Goal: Information Seeking & Learning: Learn about a topic

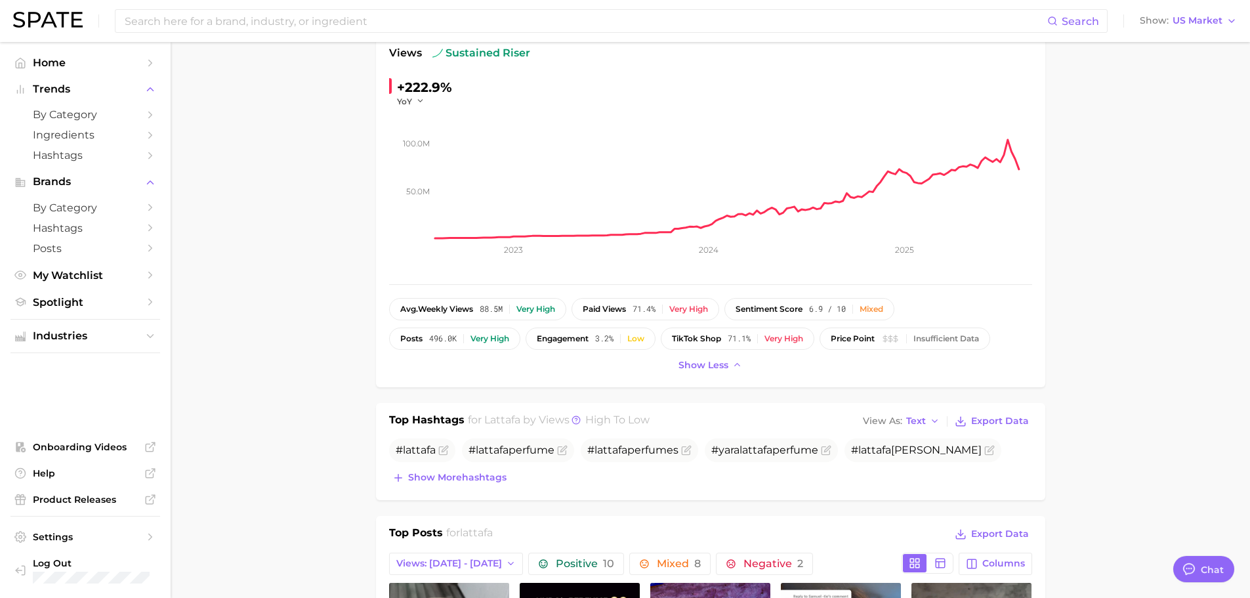
scroll to position [131, 0]
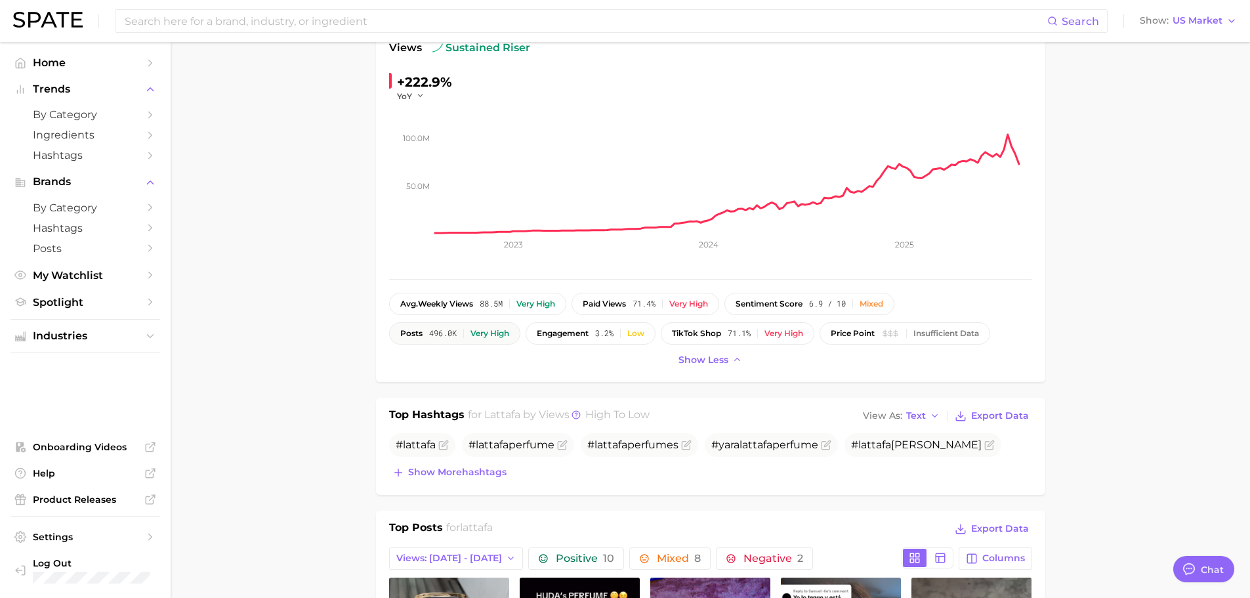
click at [423, 339] on button "posts 496.0k Very high" at bounding box center [454, 333] width 131 height 22
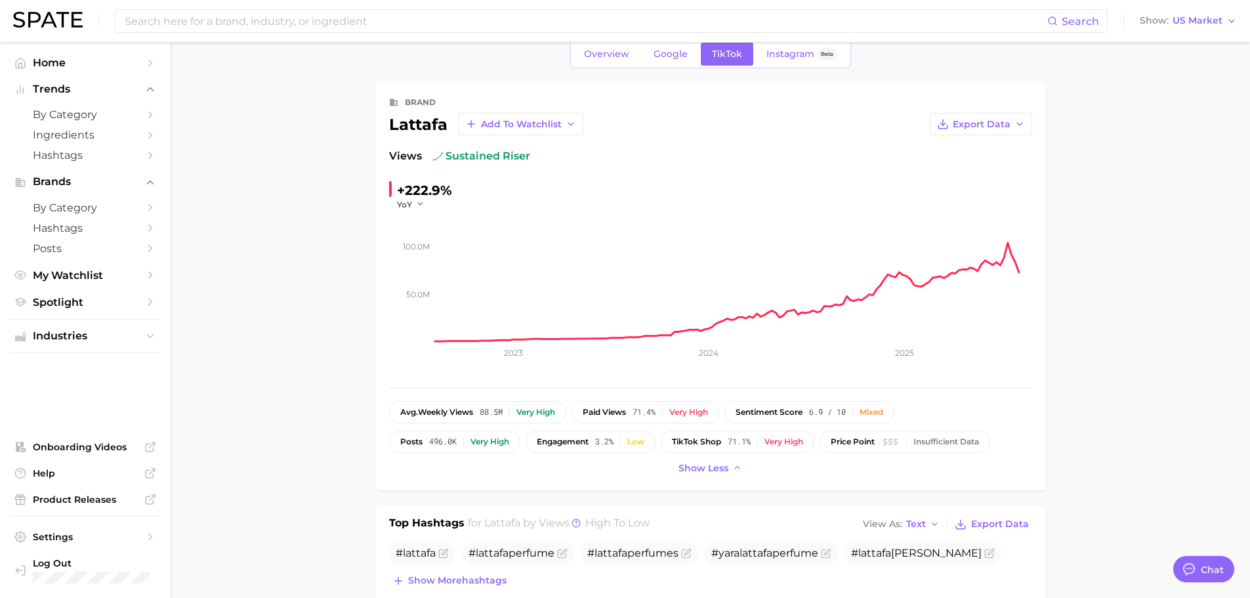
scroll to position [0, 0]
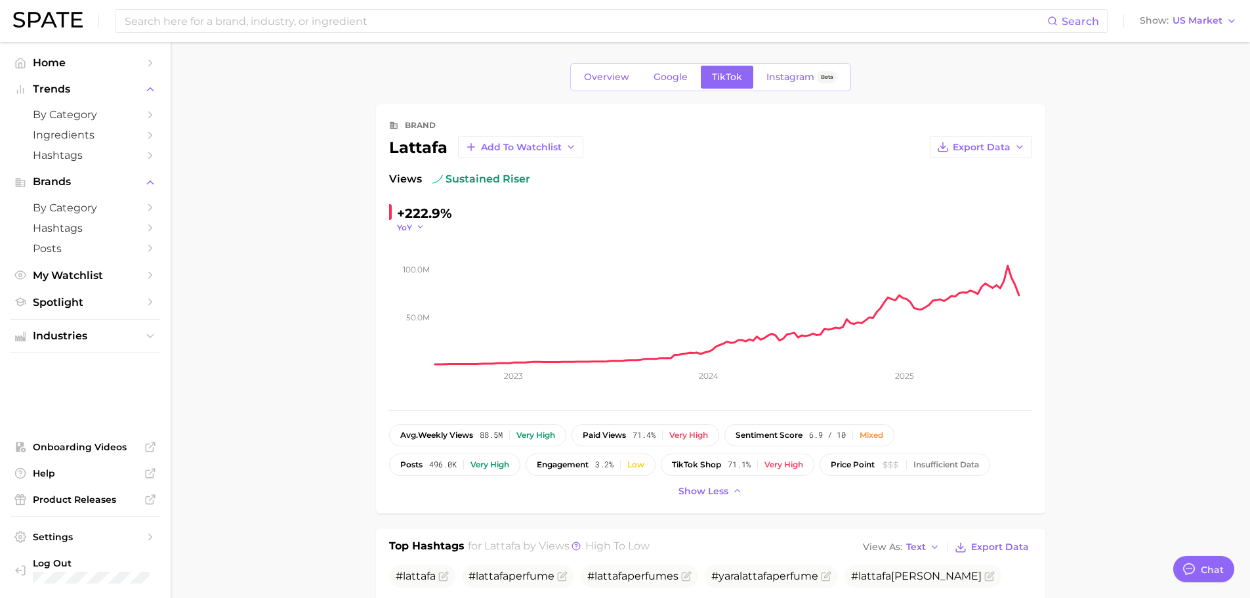
click at [418, 226] on icon "button" at bounding box center [420, 226] width 9 height 9
click at [422, 264] on span "QoQ" at bounding box center [415, 269] width 22 height 11
click at [423, 222] on button "QoQ" at bounding box center [412, 227] width 31 height 11
click at [428, 247] on button "YoY" at bounding box center [469, 246] width 144 height 24
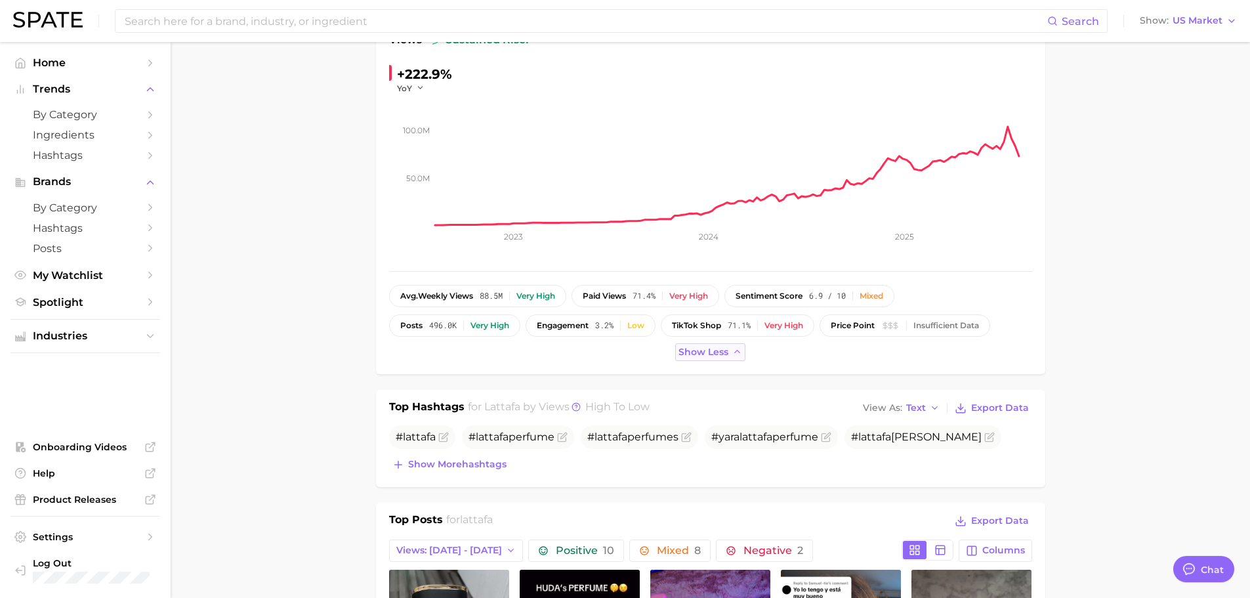
scroll to position [328, 0]
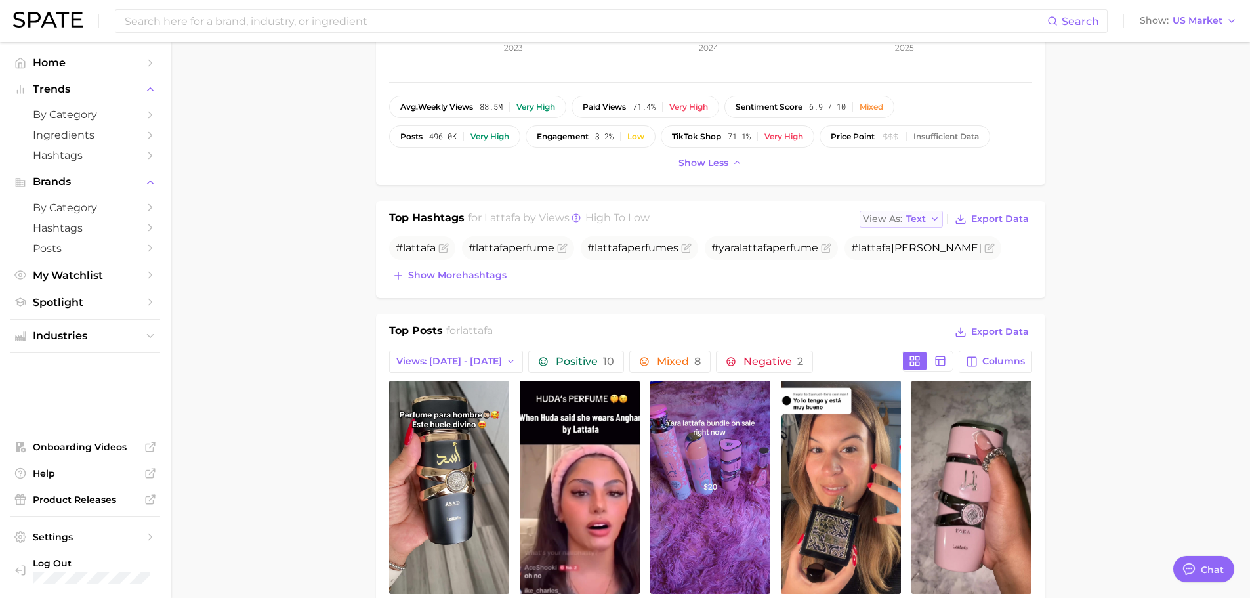
click at [937, 218] on polyline "button" at bounding box center [934, 219] width 5 height 3
click at [922, 253] on button "Table" at bounding box center [932, 265] width 144 height 24
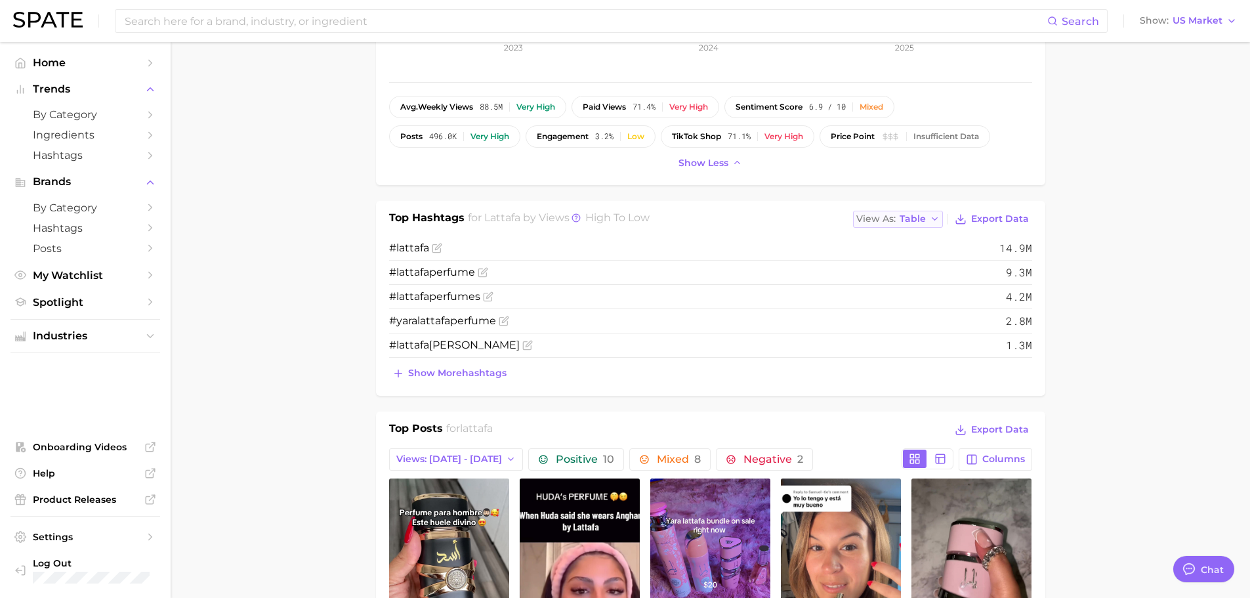
click at [916, 225] on button "View As Table" at bounding box center [898, 219] width 91 height 17
click at [904, 262] on button "Table" at bounding box center [925, 265] width 144 height 24
click at [429, 365] on button "Show more hashtags" at bounding box center [449, 373] width 121 height 18
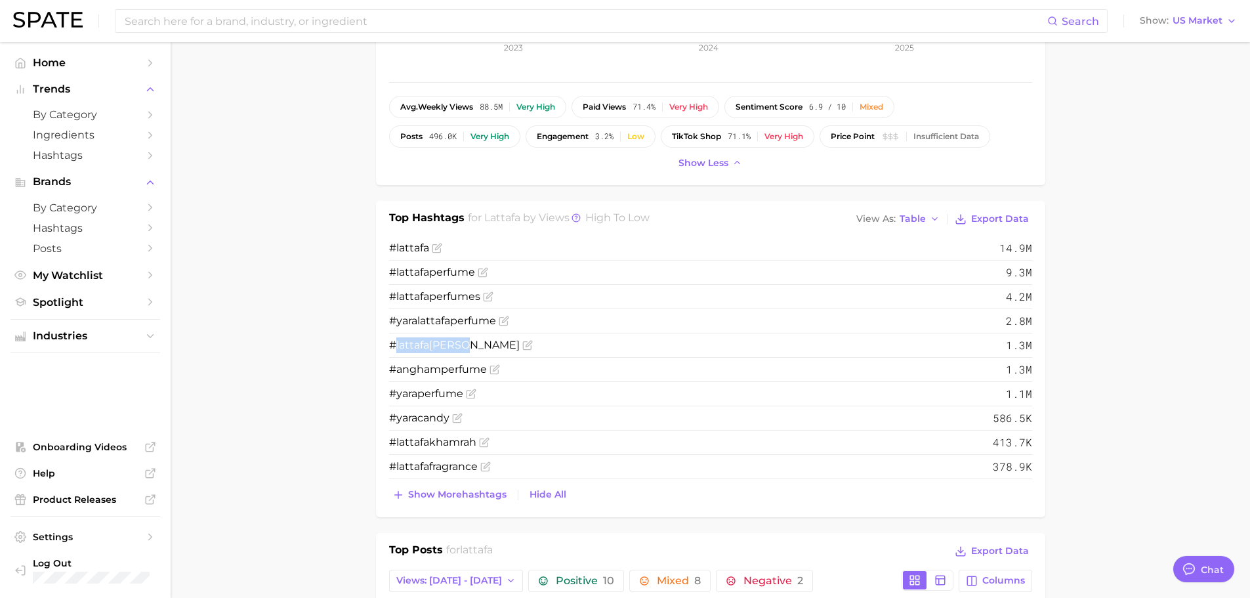
drag, startPoint x: 396, startPoint y: 342, endPoint x: 478, endPoint y: 333, distance: 83.2
click at [478, 333] on li "# lattafa [PERSON_NAME] 1.3m" at bounding box center [710, 345] width 643 height 24
copy span "lattafa [PERSON_NAME]"
click at [431, 363] on span "#anghamperfume" at bounding box center [438, 369] width 98 height 12
click at [451, 497] on span "Show more hashtags" at bounding box center [457, 494] width 98 height 11
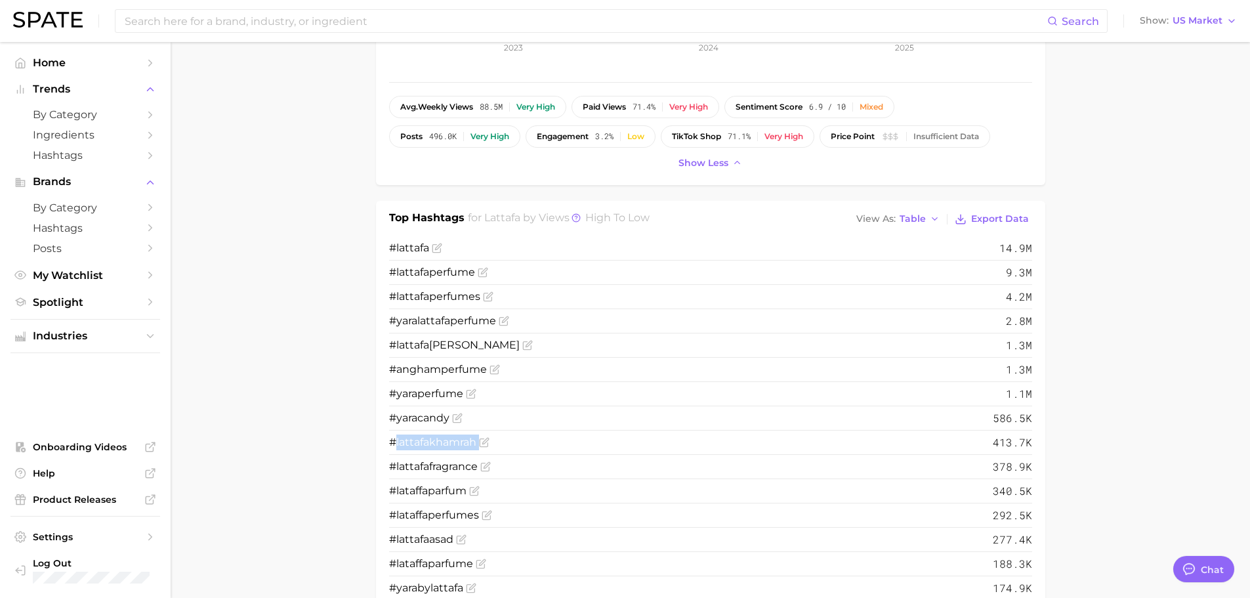
drag, startPoint x: 402, startPoint y: 442, endPoint x: 482, endPoint y: 433, distance: 80.5
click at [482, 433] on li "# lattafa khamrah 413.7k" at bounding box center [710, 442] width 643 height 24
copy span "lattafa khamrah"
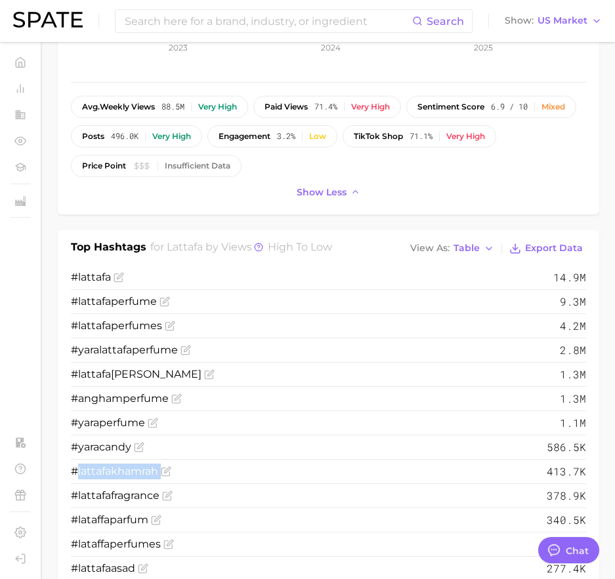
type textarea "x"
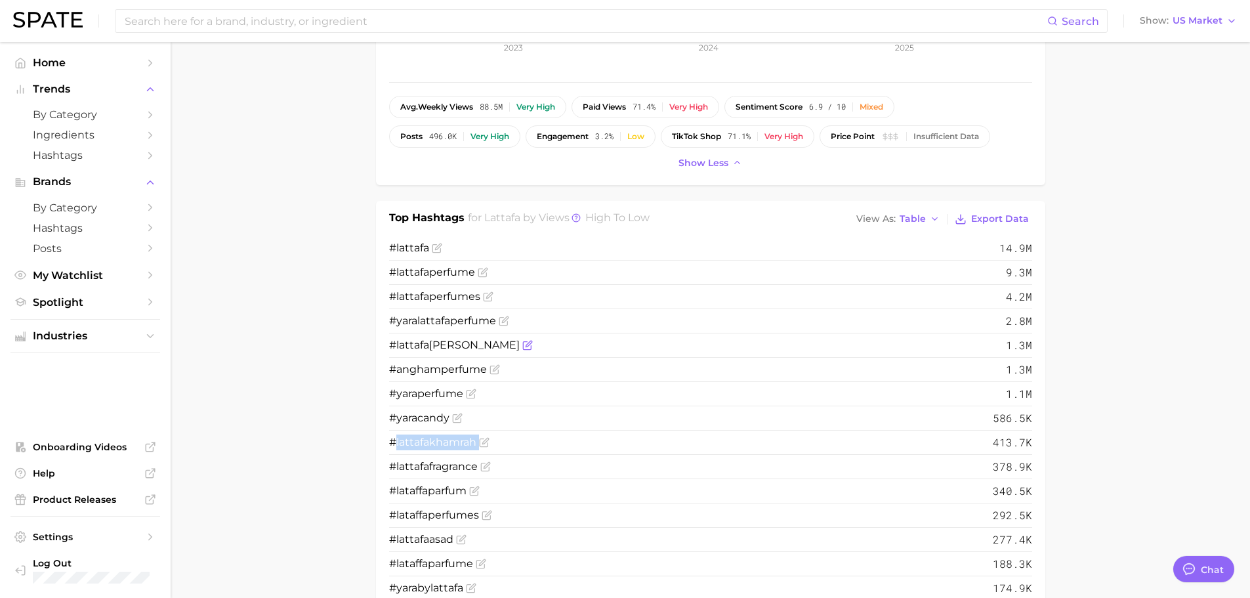
click at [408, 341] on span "lattafa" at bounding box center [412, 345] width 33 height 12
copy span "lattafa [PERSON_NAME]"
click at [438, 369] on span "#anghamperfume" at bounding box center [438, 369] width 98 height 12
click at [415, 416] on span "#yaracandy" at bounding box center [419, 417] width 60 height 12
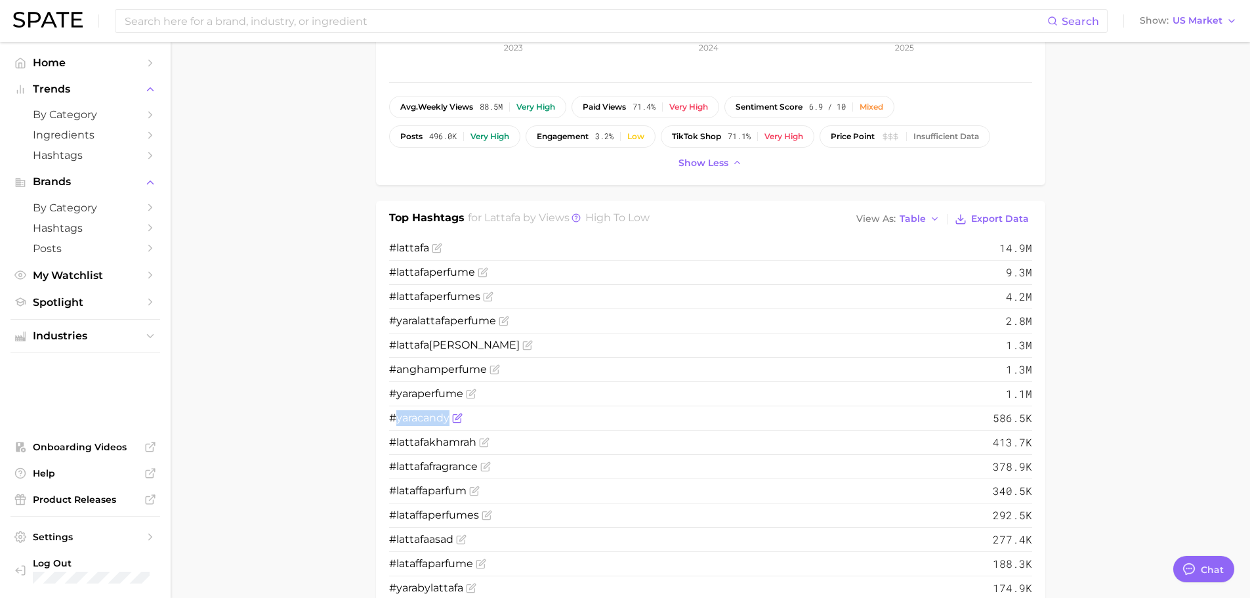
click at [415, 416] on span "#yaracandy" at bounding box center [419, 417] width 60 height 12
click at [492, 417] on li "#yaracandy 586.5k" at bounding box center [710, 418] width 643 height 24
click at [575, 216] on icon at bounding box center [576, 217] width 2 height 3
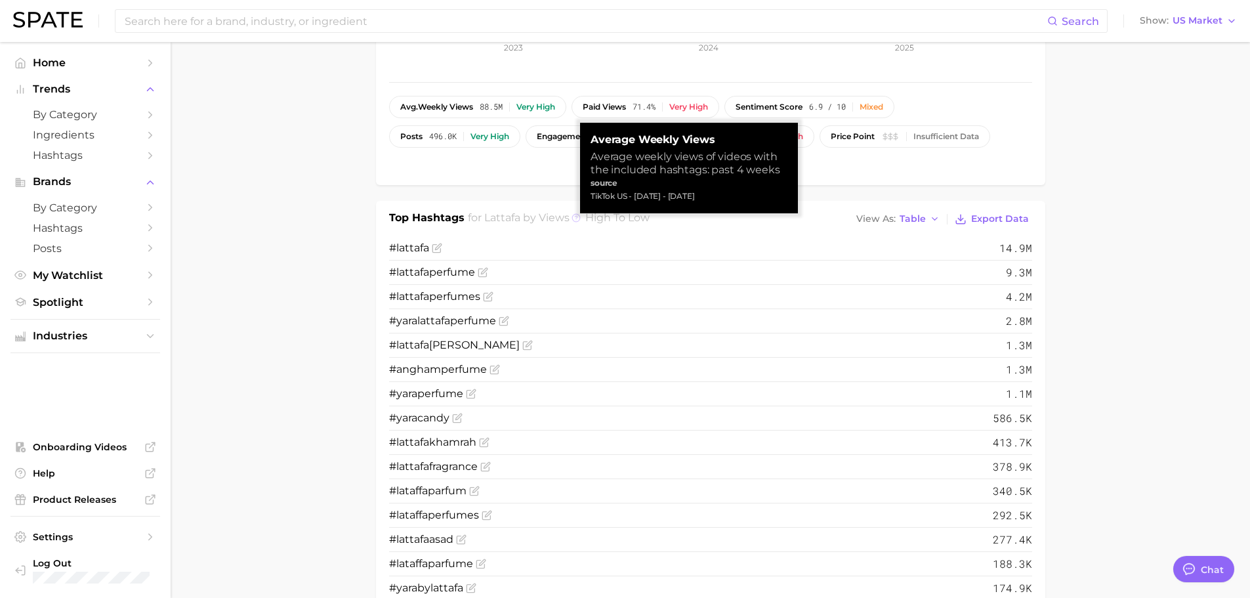
click at [575, 216] on icon at bounding box center [576, 217] width 2 height 3
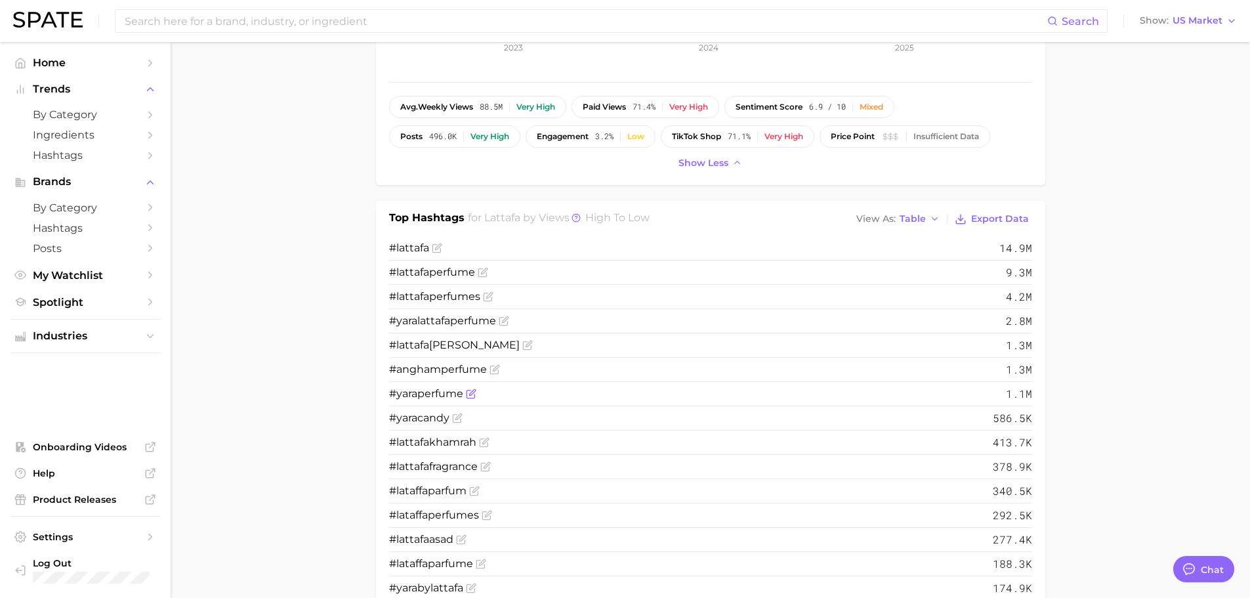
click at [426, 400] on span "#yaraperfume" at bounding box center [426, 394] width 74 height 16
click at [435, 441] on span "# lattafa khamrah" at bounding box center [432, 442] width 87 height 12
click at [1009, 385] on li "#yaraperfume 1.1m" at bounding box center [710, 394] width 643 height 24
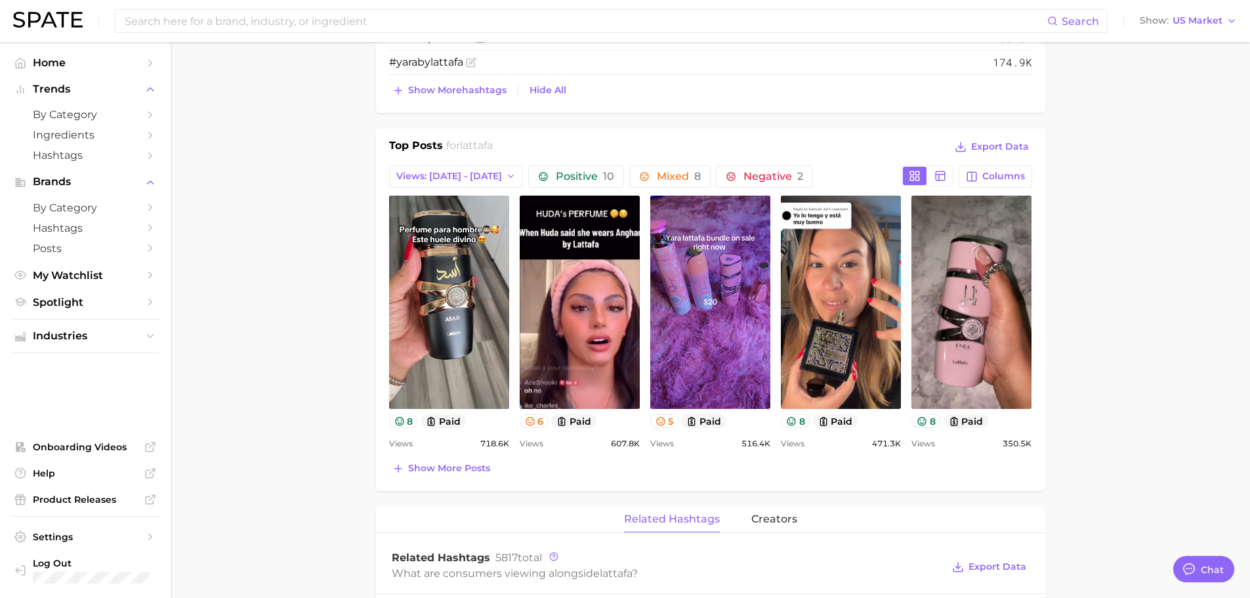
scroll to position [853, 0]
click at [426, 181] on span "Views: [DATE] - [DATE]" at bounding box center [449, 176] width 106 height 11
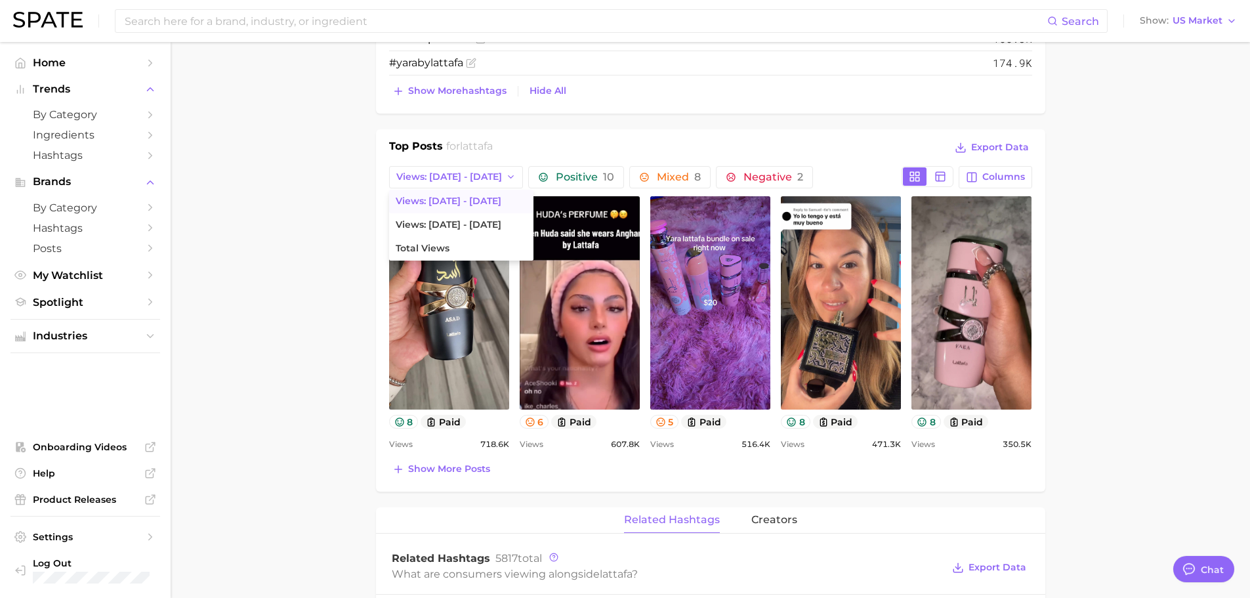
click at [735, 141] on div "Top Posts for lattafa Export Data" at bounding box center [710, 148] width 643 height 20
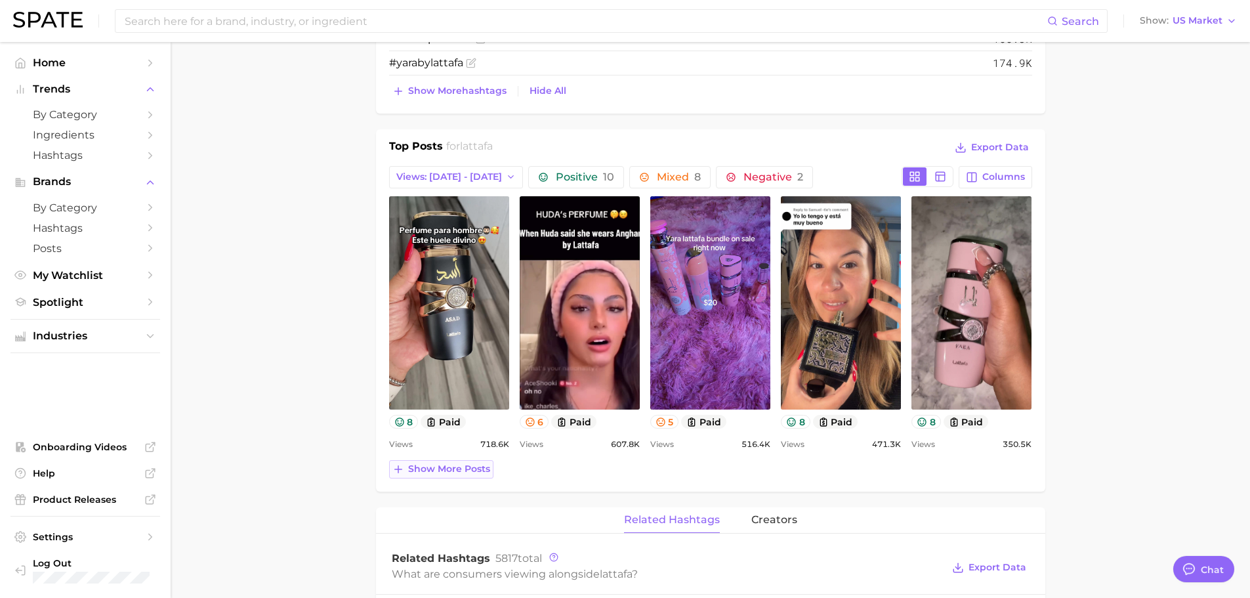
click at [425, 471] on span "Show more posts" at bounding box center [449, 468] width 82 height 11
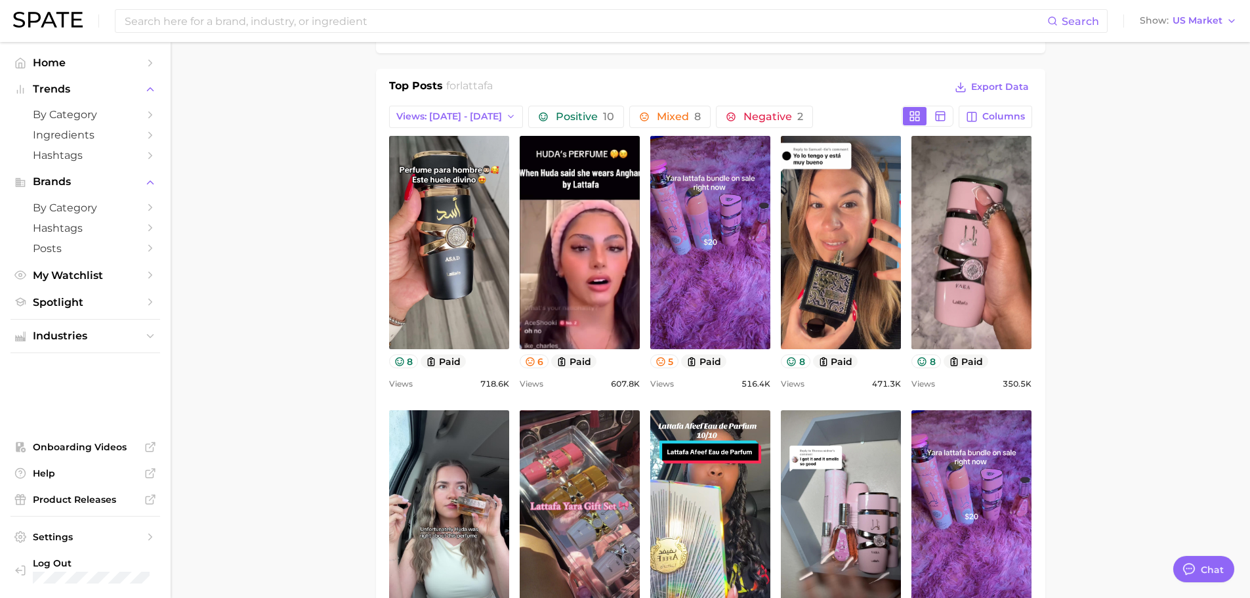
scroll to position [1116, 0]
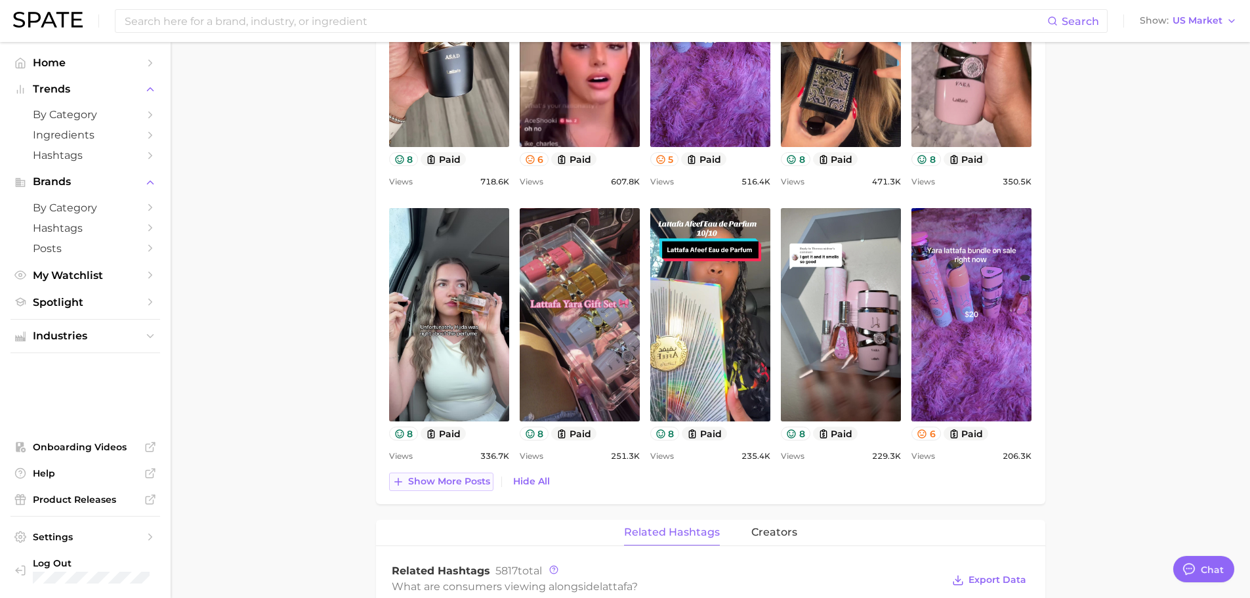
click at [417, 478] on span "Show more posts" at bounding box center [449, 481] width 82 height 11
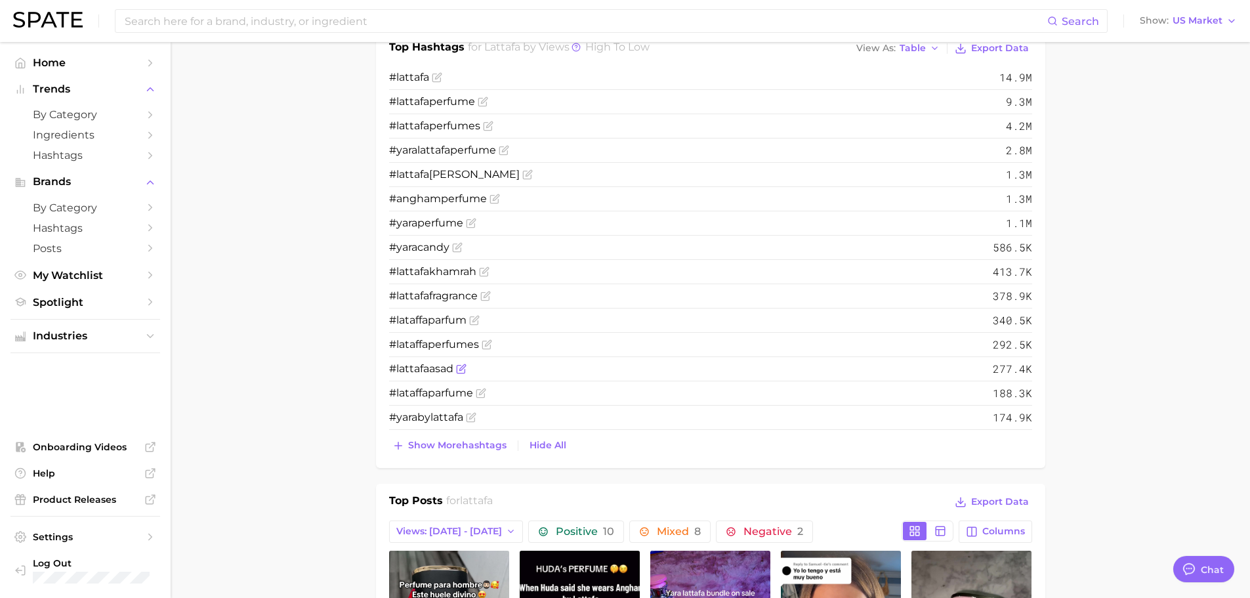
scroll to position [459, 0]
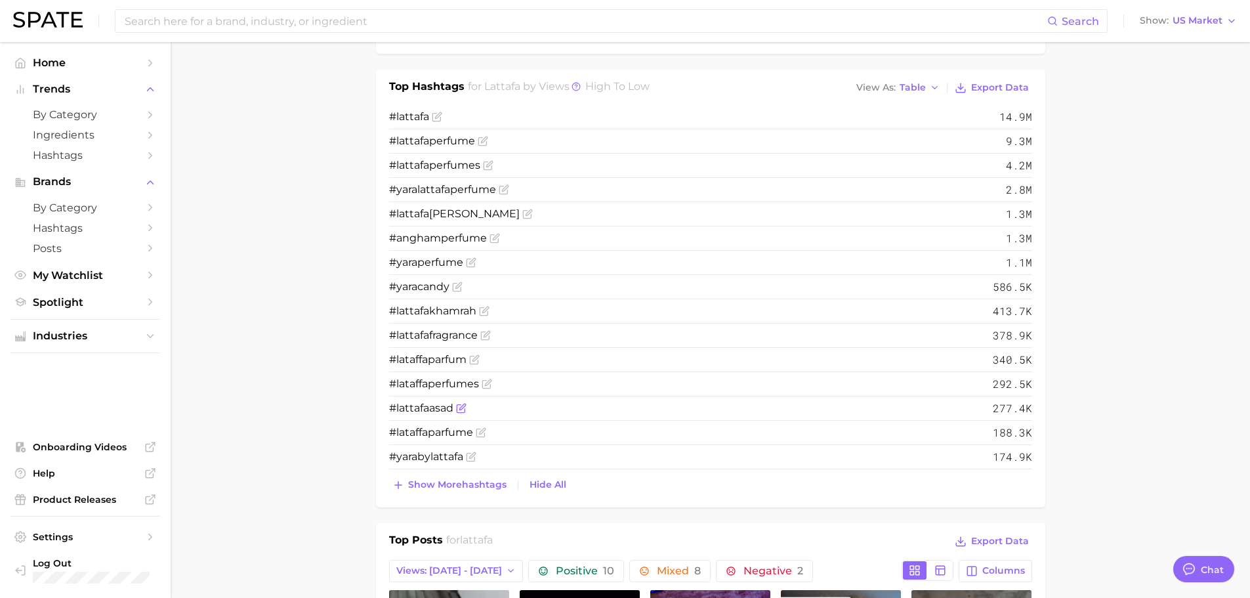
click at [429, 406] on span "# lattafa asad" at bounding box center [421, 408] width 64 height 12
click at [1011, 411] on span "277.4k" at bounding box center [1012, 408] width 39 height 16
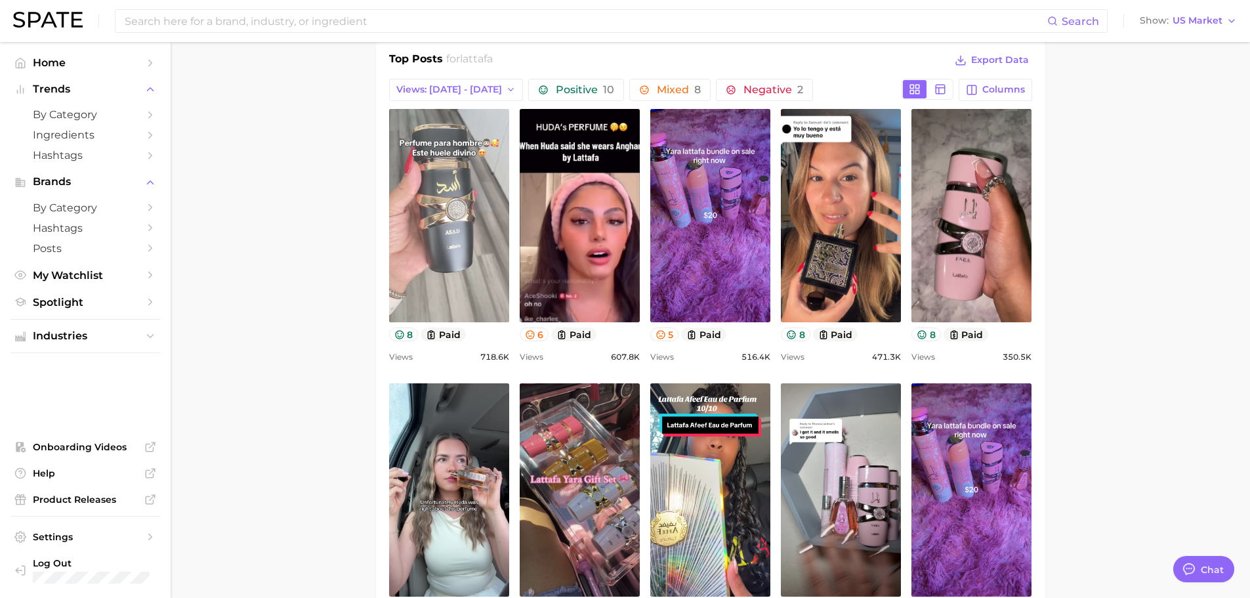
scroll to position [919, 0]
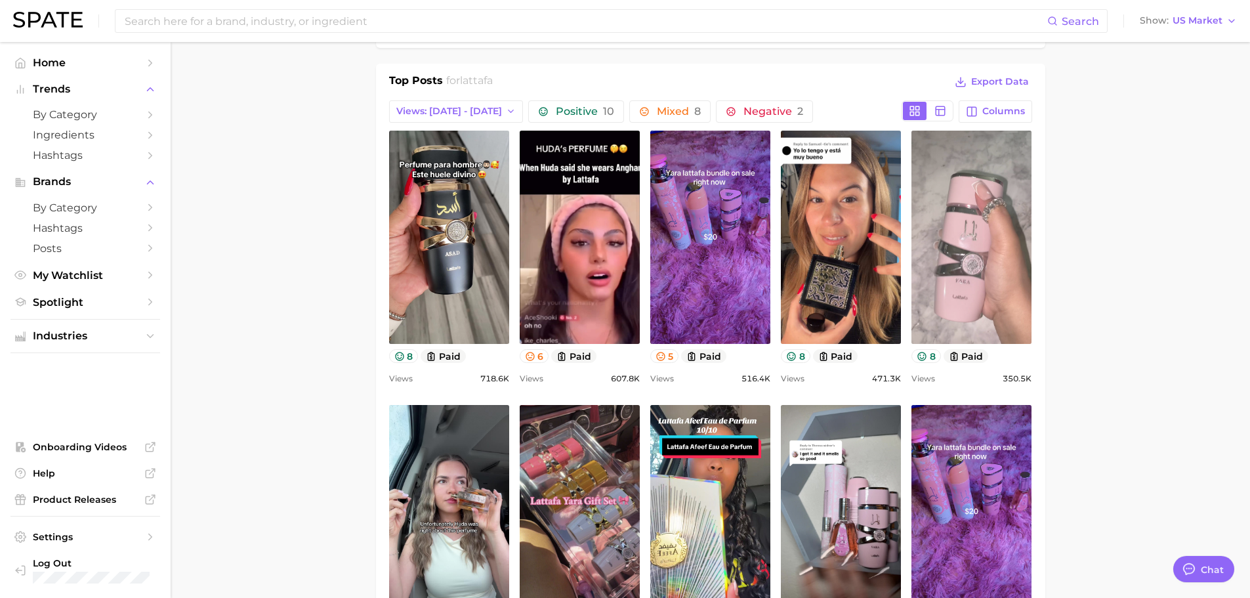
click at [947, 228] on link "view post on TikTok" at bounding box center [971, 237] width 120 height 213
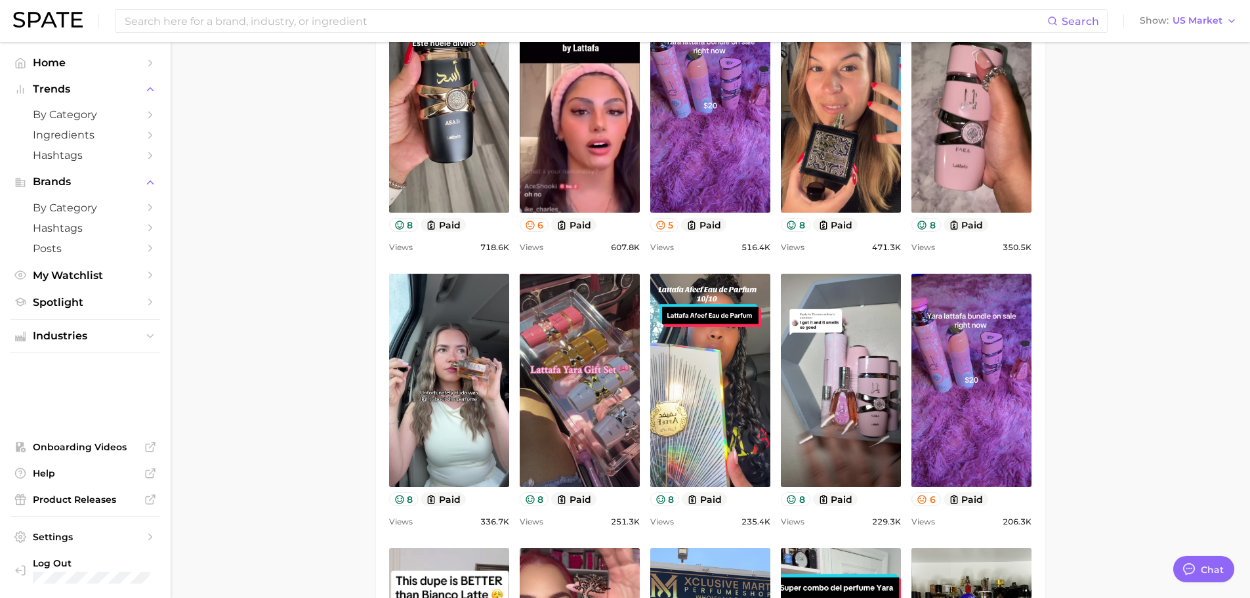
scroll to position [1116, 0]
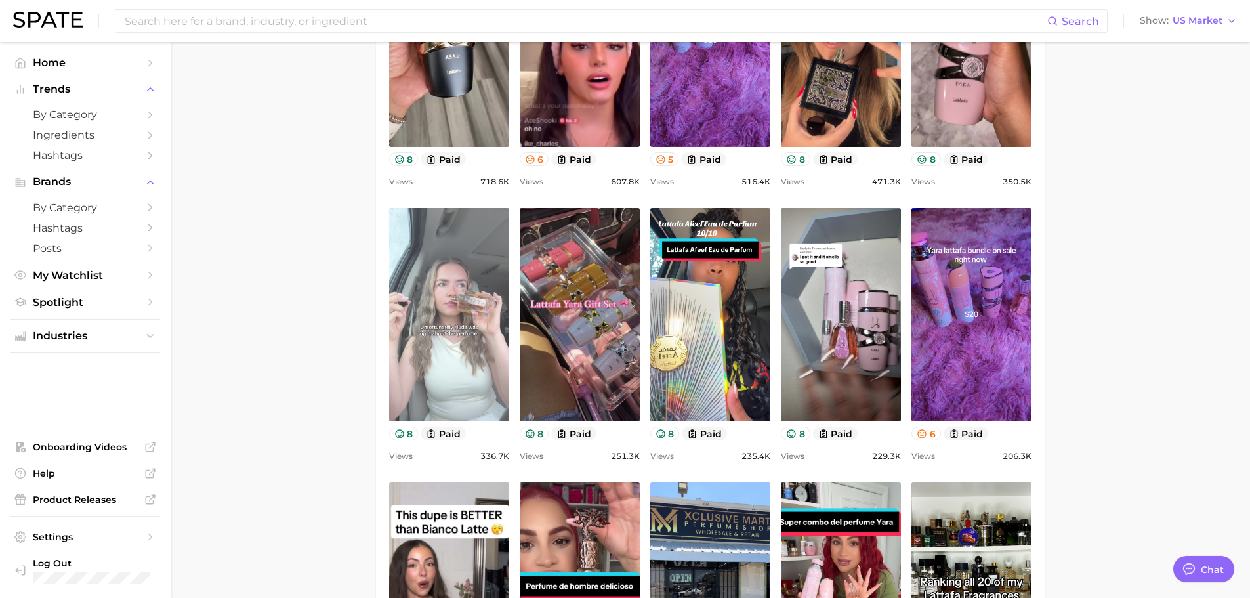
click at [480, 315] on link "view post on TikTok" at bounding box center [449, 314] width 120 height 213
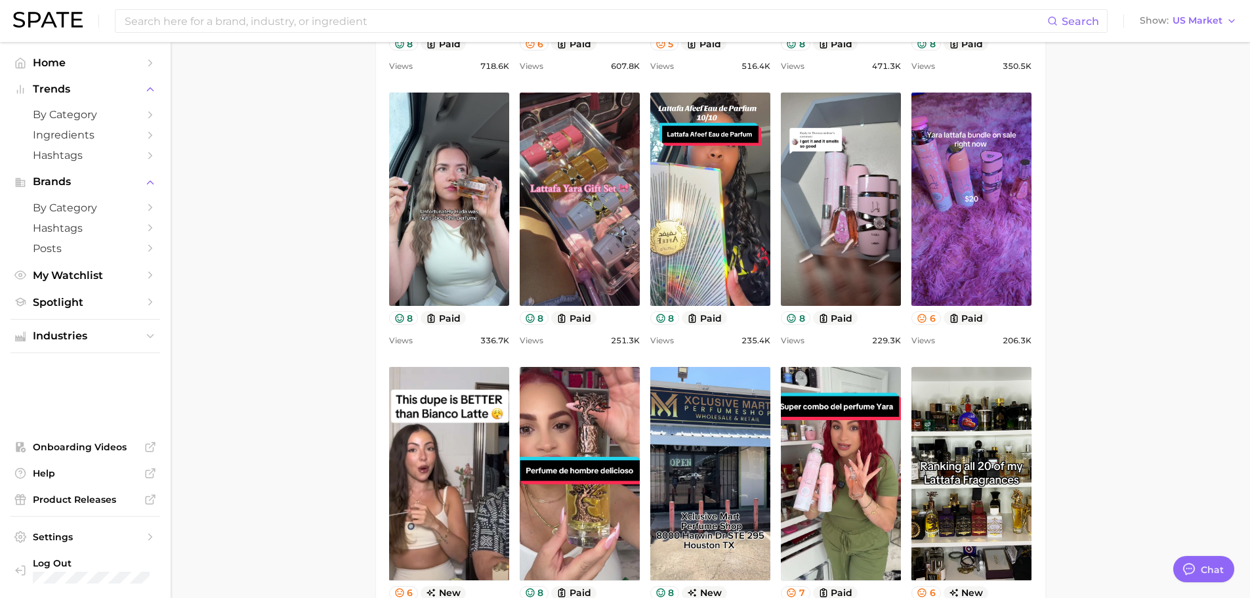
scroll to position [1247, 0]
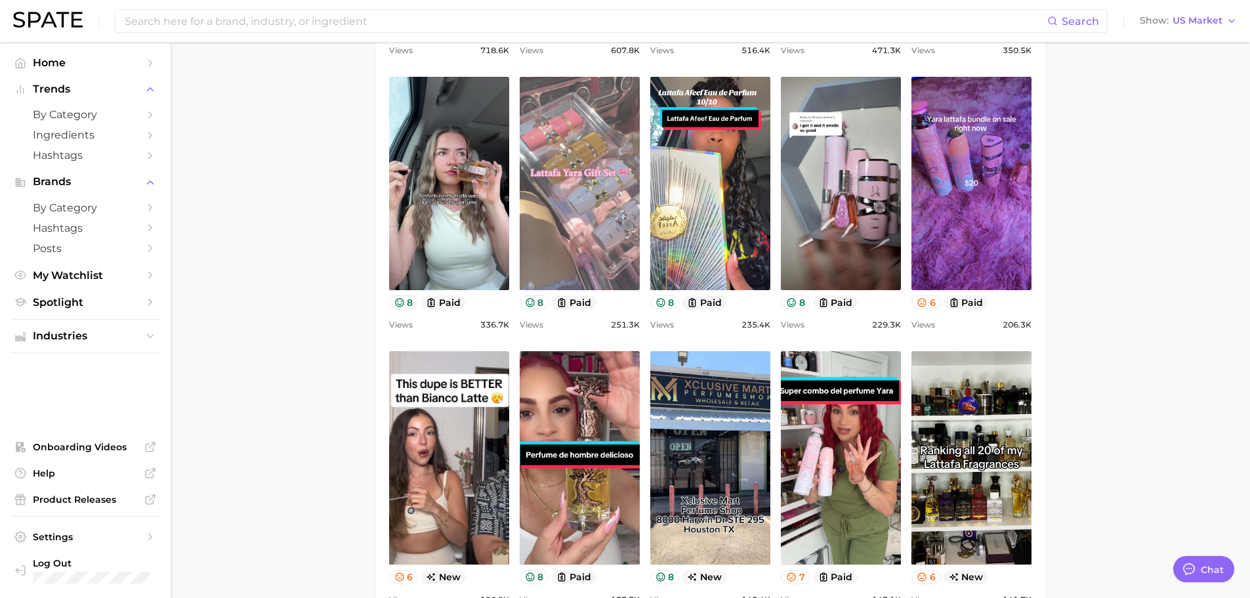
click at [615, 163] on link "view post on TikTok" at bounding box center [580, 183] width 120 height 213
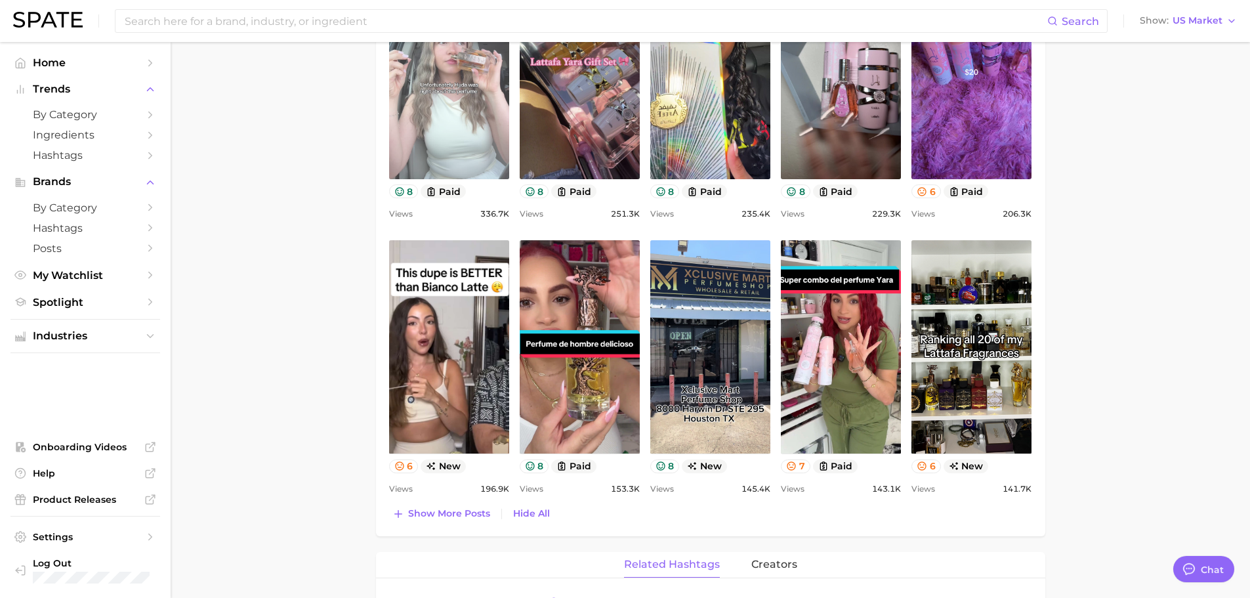
scroll to position [1378, 0]
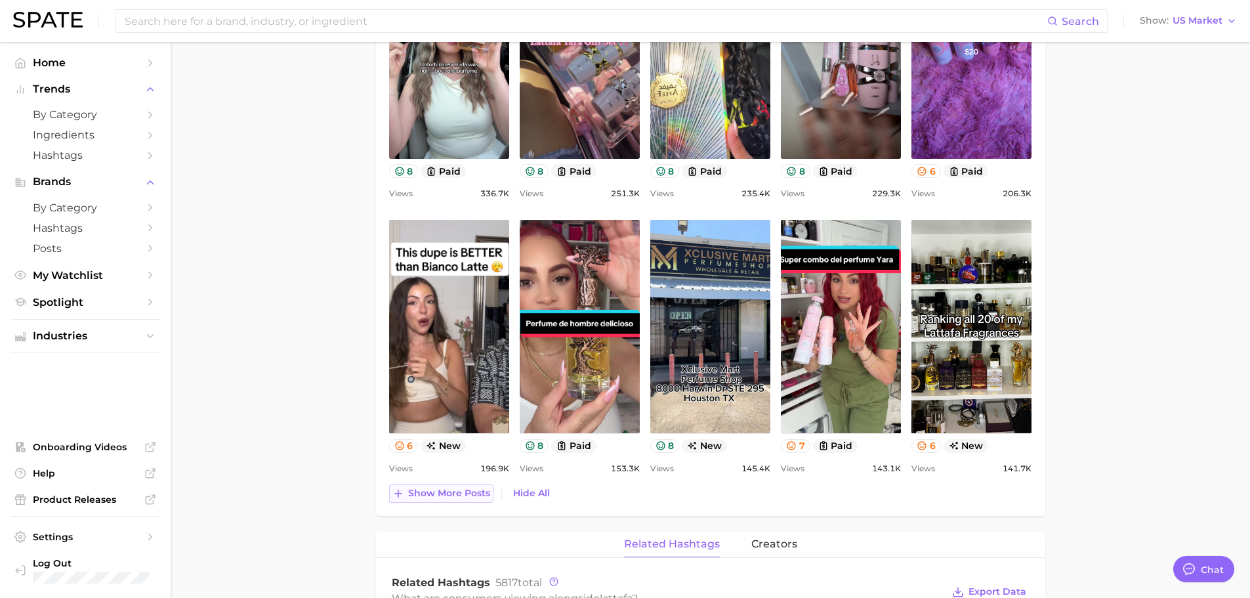
click at [409, 499] on button "Show more posts" at bounding box center [441, 493] width 104 height 18
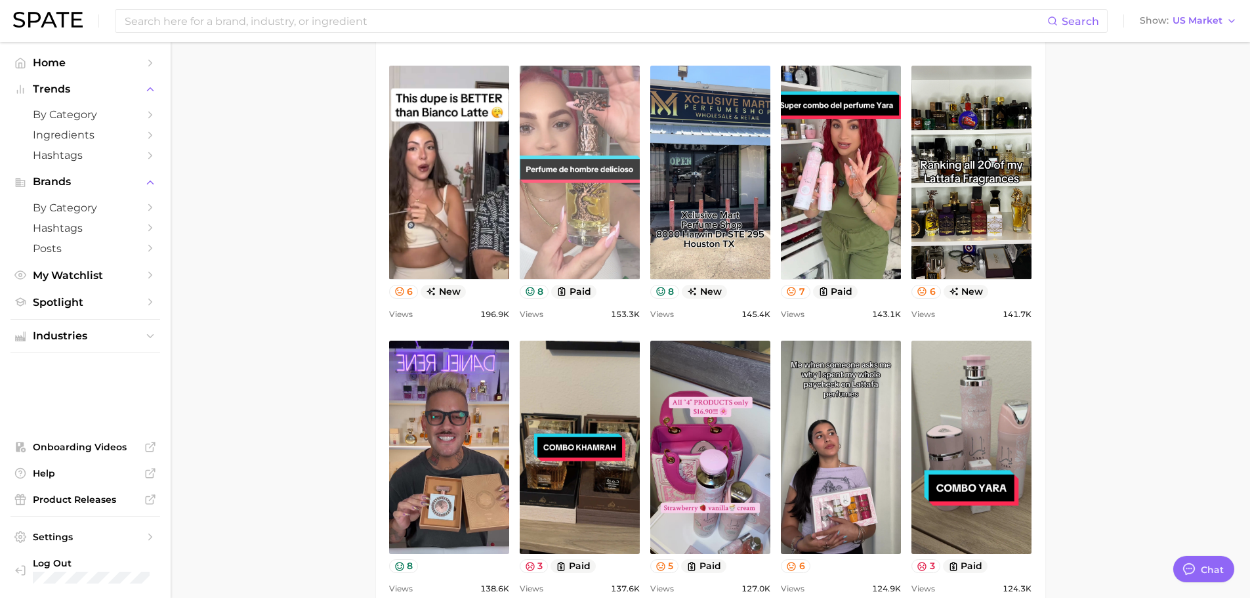
scroll to position [1509, 0]
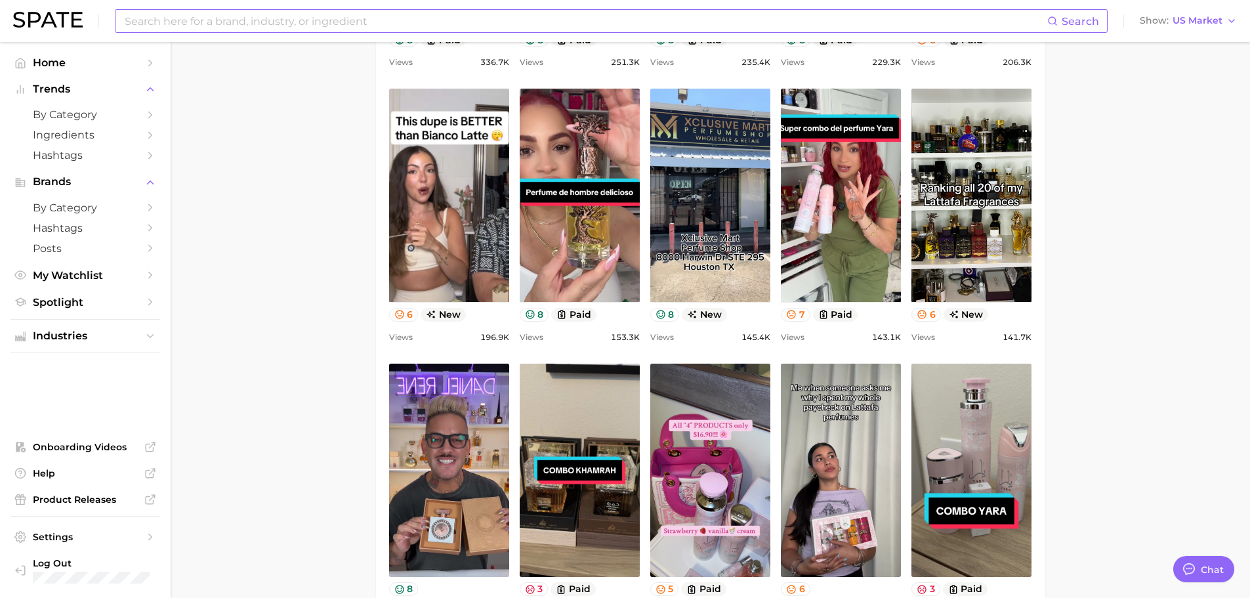
click at [472, 22] on input at bounding box center [585, 21] width 924 height 22
click at [327, 371] on main "Overview Google TikTok Instagram Beta brand lattafa Add to Watchlist Export Dat…" at bounding box center [710, 28] width 1079 height 2990
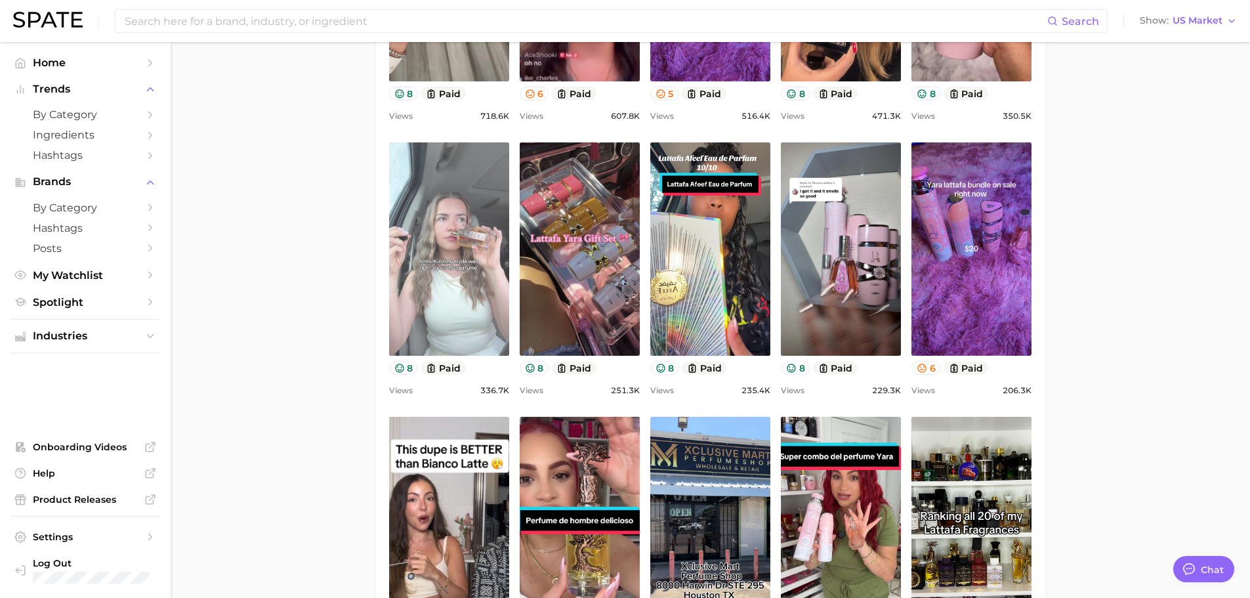
scroll to position [919, 0]
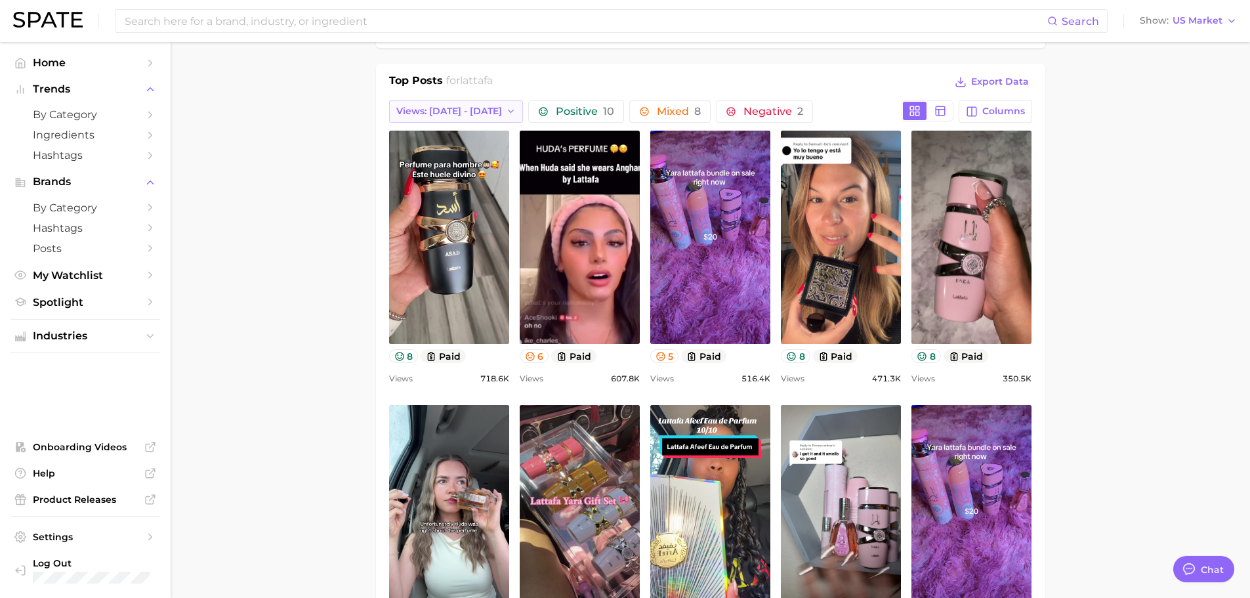
click at [480, 101] on button "Views: [DATE] - [DATE]" at bounding box center [456, 111] width 135 height 22
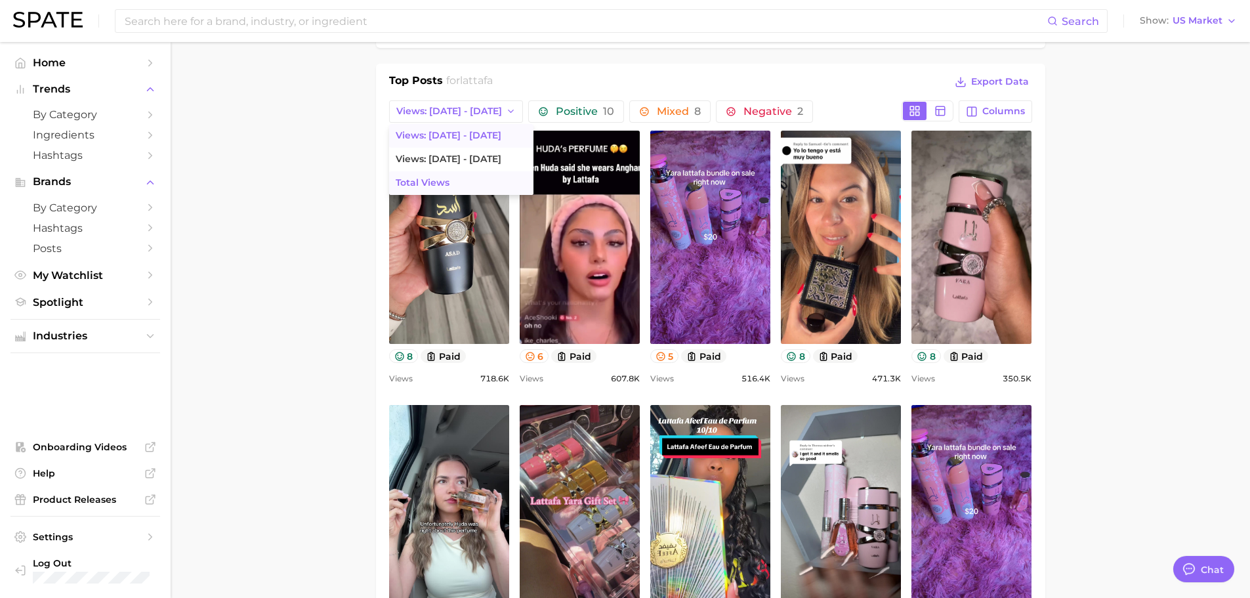
click at [449, 179] on button "Total Views" at bounding box center [461, 183] width 144 height 24
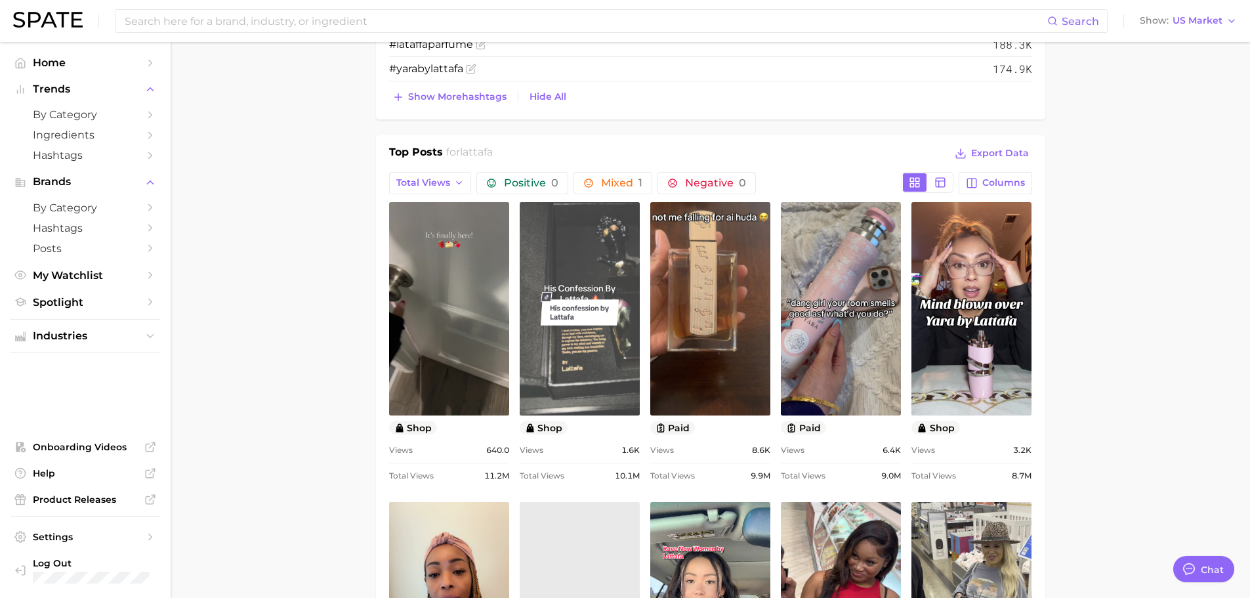
scroll to position [787, 0]
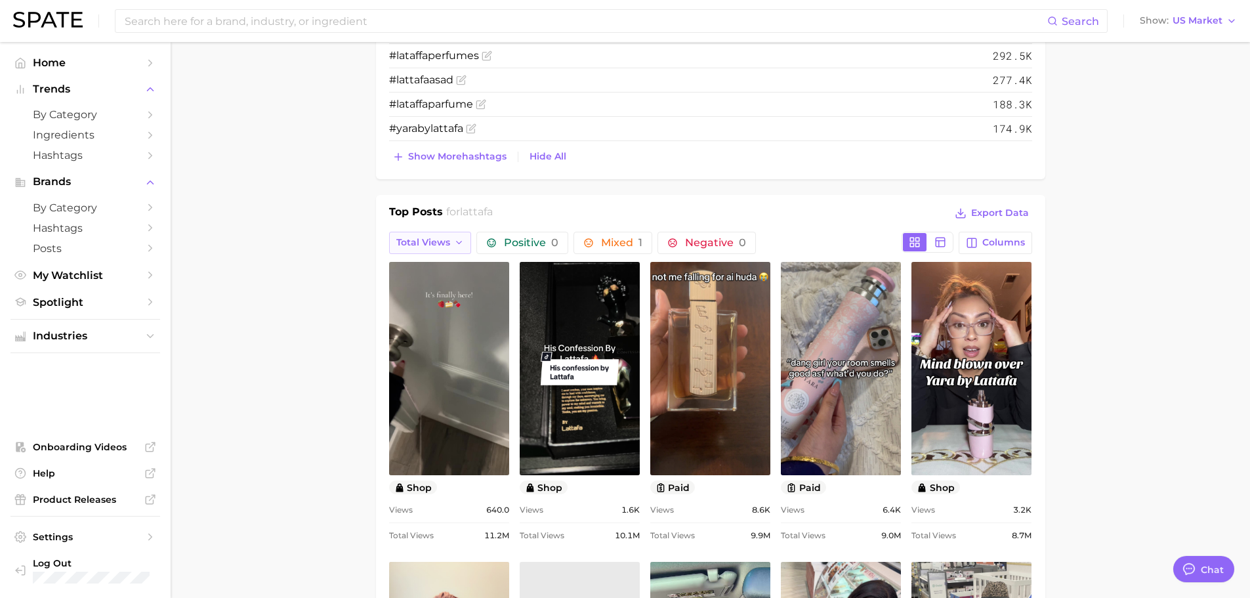
click at [448, 240] on span "Total Views" at bounding box center [423, 242] width 54 height 11
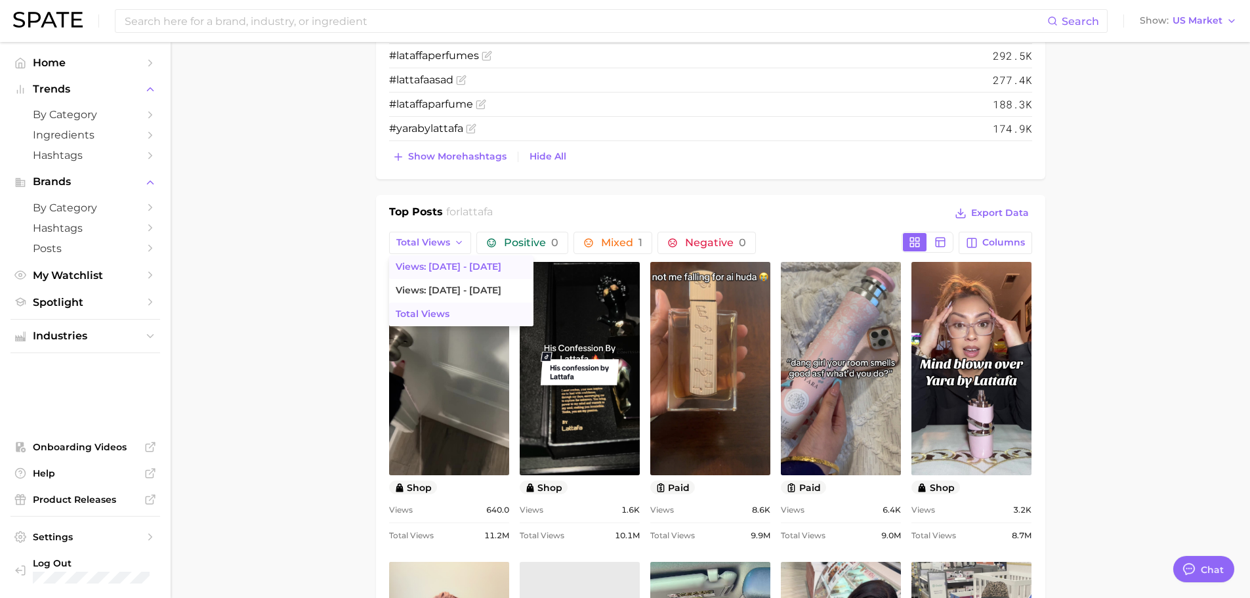
click at [446, 266] on span "Views: [DATE] - [DATE]" at bounding box center [449, 266] width 106 height 11
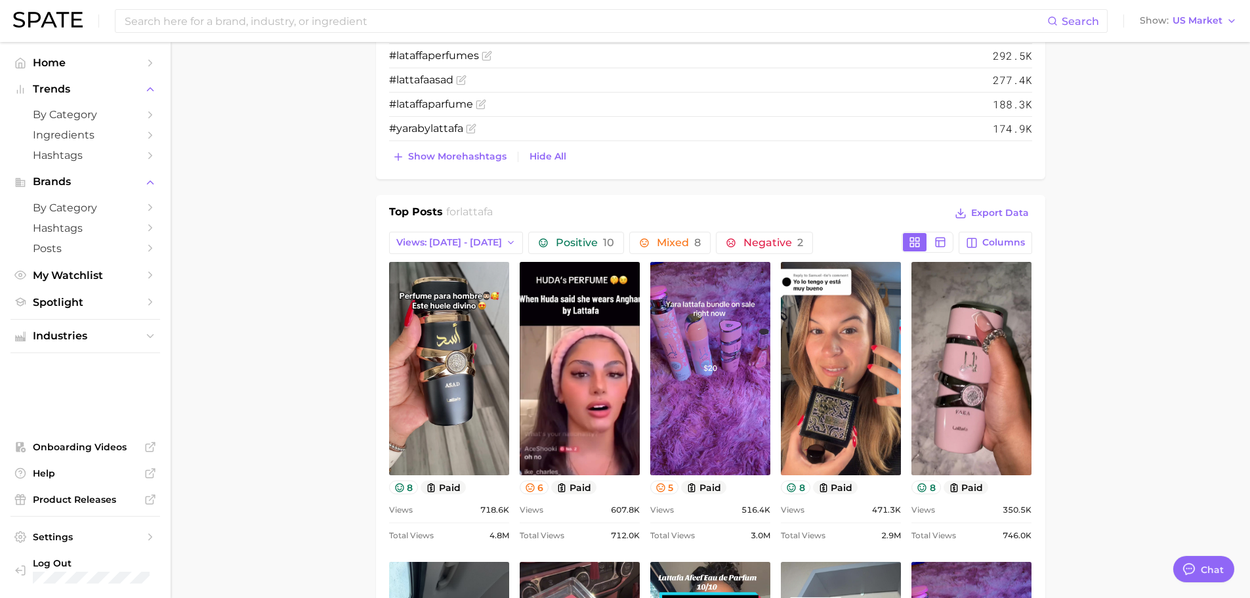
scroll to position [0, 0]
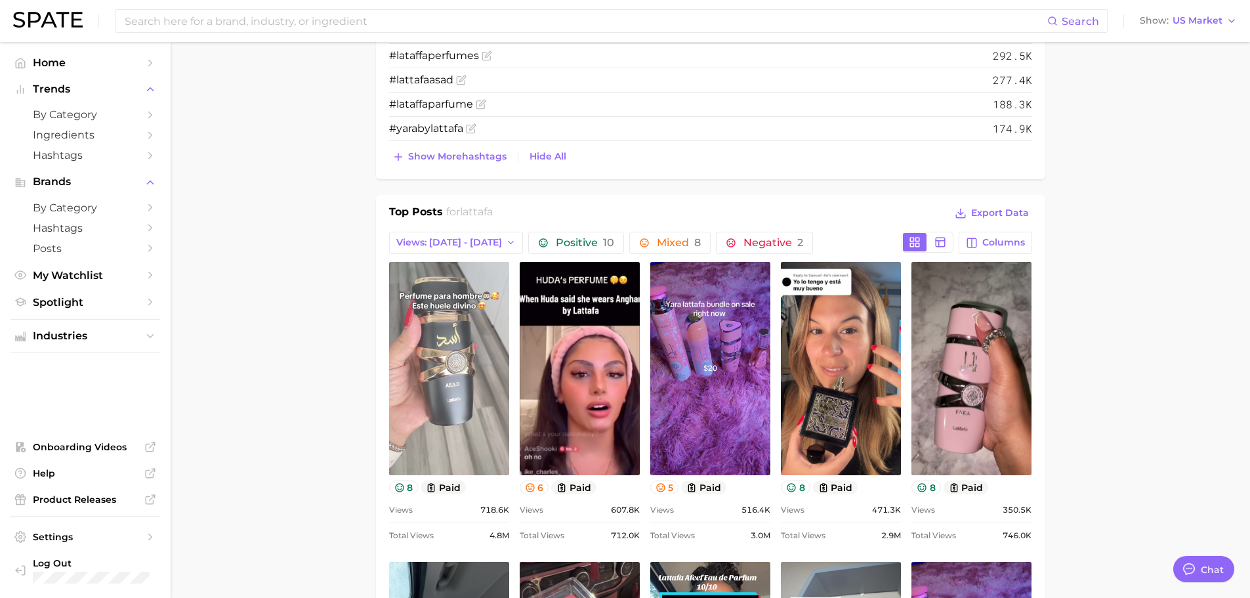
click at [480, 328] on link "view post on TikTok" at bounding box center [449, 368] width 120 height 213
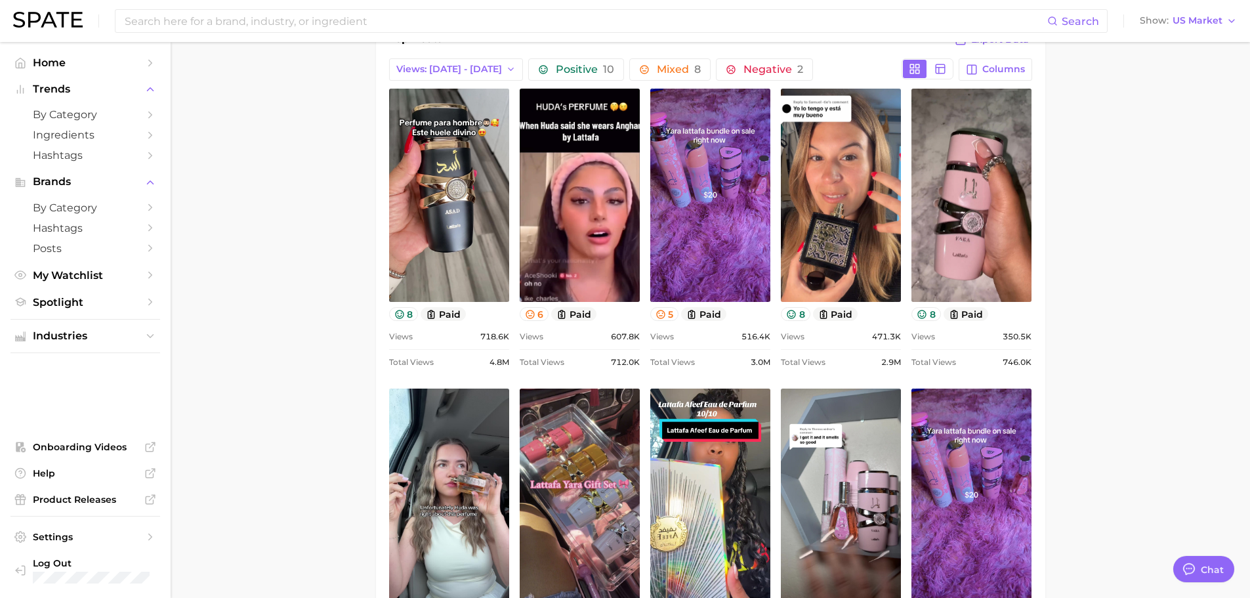
scroll to position [984, 0]
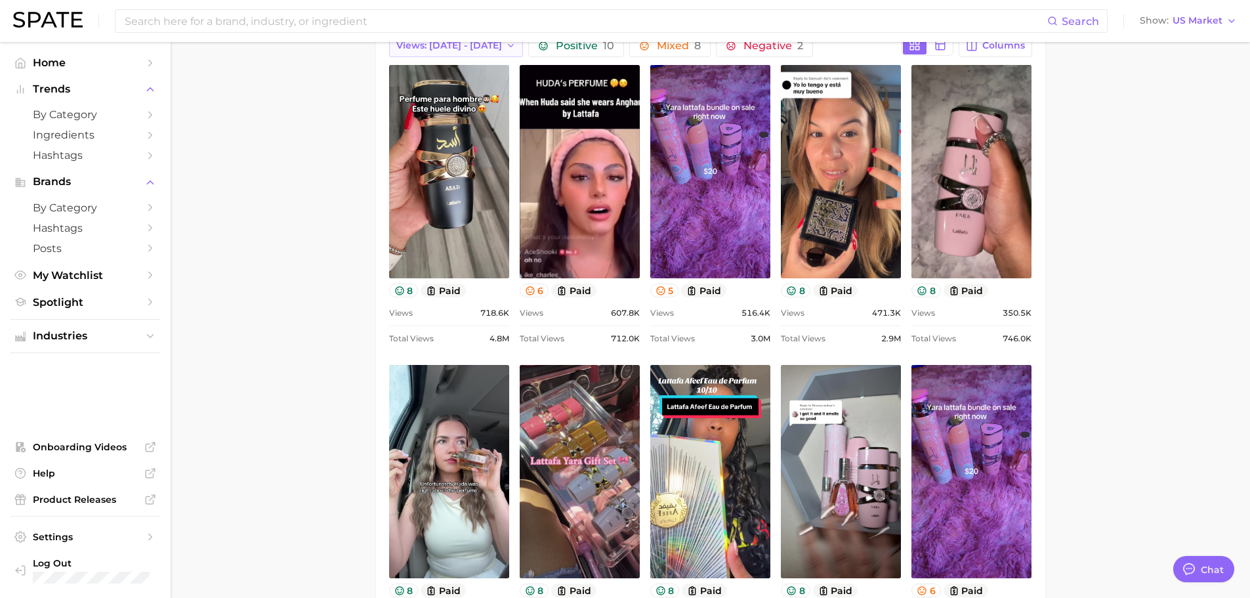
click at [439, 50] on span "Views: [DATE] - [DATE]" at bounding box center [449, 45] width 106 height 11
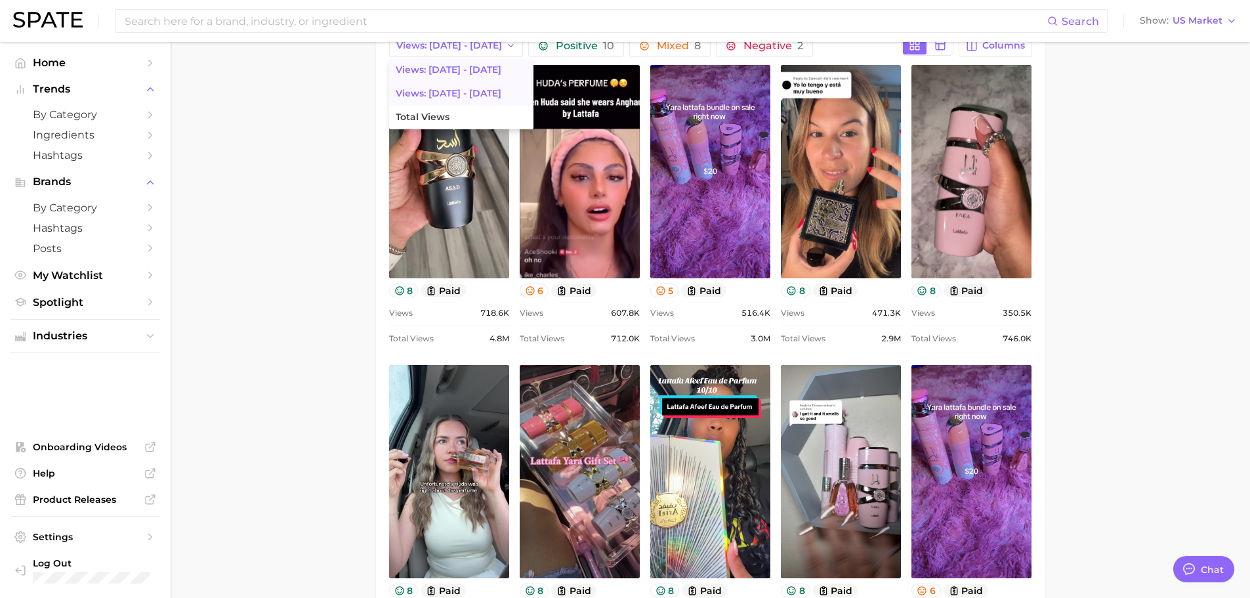
click at [442, 91] on span "Views: [DATE] - [DATE]" at bounding box center [449, 93] width 106 height 11
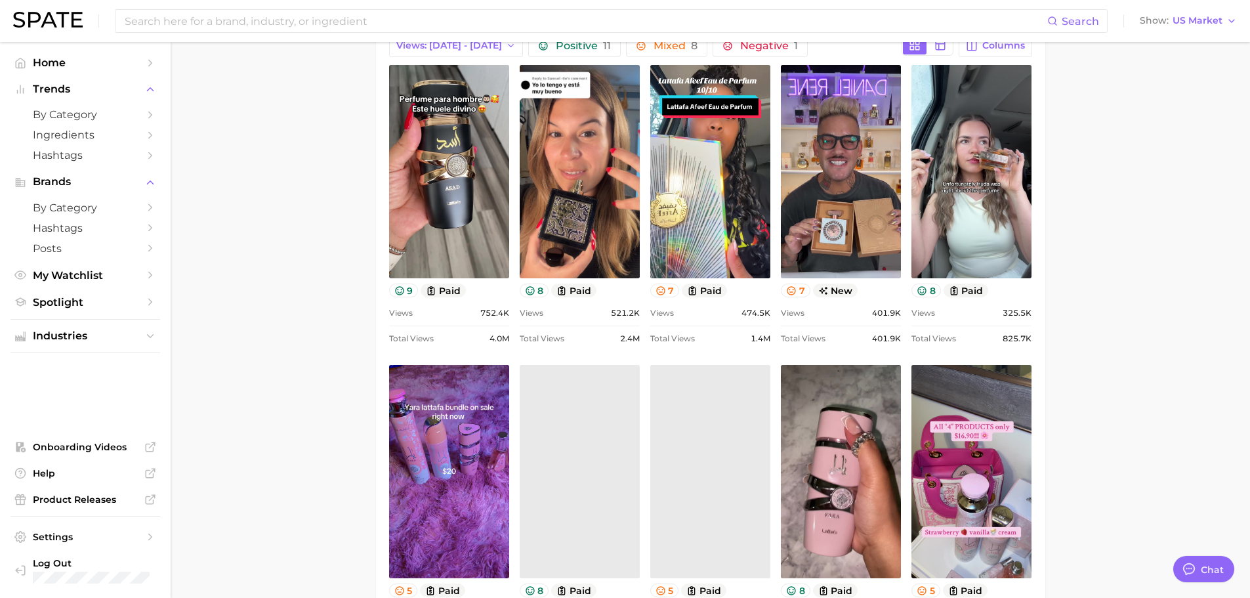
scroll to position [0, 0]
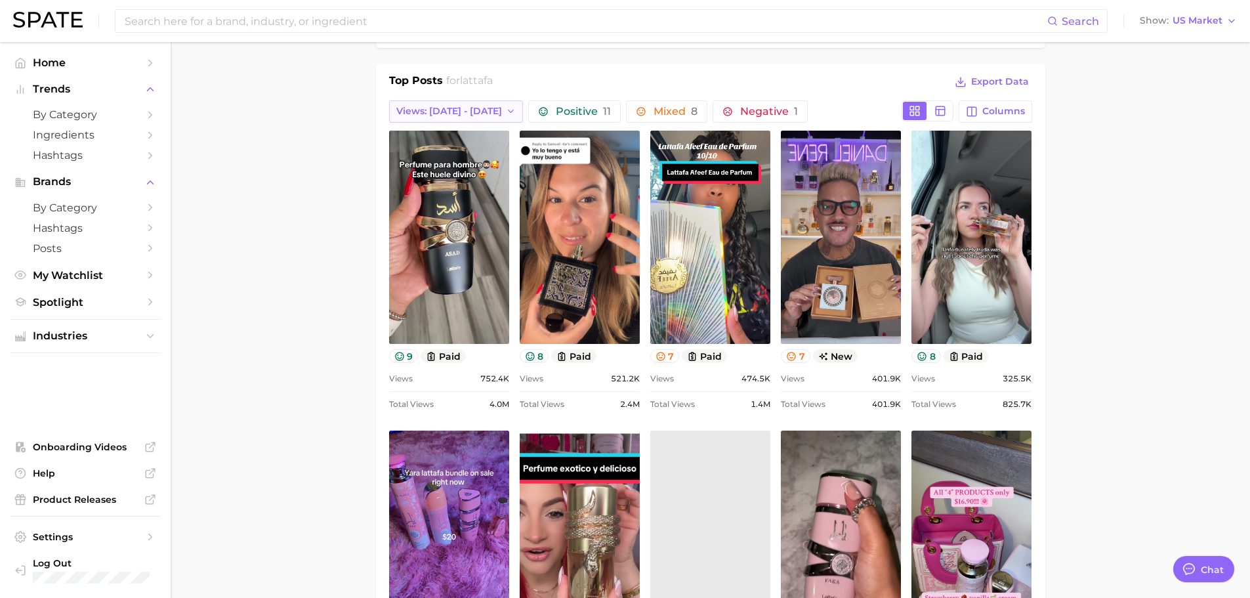
click at [451, 116] on span "Views: [DATE] - [DATE]" at bounding box center [449, 111] width 106 height 11
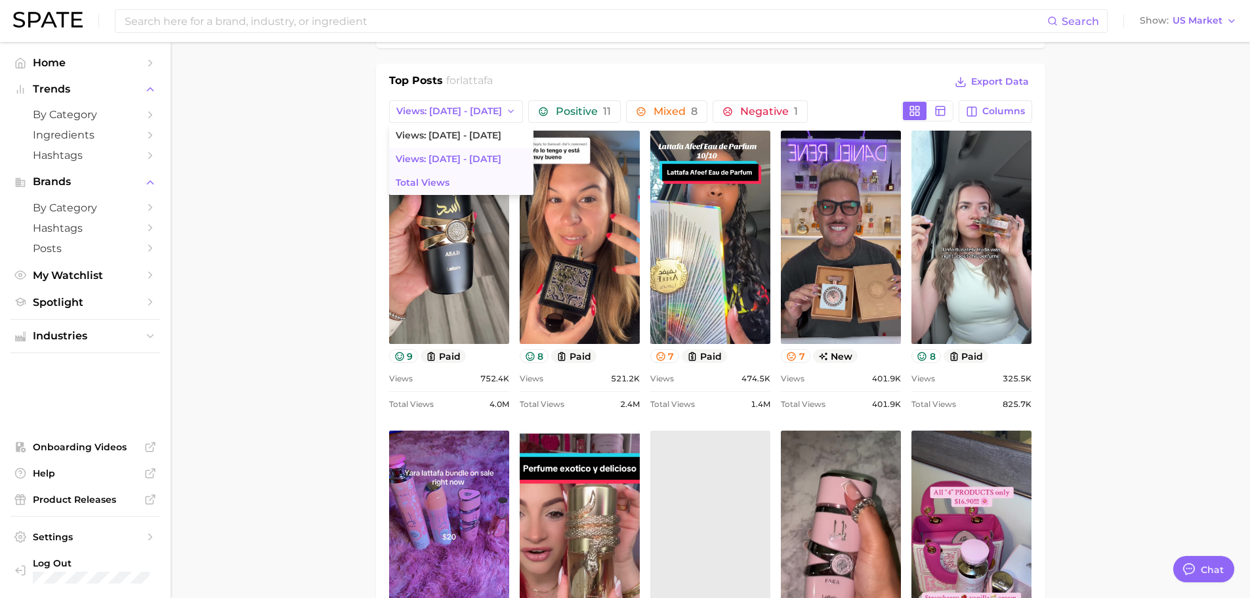
click at [438, 186] on span "Total Views" at bounding box center [423, 182] width 54 height 11
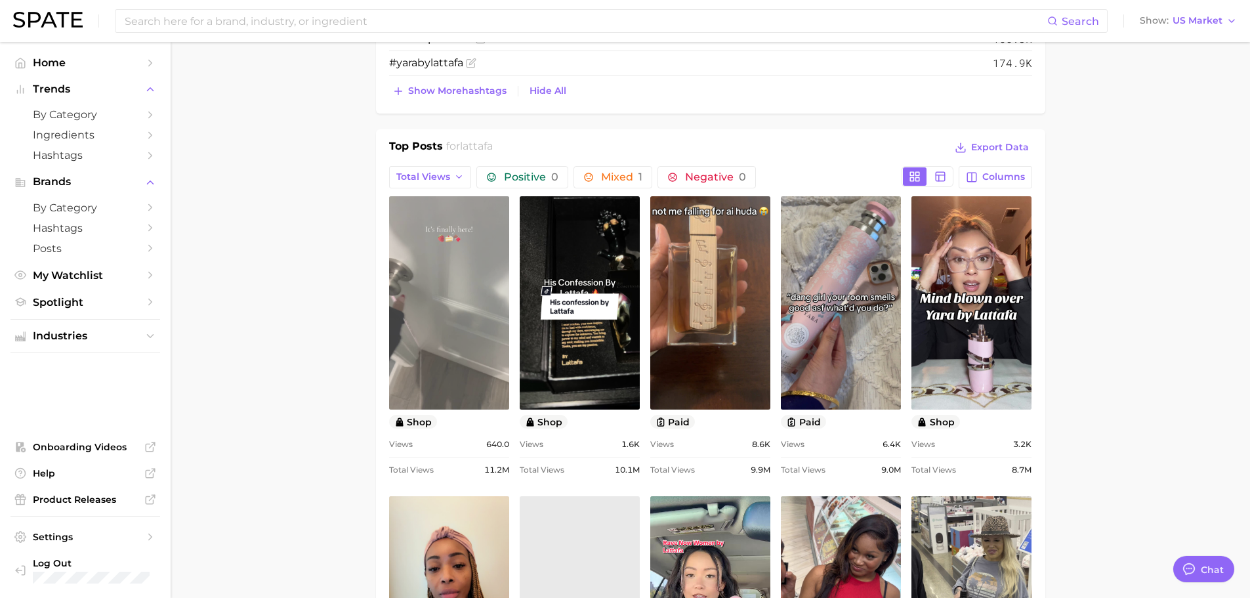
click at [430, 273] on link "view post on TikTok" at bounding box center [449, 302] width 120 height 213
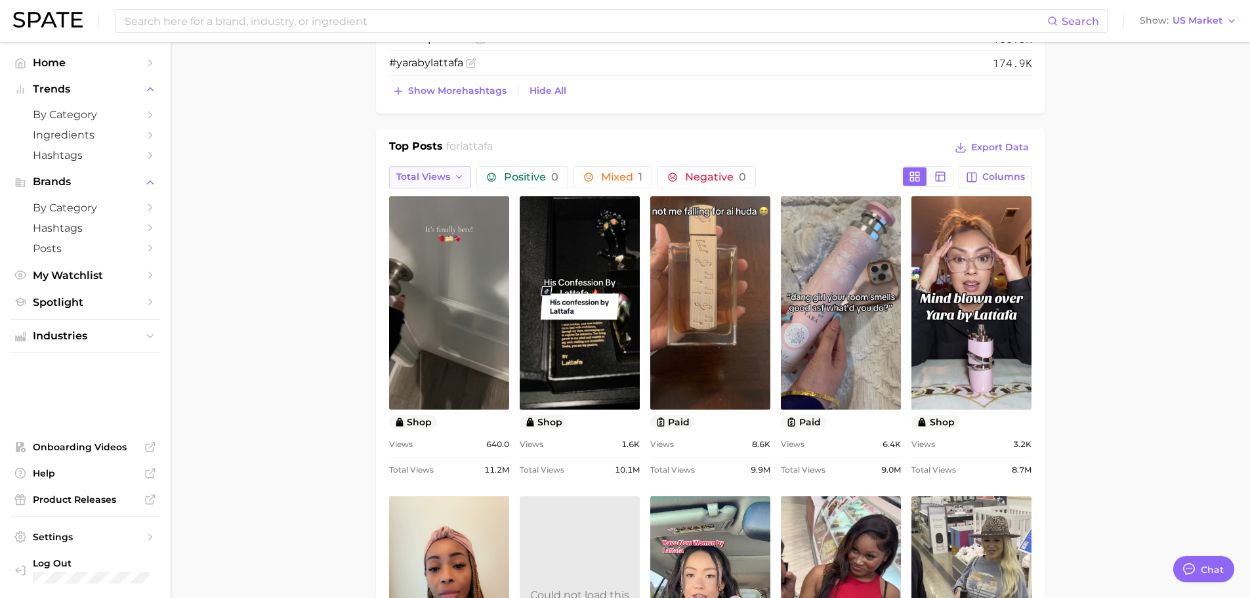
click at [411, 168] on button "Total Views" at bounding box center [430, 177] width 83 height 22
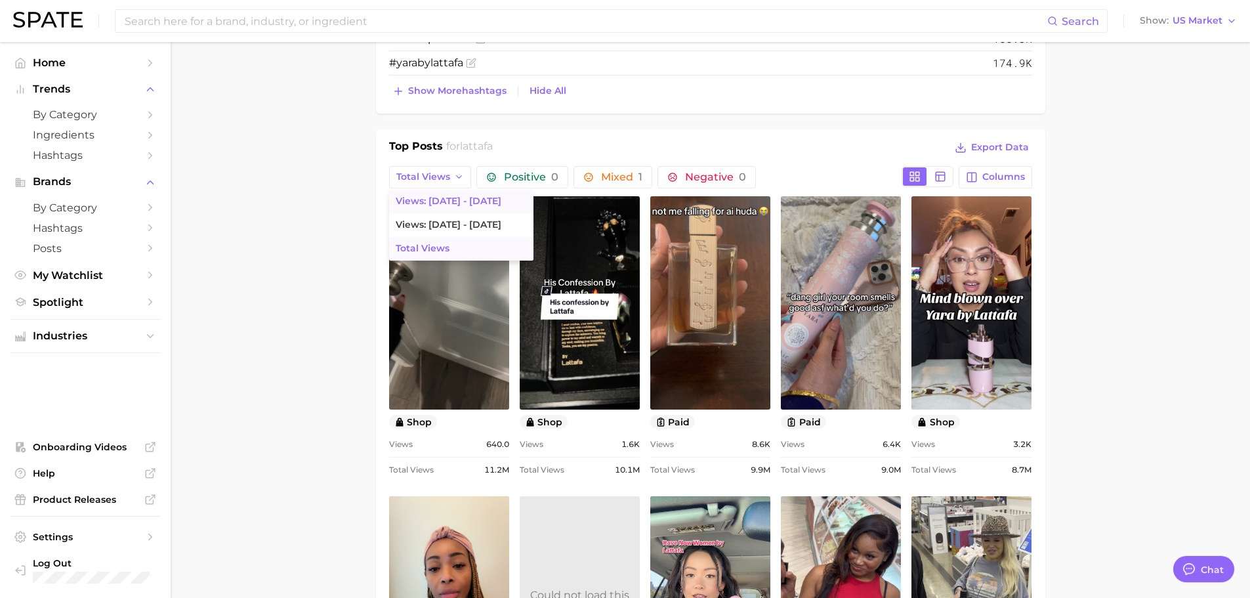
click at [420, 205] on span "Views: [DATE] - [DATE]" at bounding box center [449, 201] width 106 height 11
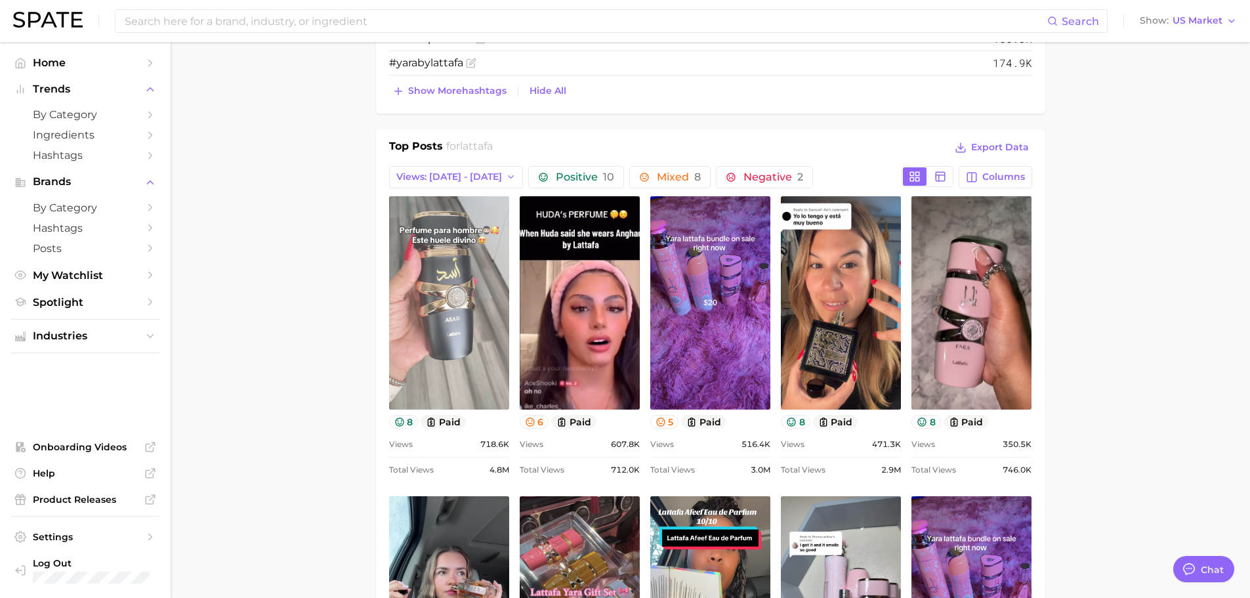
click at [434, 226] on link "view post on TikTok" at bounding box center [449, 302] width 120 height 213
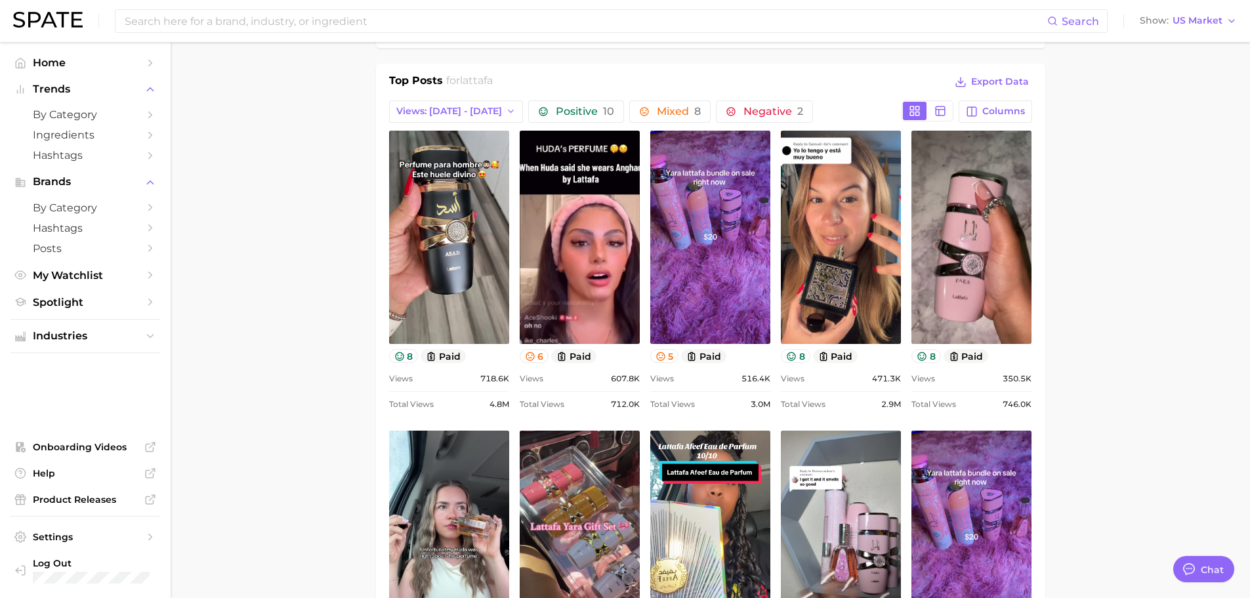
scroll to position [1116, 0]
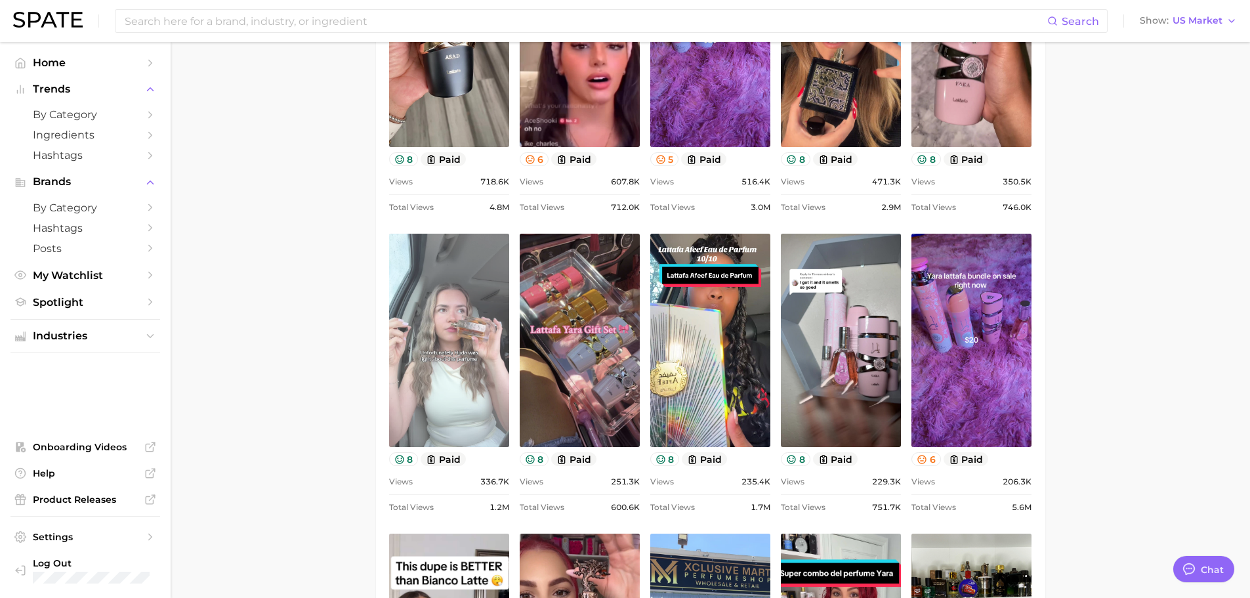
click at [465, 327] on link "view post on TikTok" at bounding box center [449, 340] width 120 height 213
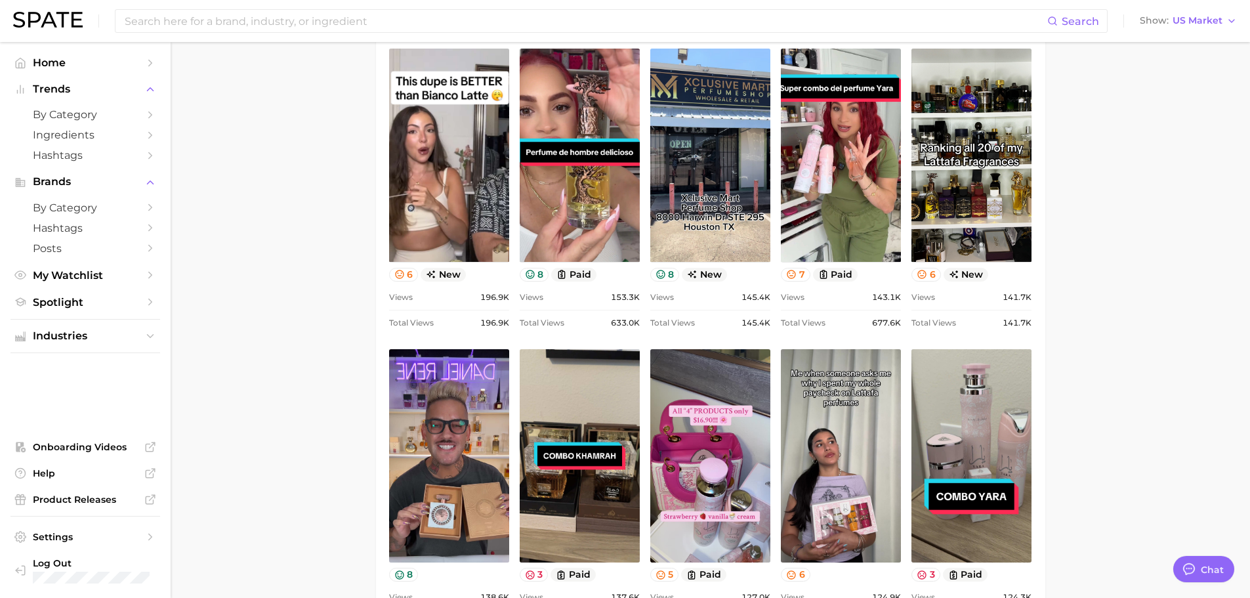
scroll to position [1706, 0]
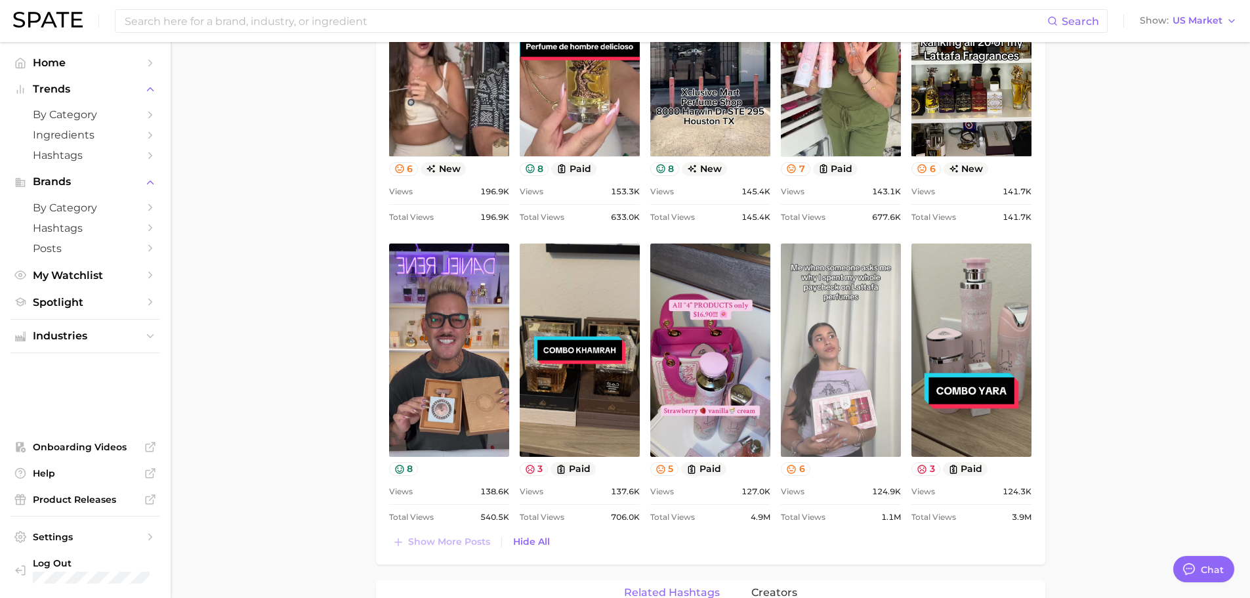
click at [837, 396] on link "view post on TikTok" at bounding box center [841, 349] width 120 height 213
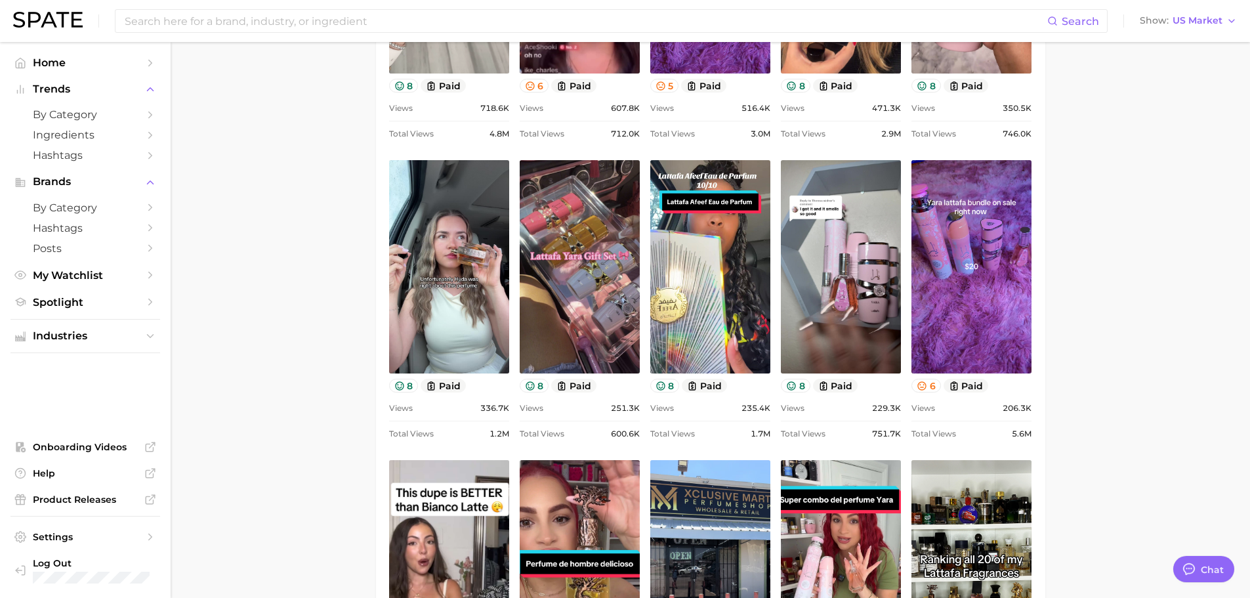
scroll to position [919, 0]
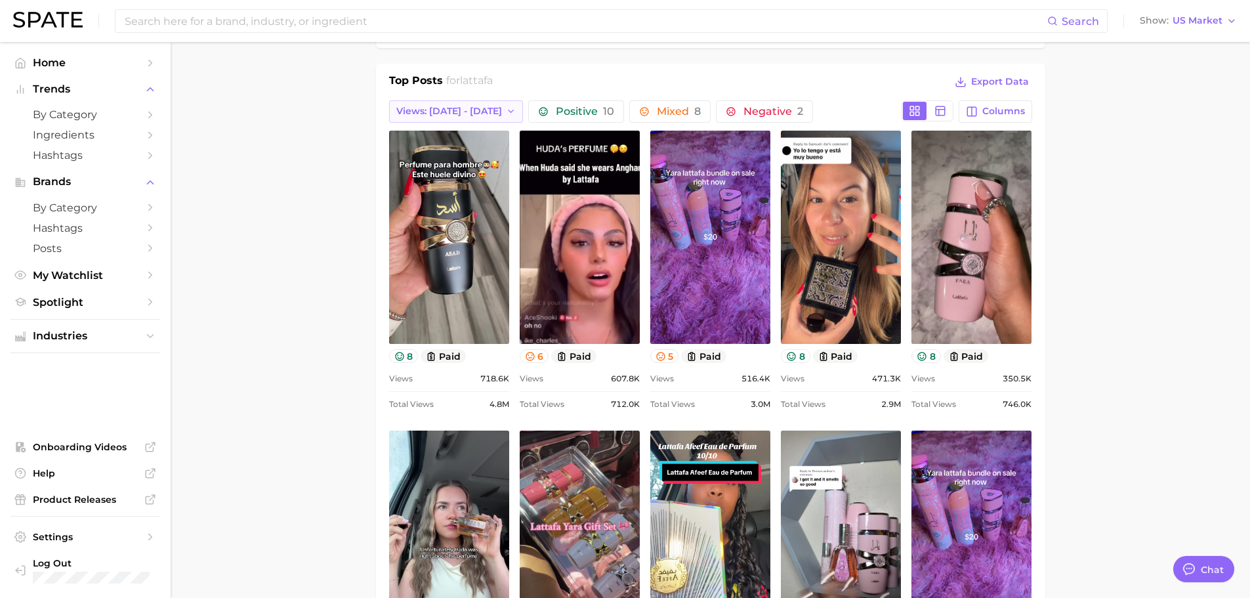
click at [440, 100] on button "Views: [DATE] - [DATE]" at bounding box center [456, 111] width 135 height 22
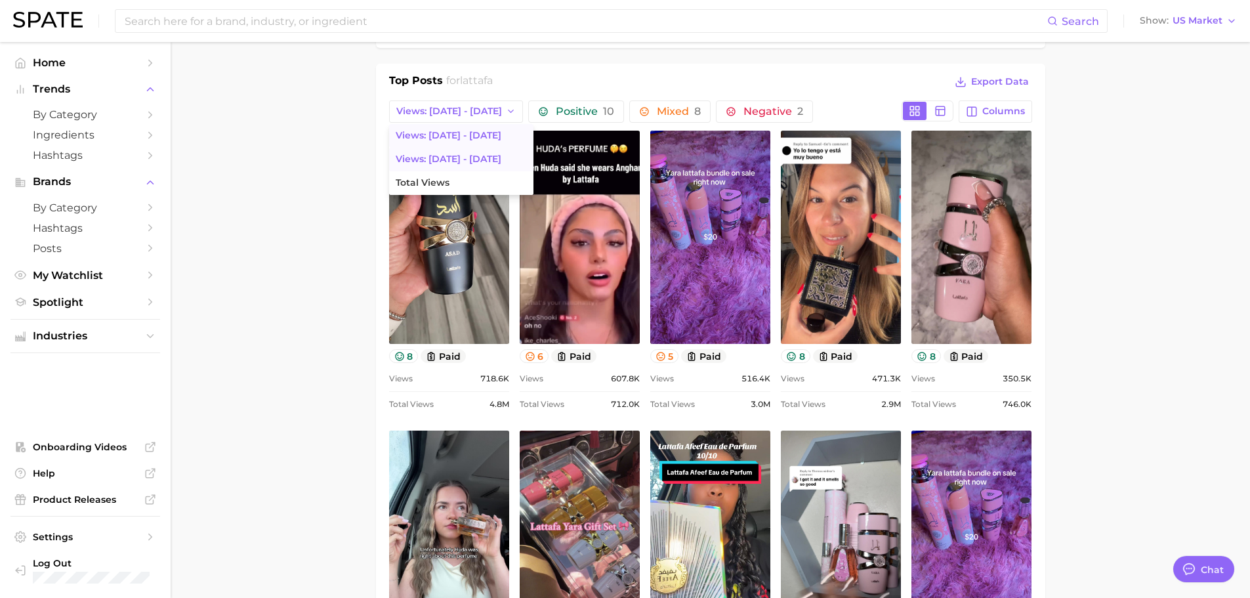
click at [457, 165] on button "Views: [DATE] - [DATE]" at bounding box center [461, 160] width 144 height 24
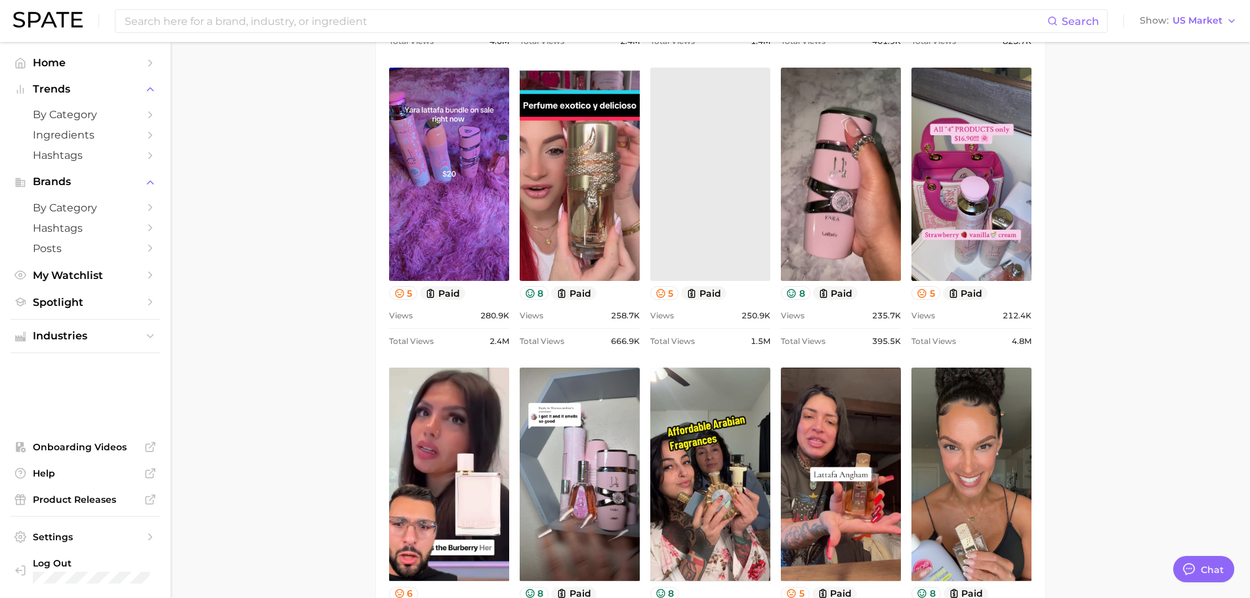
scroll to position [1312, 0]
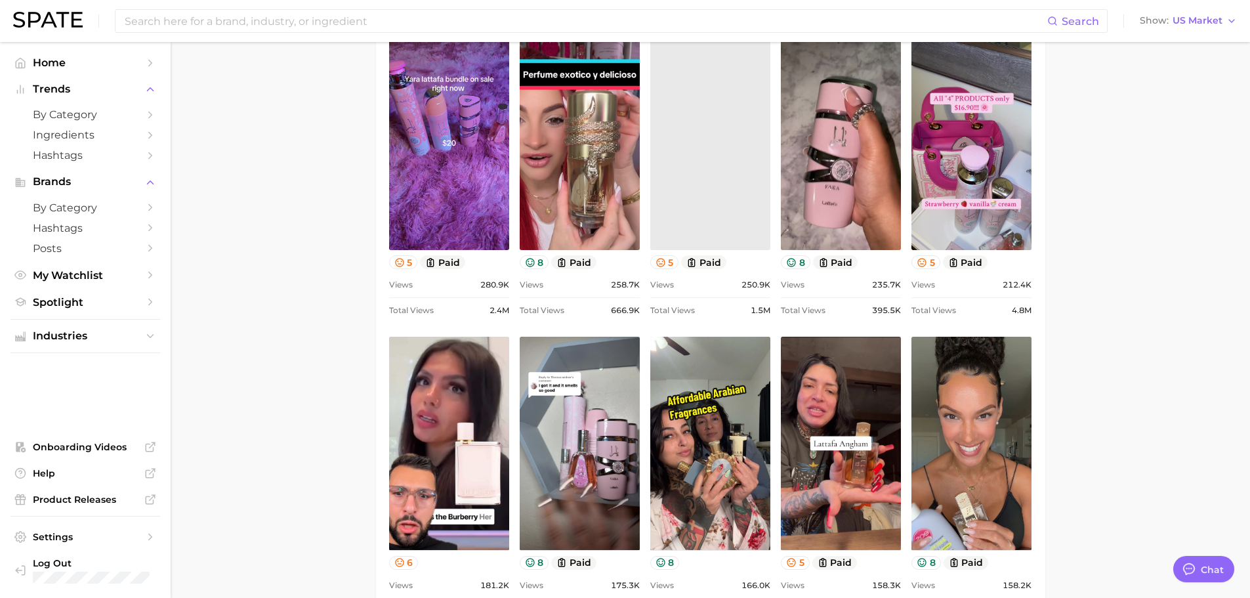
click at [706, 160] on link at bounding box center [710, 143] width 120 height 213
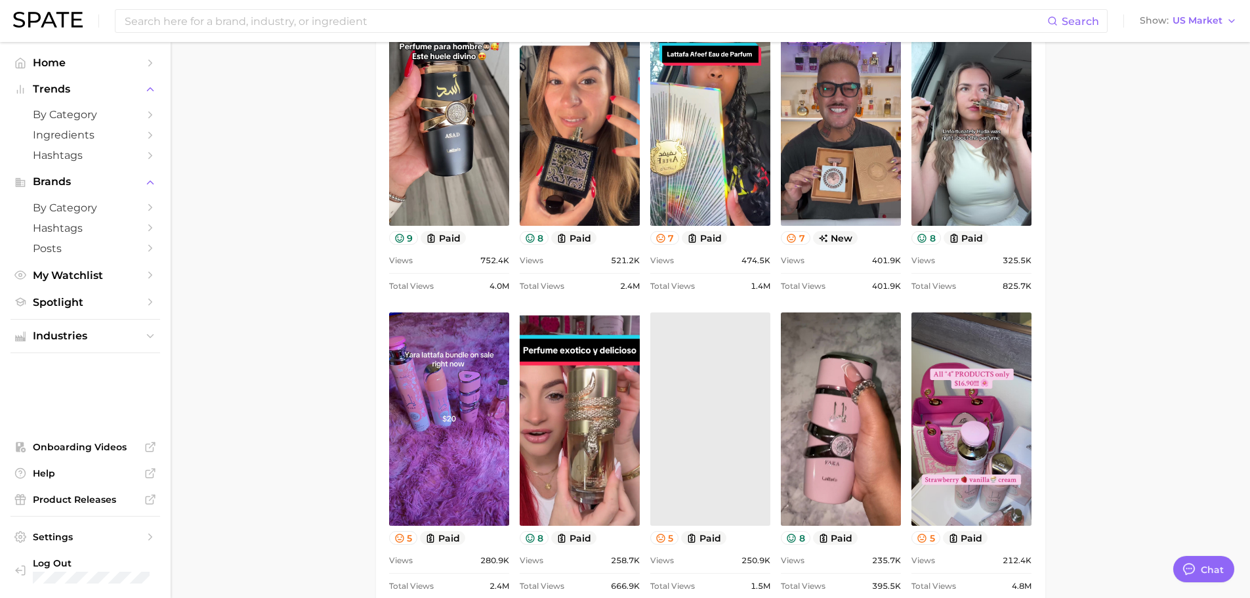
scroll to position [787, 0]
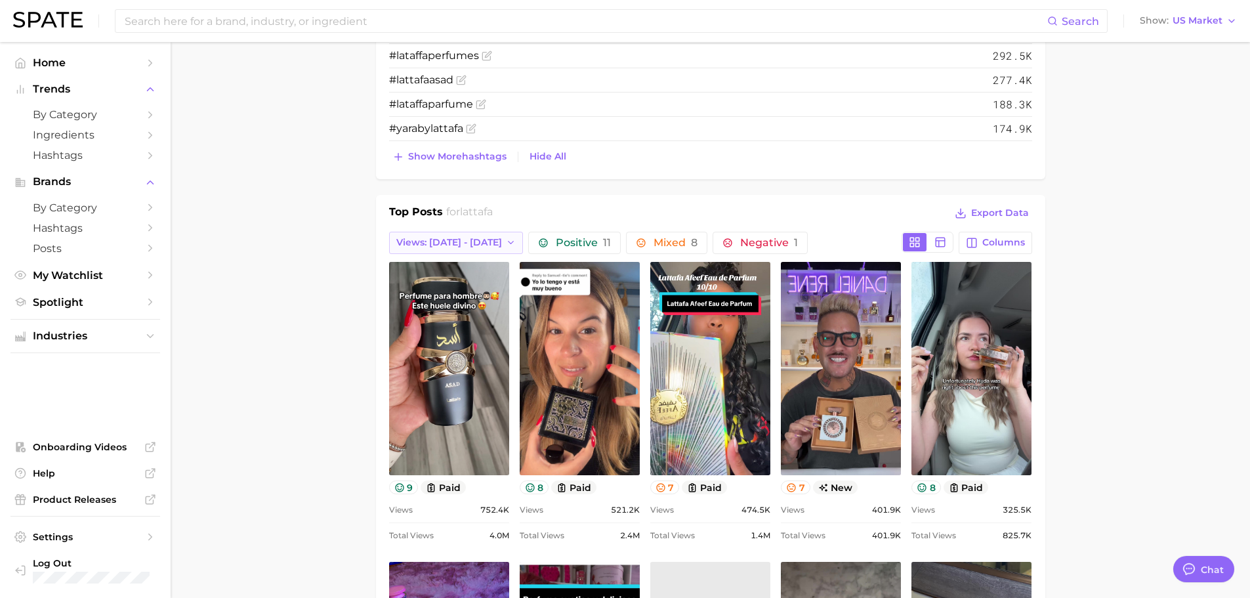
click at [462, 243] on span "Views: [DATE] - [DATE]" at bounding box center [449, 242] width 106 height 11
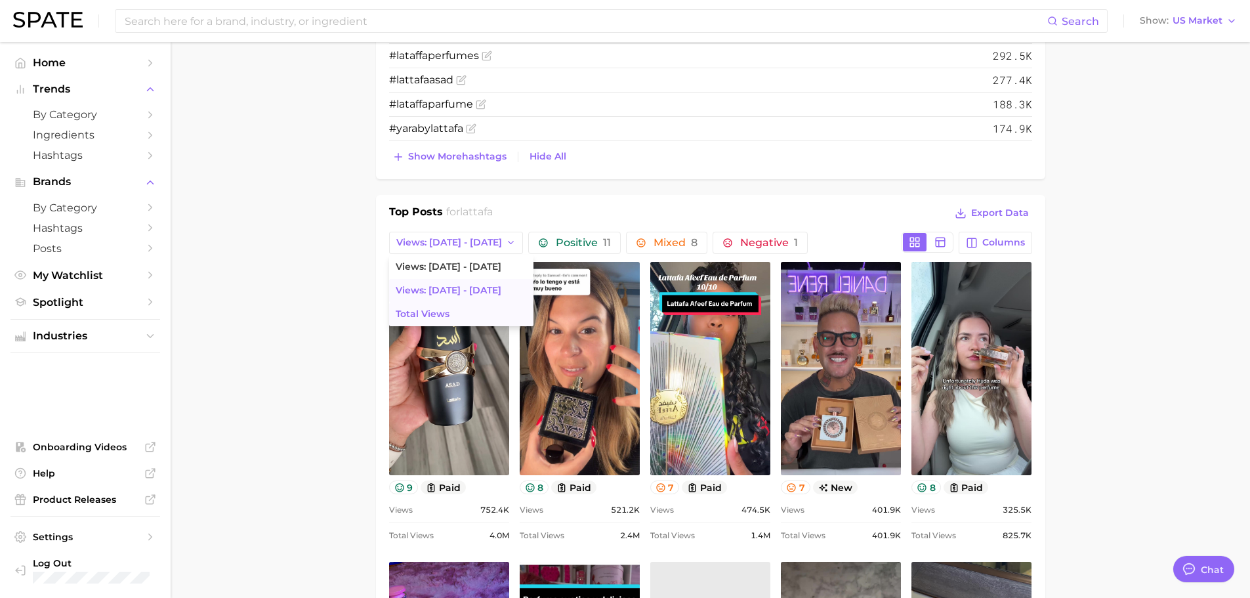
click at [437, 309] on span "Total Views" at bounding box center [423, 313] width 54 height 11
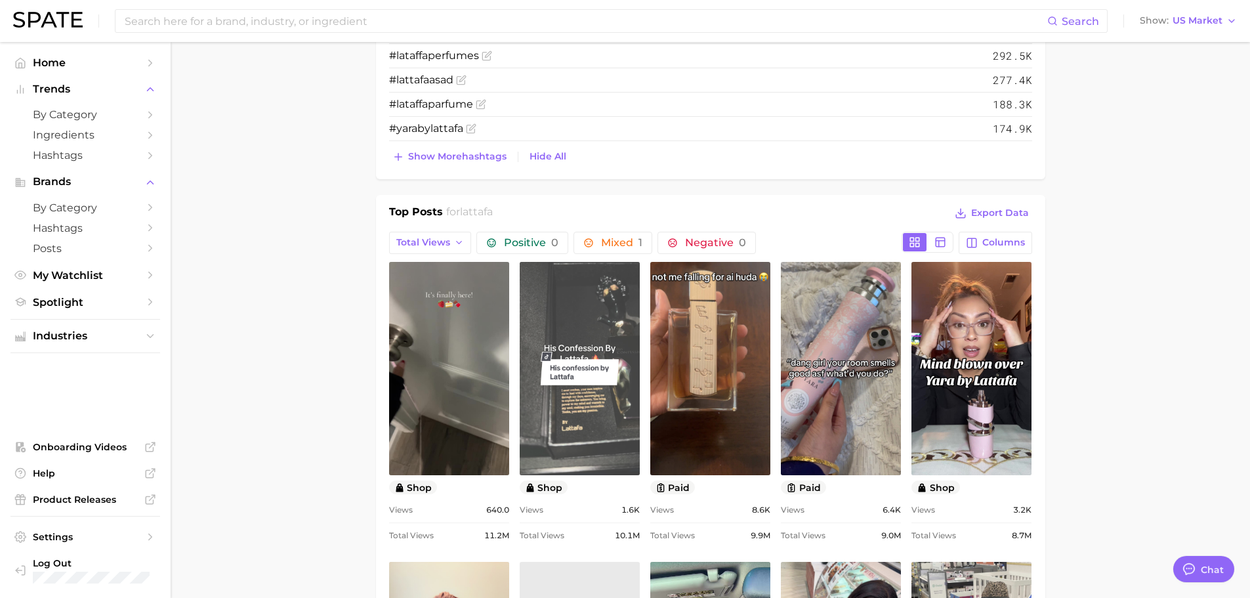
scroll to position [0, 0]
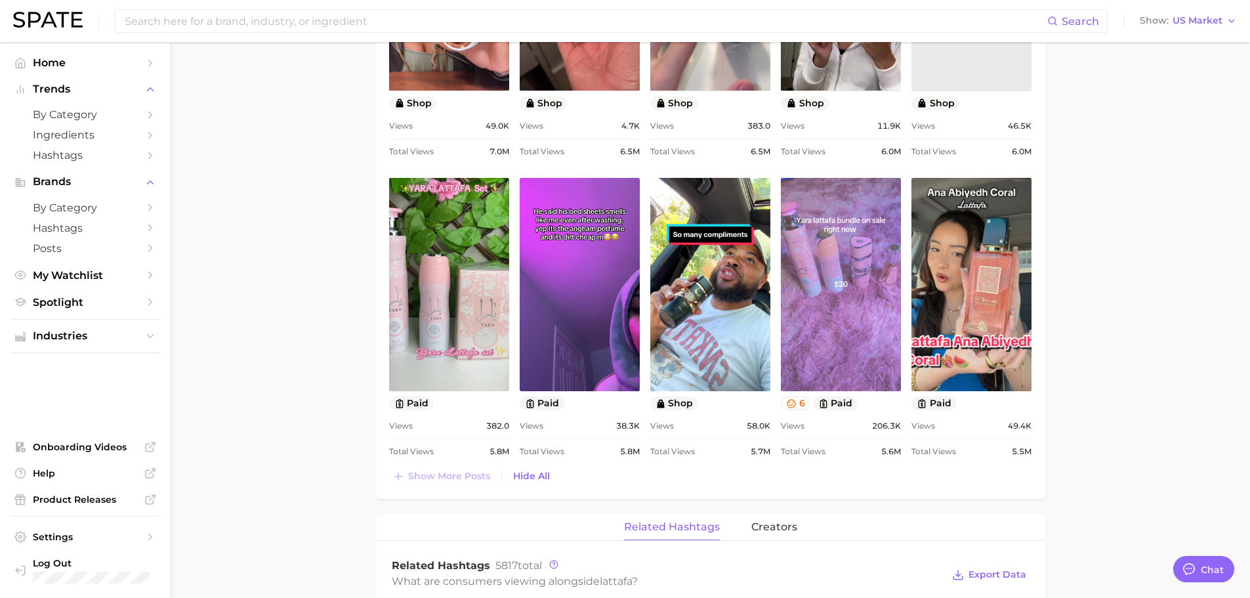
click at [852, 253] on link "view post on TikTok" at bounding box center [841, 284] width 120 height 213
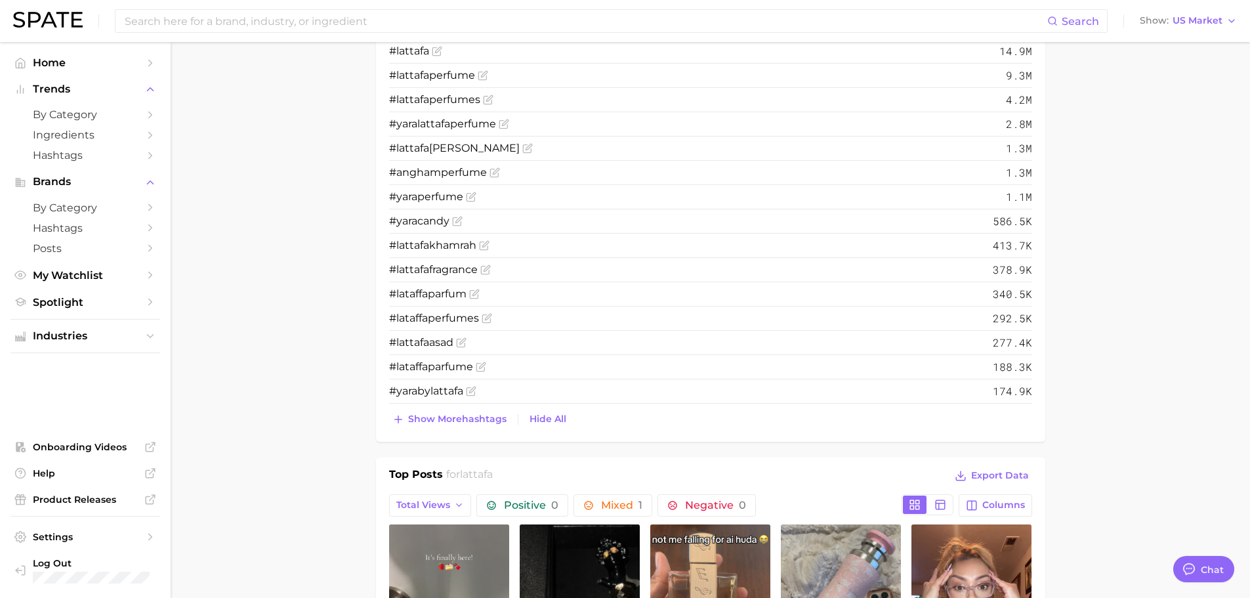
scroll to position [459, 0]
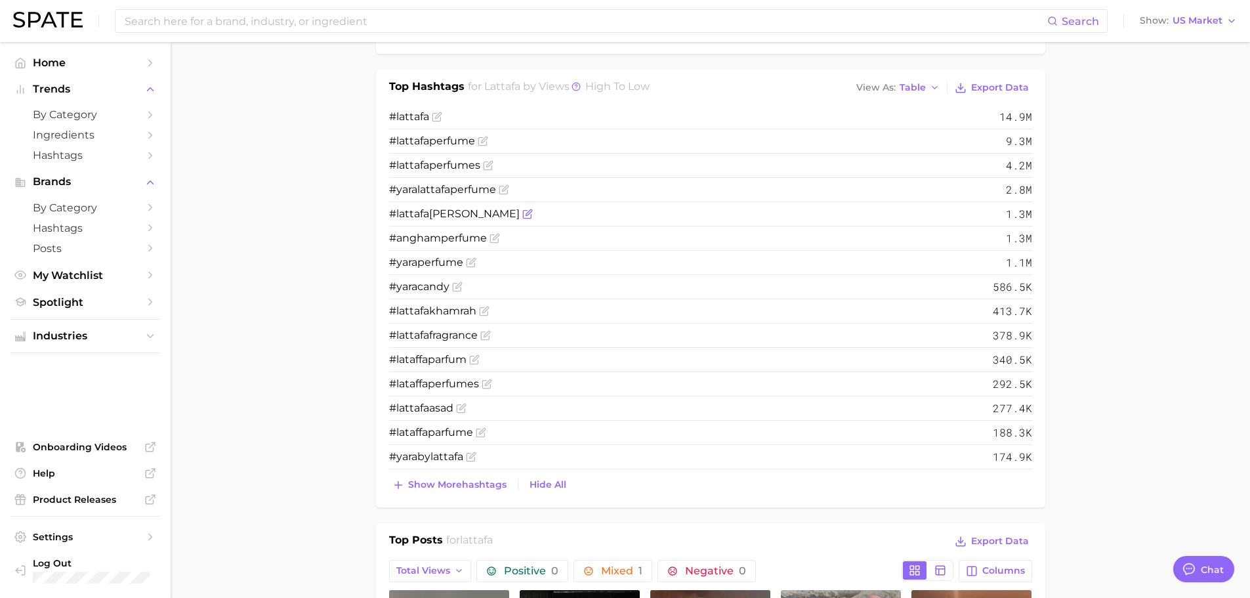
click at [445, 211] on span "# lattafa [PERSON_NAME]" at bounding box center [454, 213] width 131 height 12
click at [488, 234] on span at bounding box center [493, 238] width 13 height 10
click at [449, 213] on span "# lattafa [PERSON_NAME]" at bounding box center [454, 213] width 131 height 12
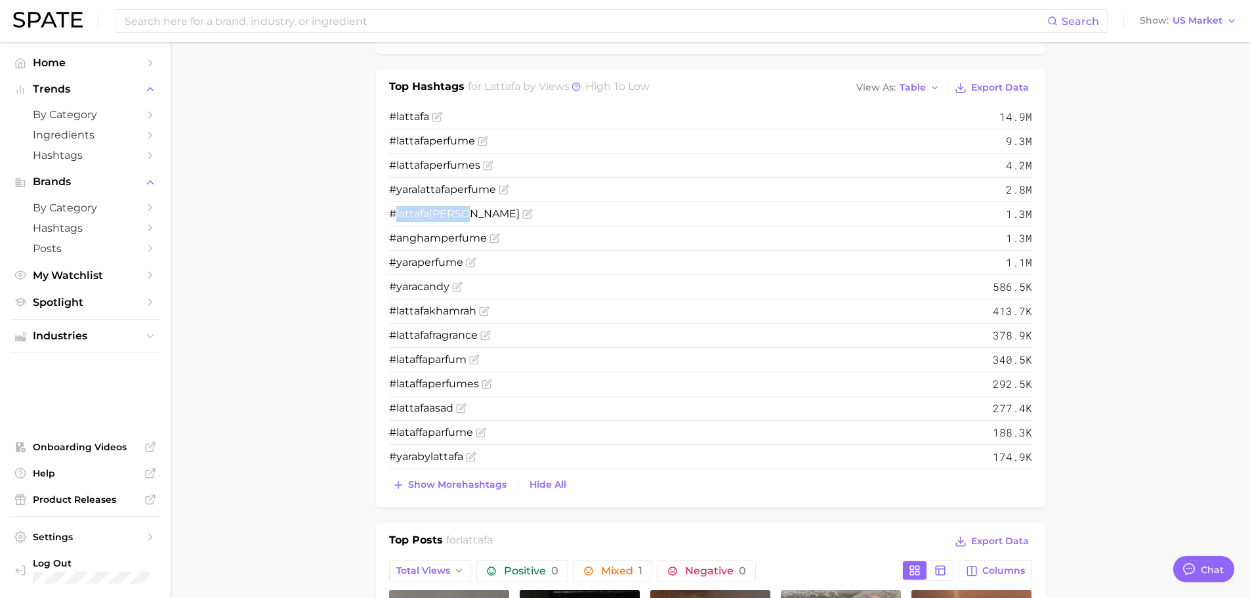
click at [505, 219] on li "# lattafa [PERSON_NAME] 1.3m" at bounding box center [710, 214] width 643 height 24
drag, startPoint x: 430, startPoint y: 314, endPoint x: 482, endPoint y: 308, distance: 51.5
click at [482, 308] on span "# lattafa khamrah" at bounding box center [439, 311] width 100 height 16
click at [441, 312] on span "# lattafa khamrah" at bounding box center [432, 310] width 87 height 12
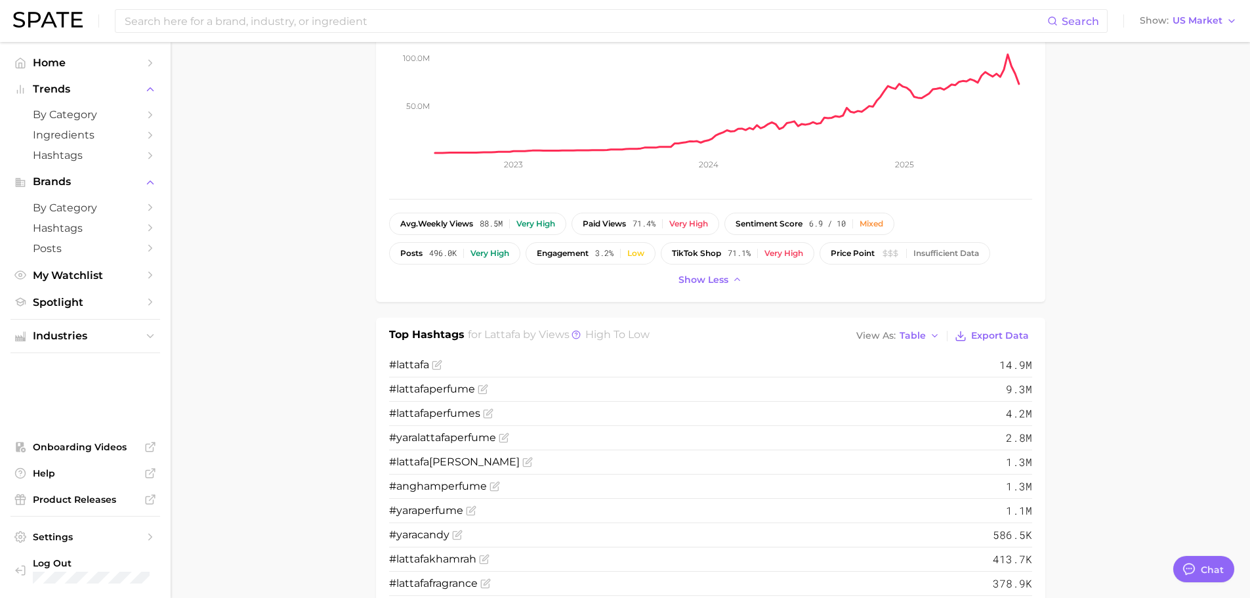
scroll to position [0, 0]
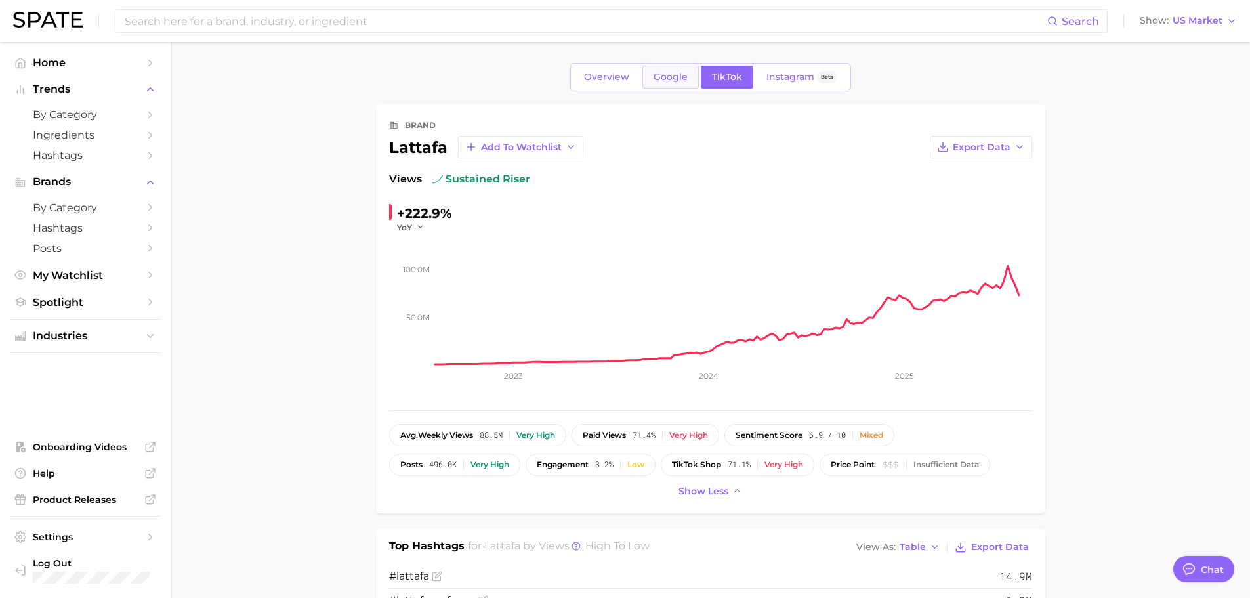
click at [673, 77] on span "Google" at bounding box center [671, 77] width 34 height 11
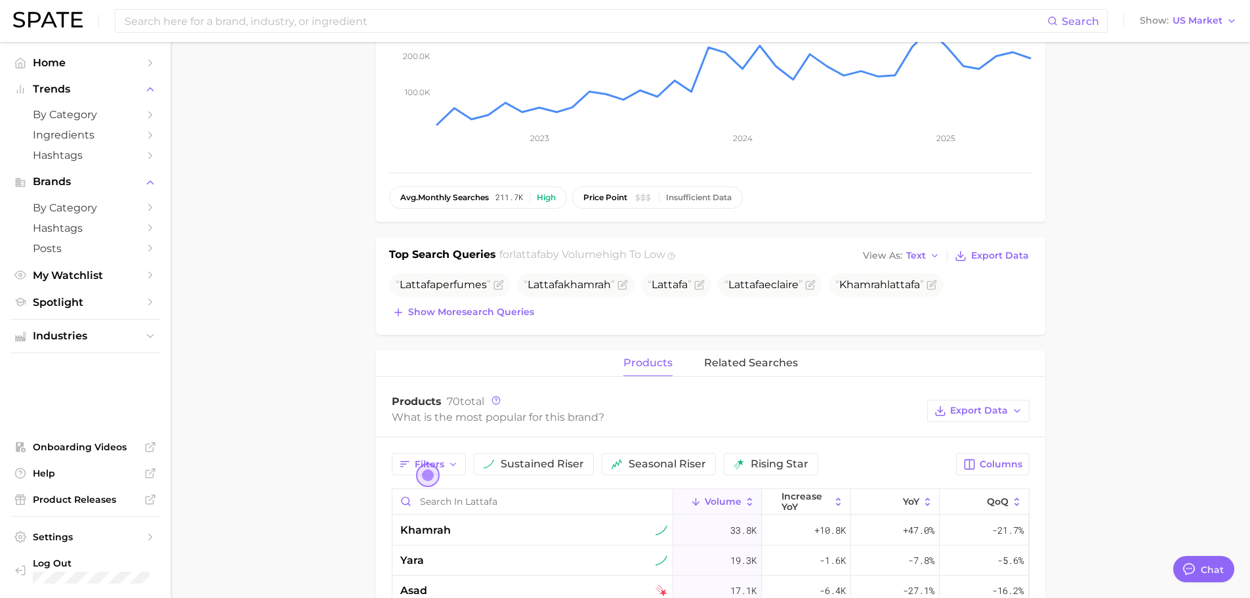
scroll to position [262, 0]
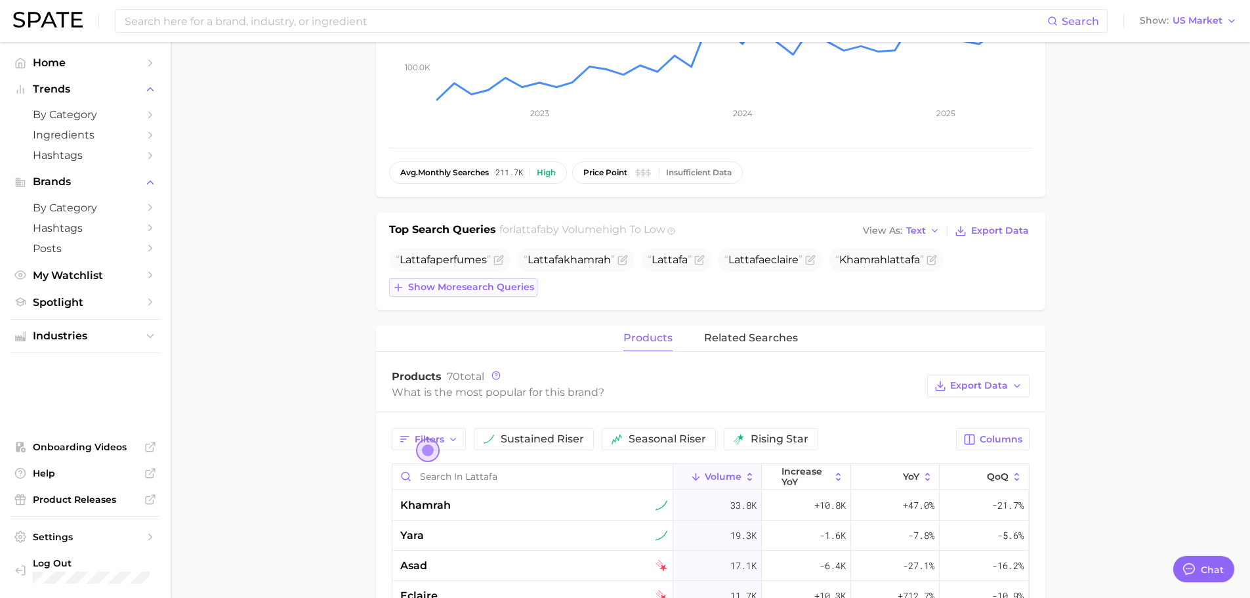
click at [436, 292] on span "Show more search queries" at bounding box center [471, 287] width 126 height 11
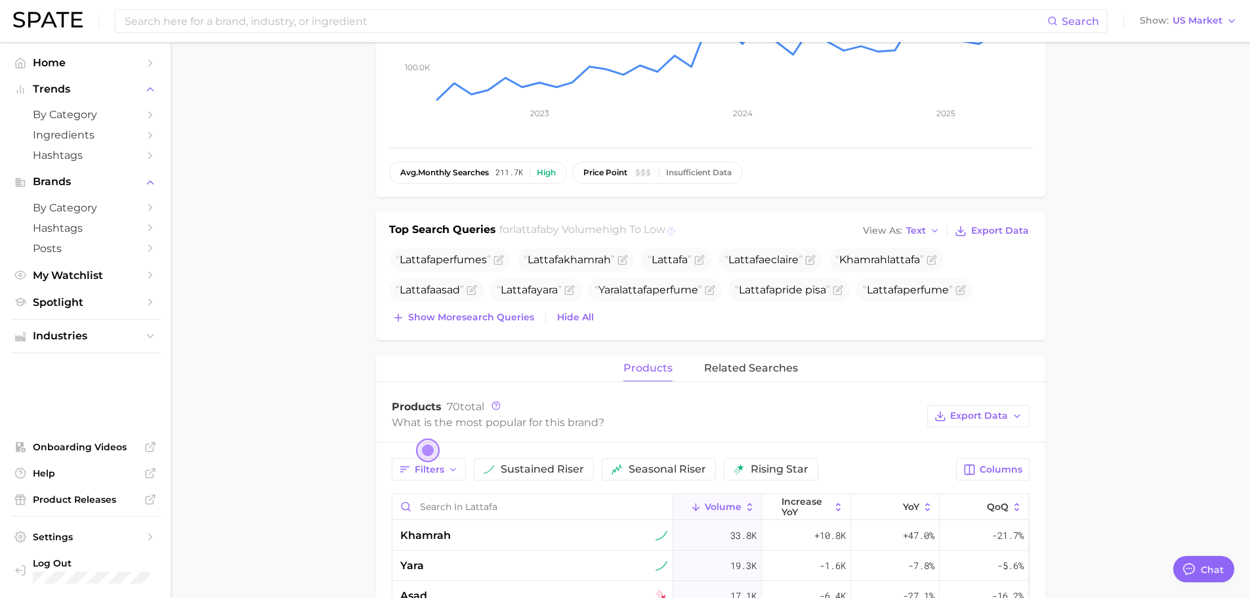
click at [675, 231] on icon at bounding box center [671, 231] width 8 height 8
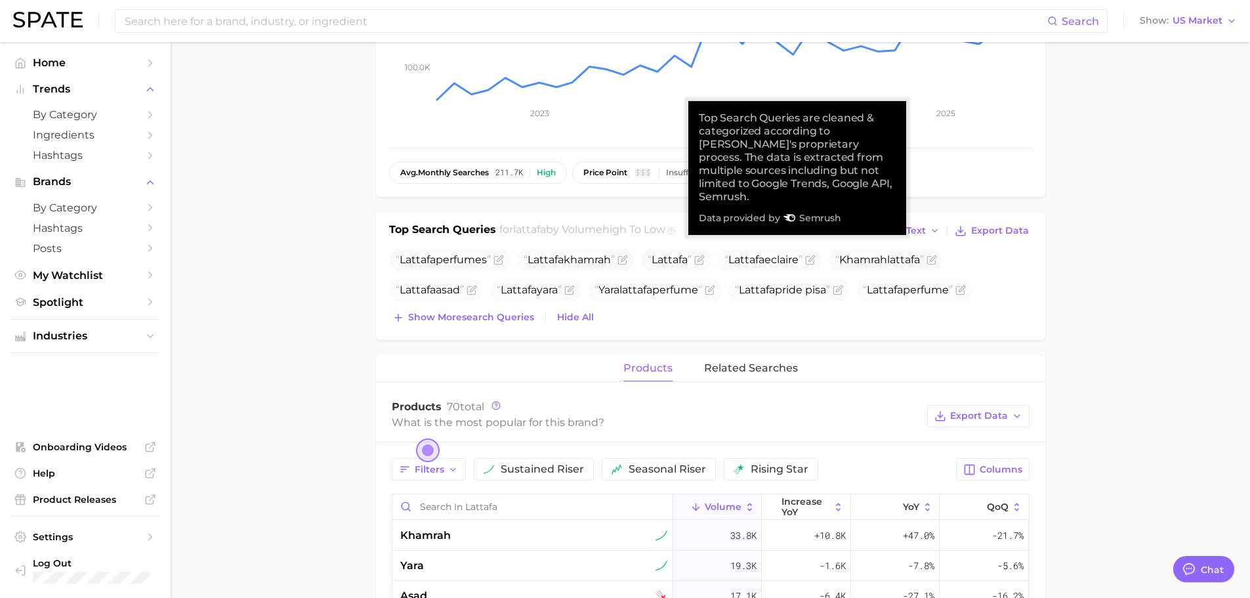
click at [675, 231] on icon at bounding box center [671, 231] width 8 height 8
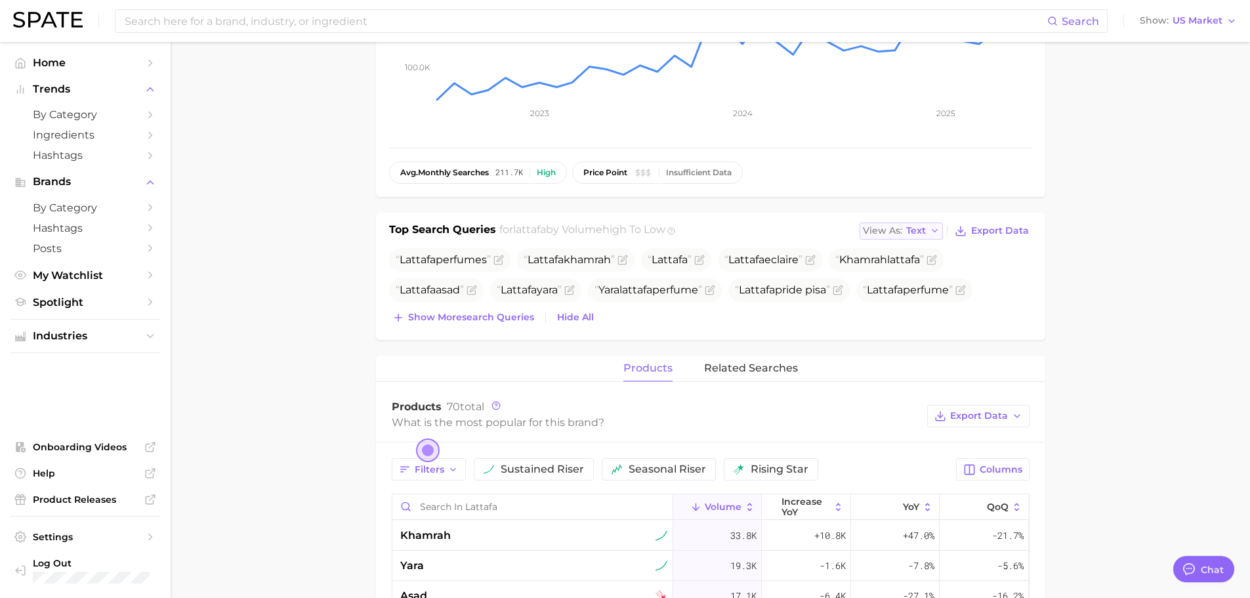
click at [930, 236] on icon "button" at bounding box center [935, 231] width 10 height 10
click at [914, 266] on button "Table" at bounding box center [932, 276] width 144 height 24
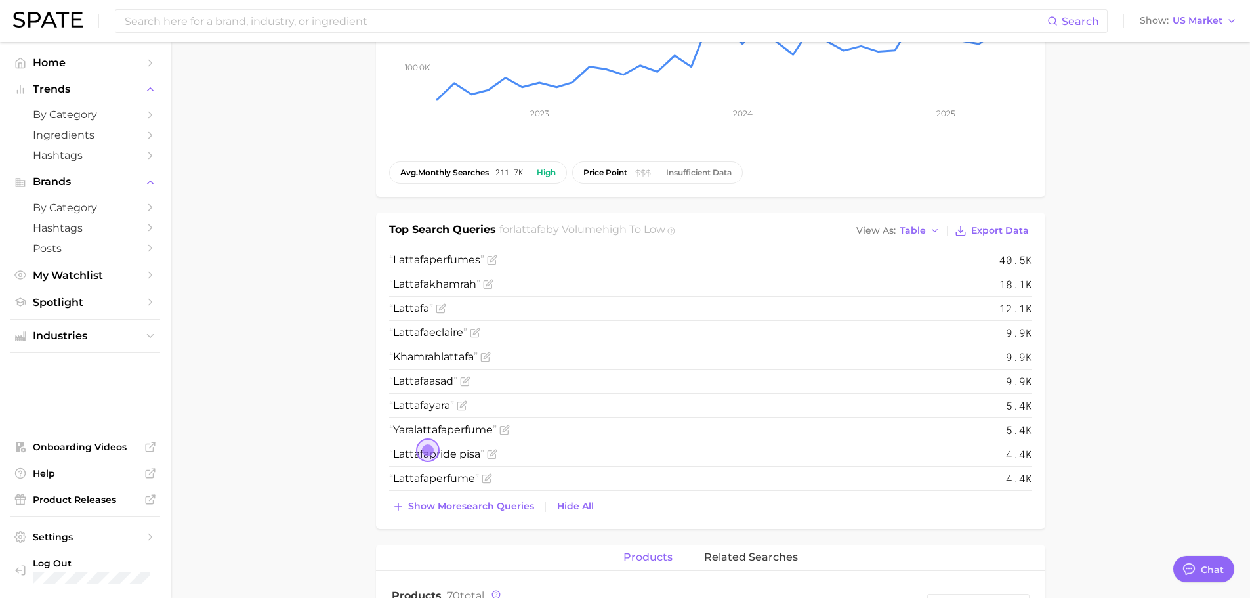
click at [430, 449] on span "Open the dialog" at bounding box center [428, 450] width 24 height 24
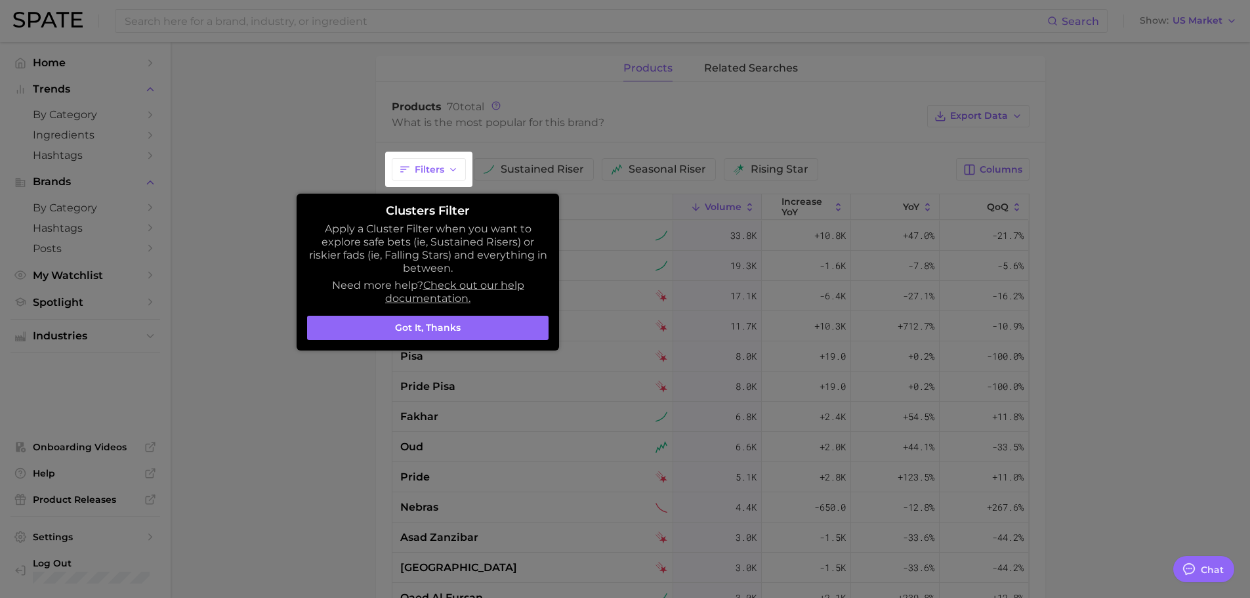
scroll to position [819, 0]
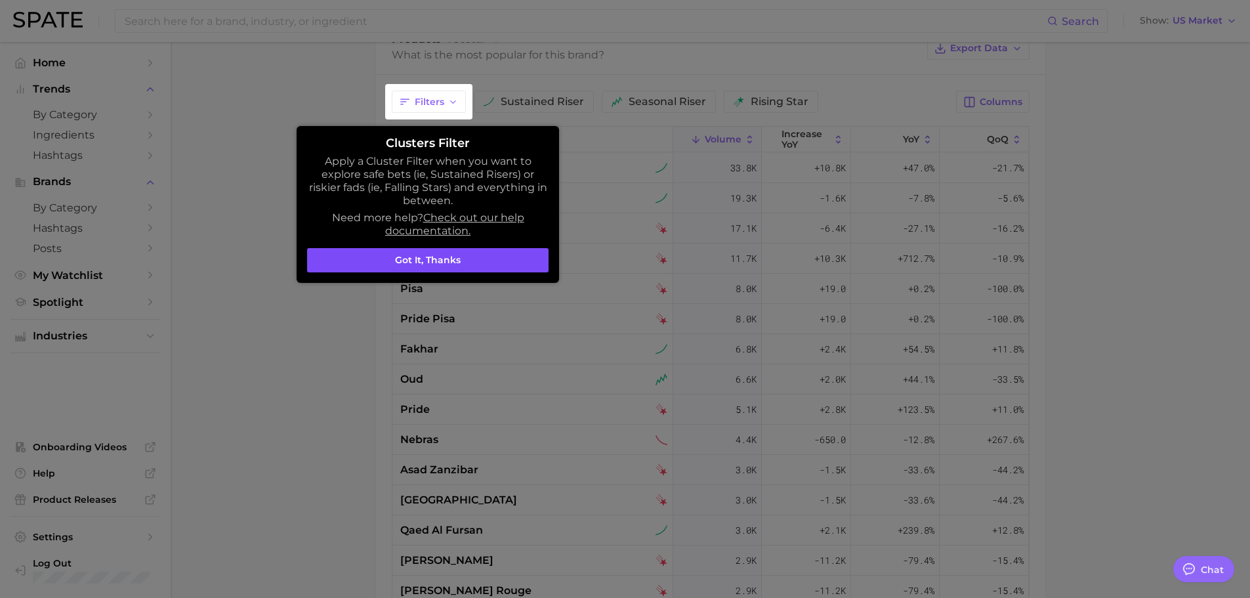
click at [440, 267] on button "Got it, thanks" at bounding box center [427, 260] width 241 height 25
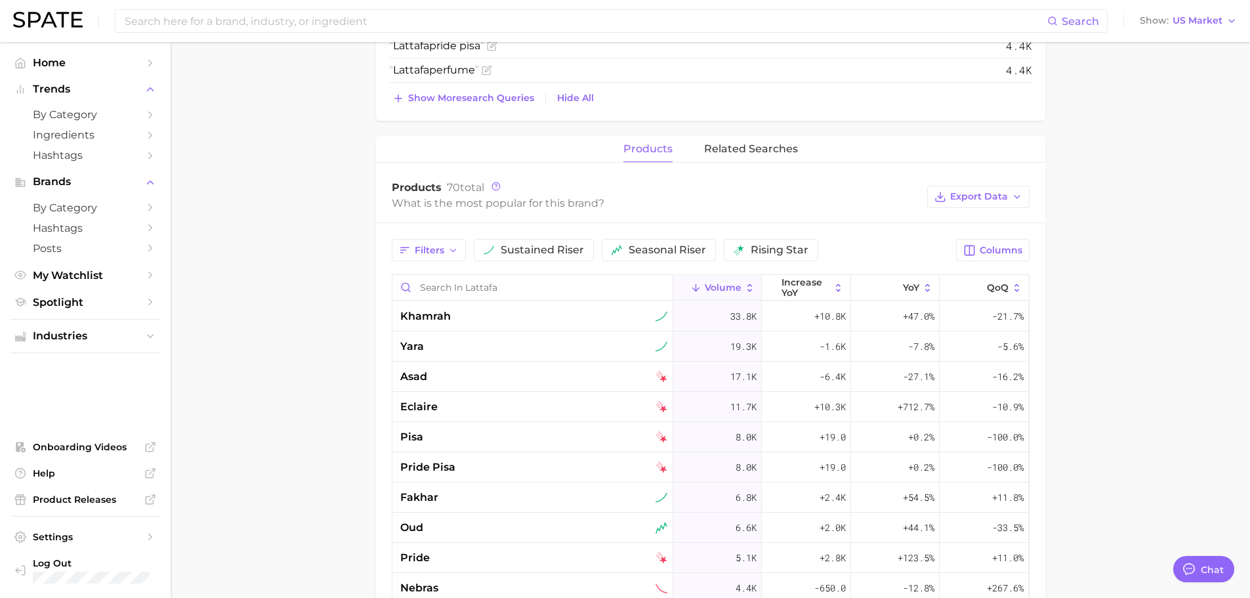
scroll to position [688, 0]
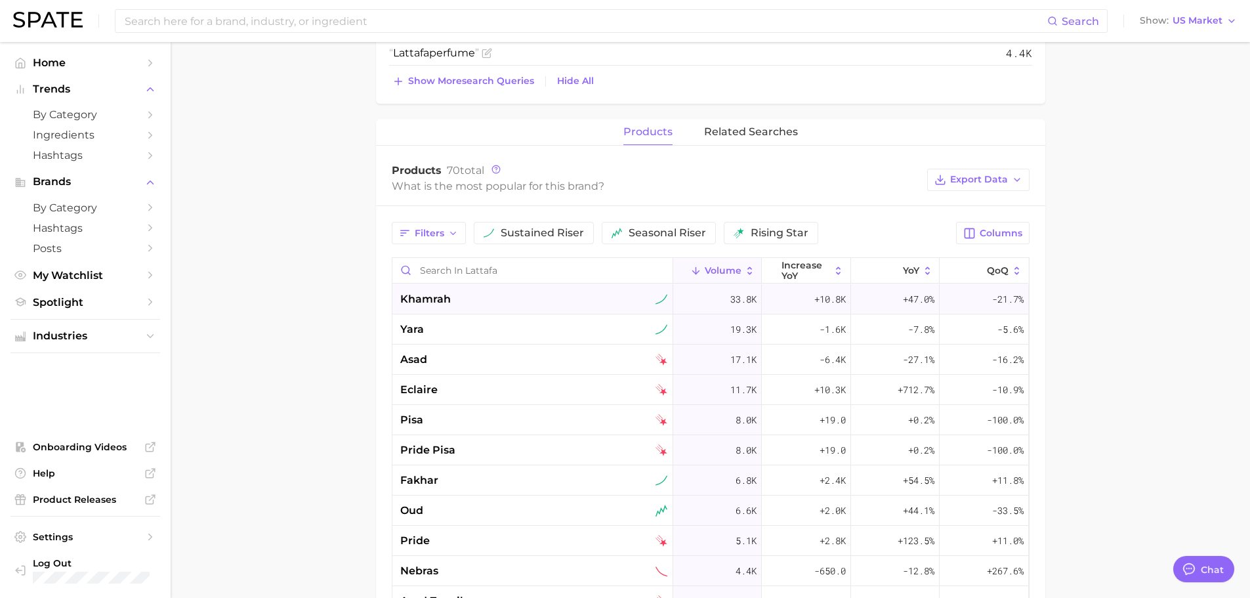
click at [432, 306] on span "khamrah" at bounding box center [425, 299] width 51 height 16
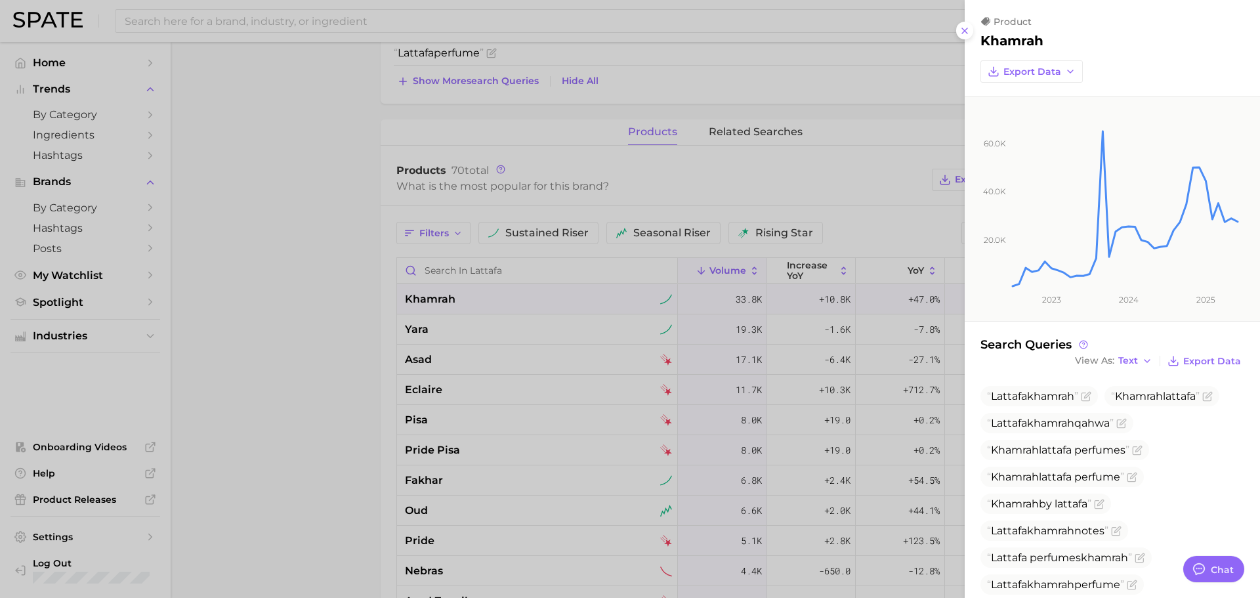
click at [320, 328] on div at bounding box center [630, 299] width 1260 height 598
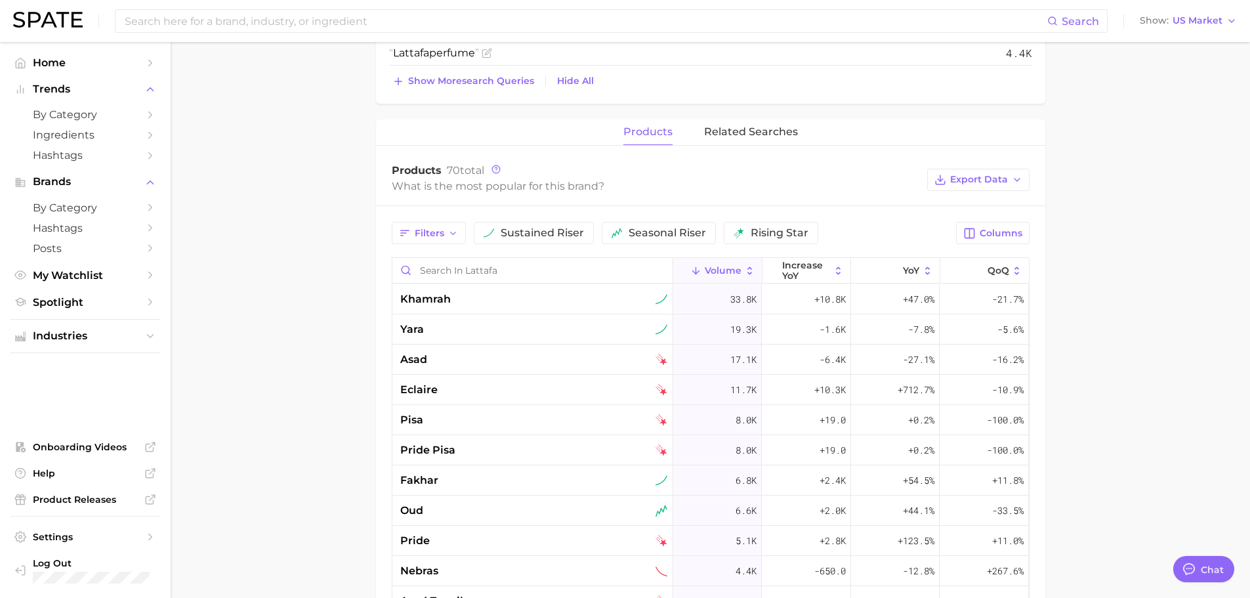
scroll to position [753, 0]
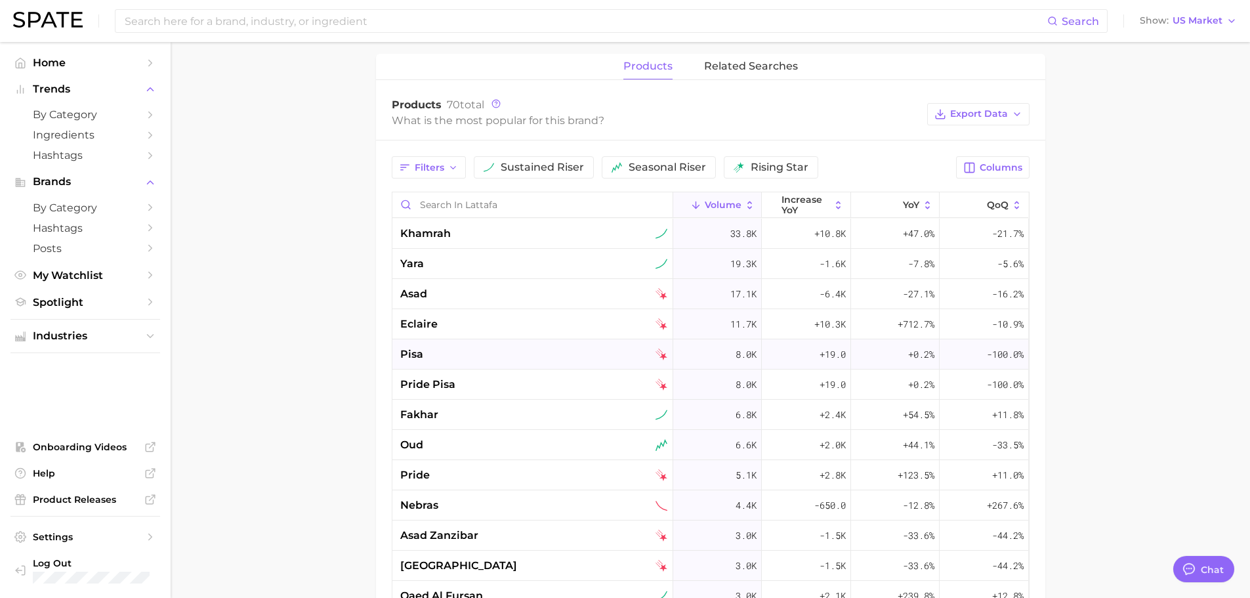
click at [537, 363] on div "pisa" at bounding box center [532, 354] width 281 height 30
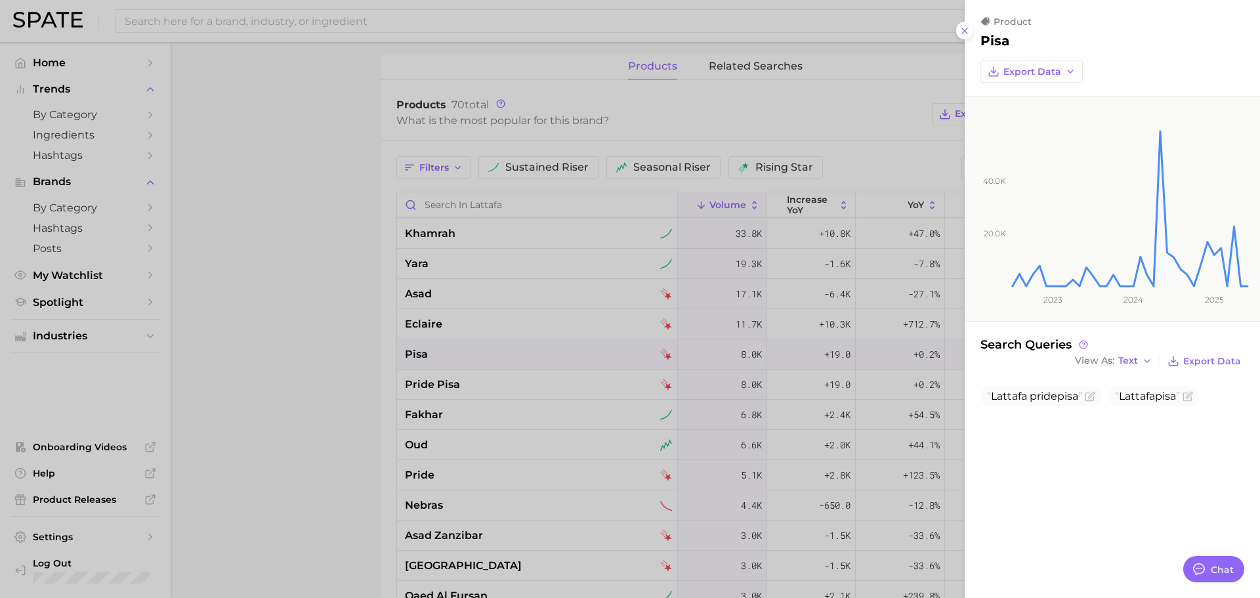
click at [610, 364] on div at bounding box center [630, 299] width 1260 height 598
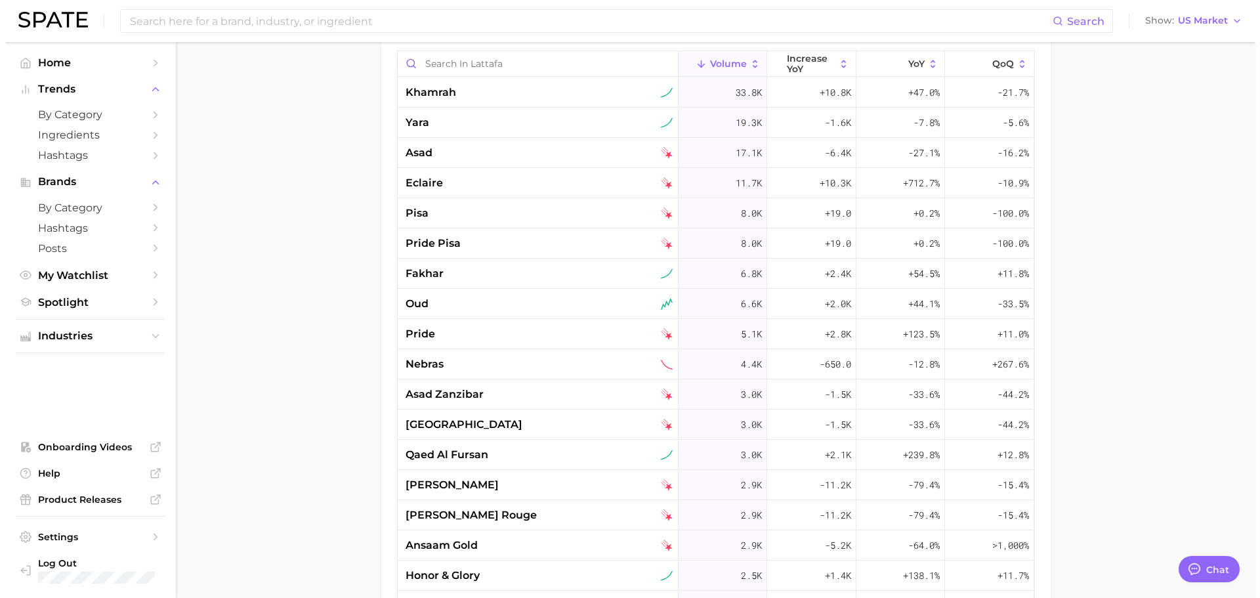
scroll to position [622, 0]
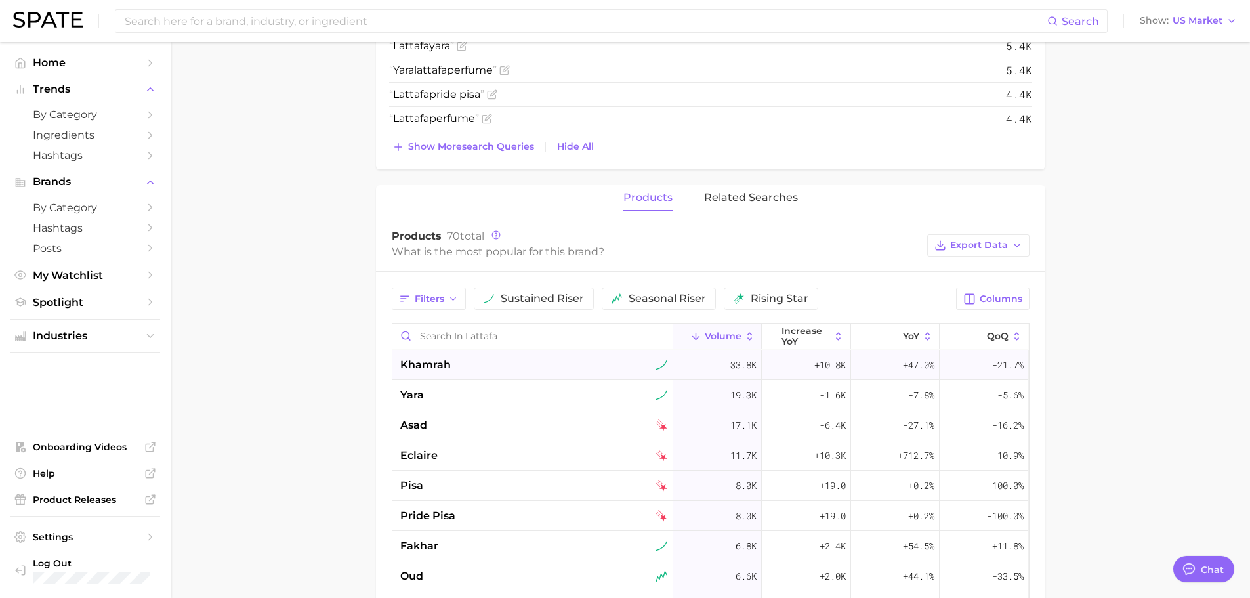
click at [470, 366] on div "khamrah" at bounding box center [533, 365] width 267 height 16
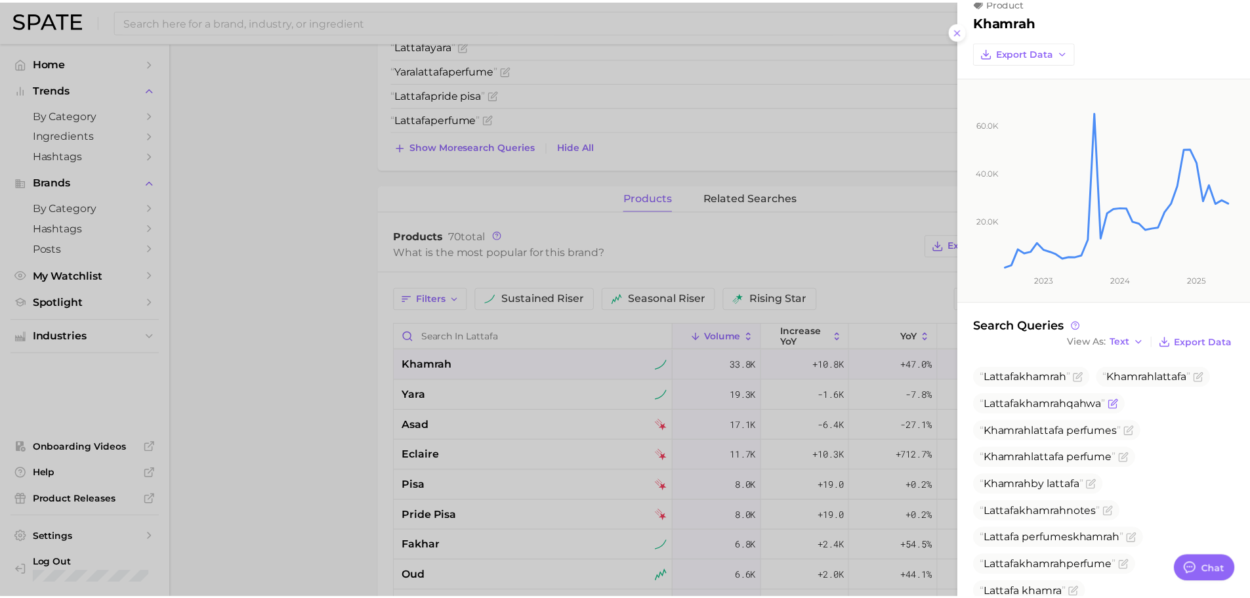
scroll to position [0, 0]
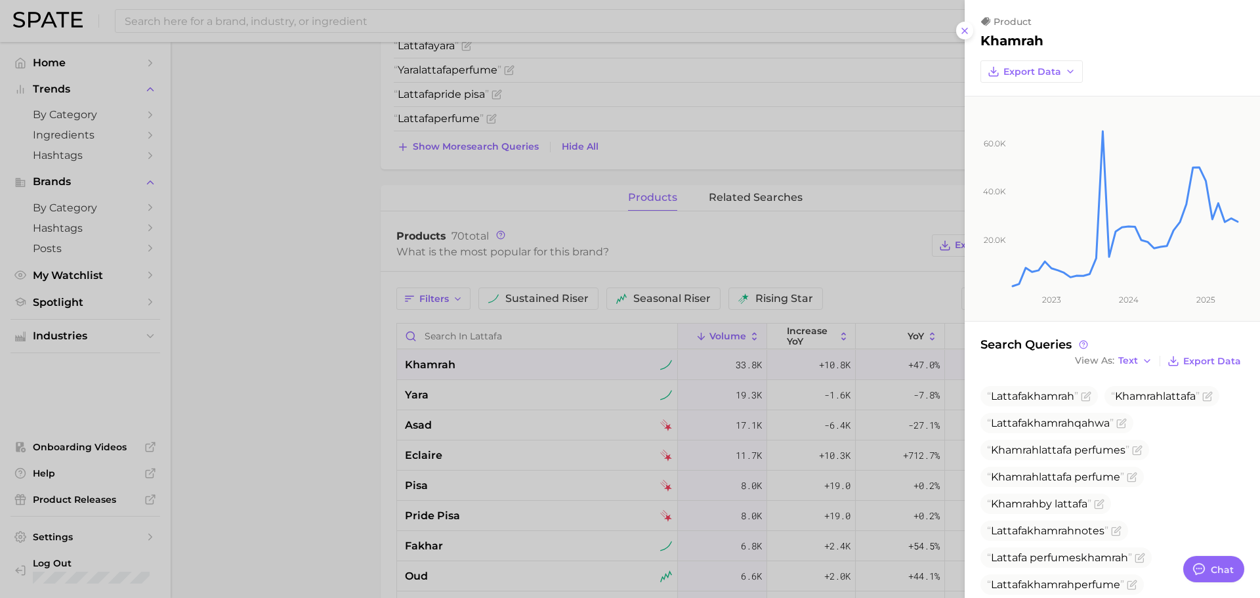
click at [883, 355] on div at bounding box center [630, 299] width 1260 height 598
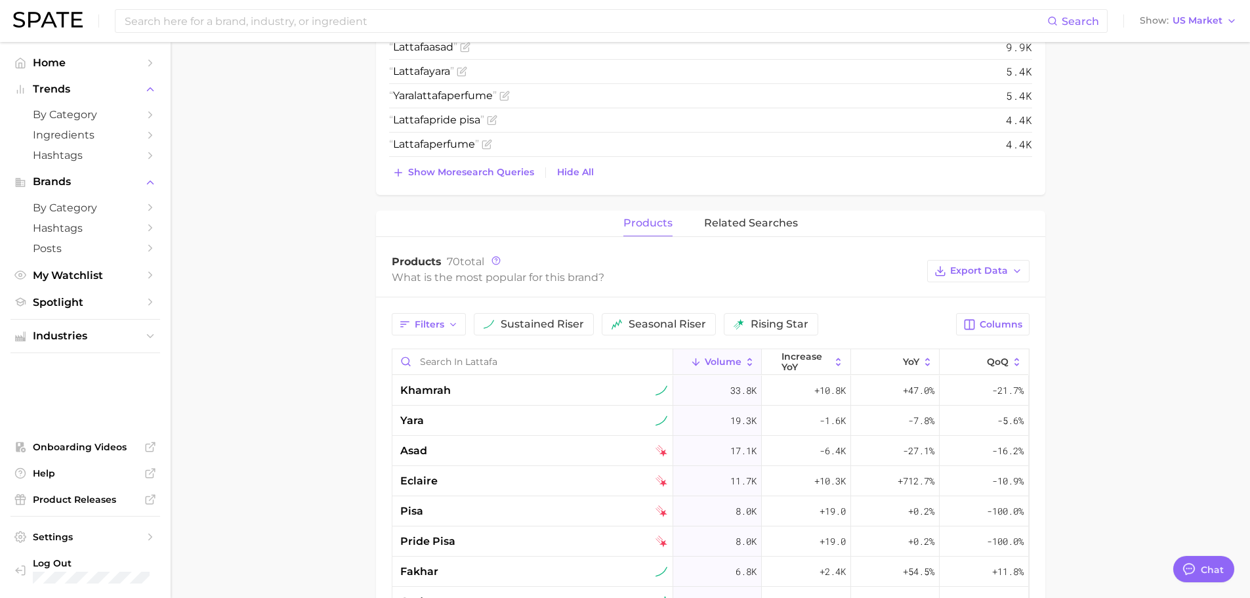
scroll to position [425, 0]
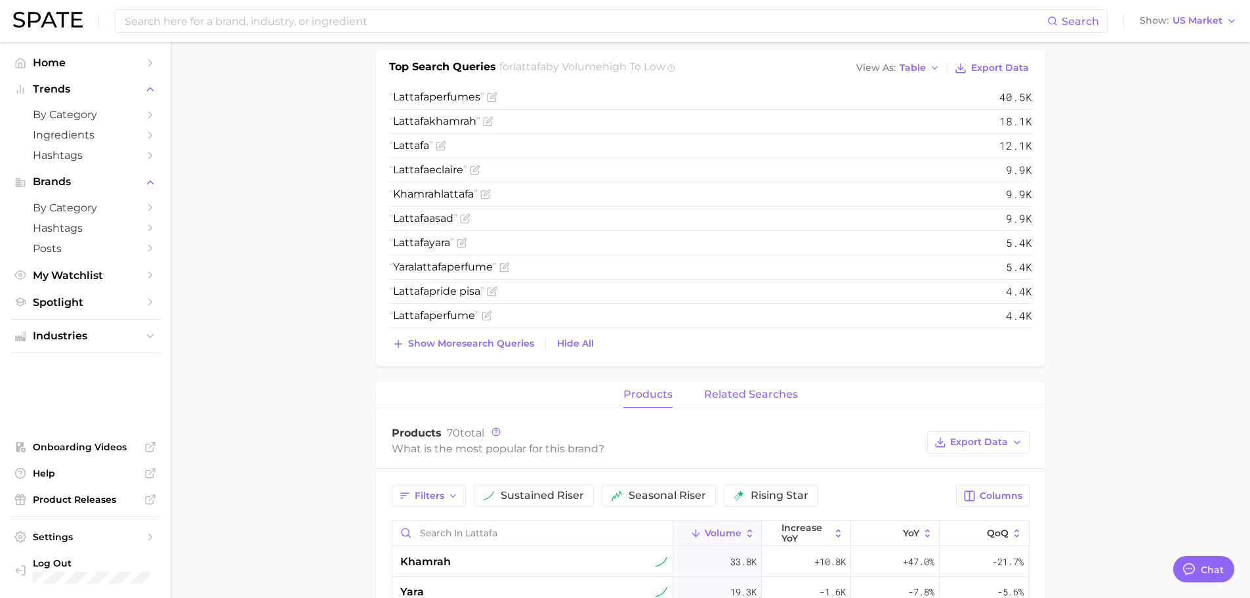
click at [757, 387] on button "related searches" at bounding box center [751, 395] width 94 height 26
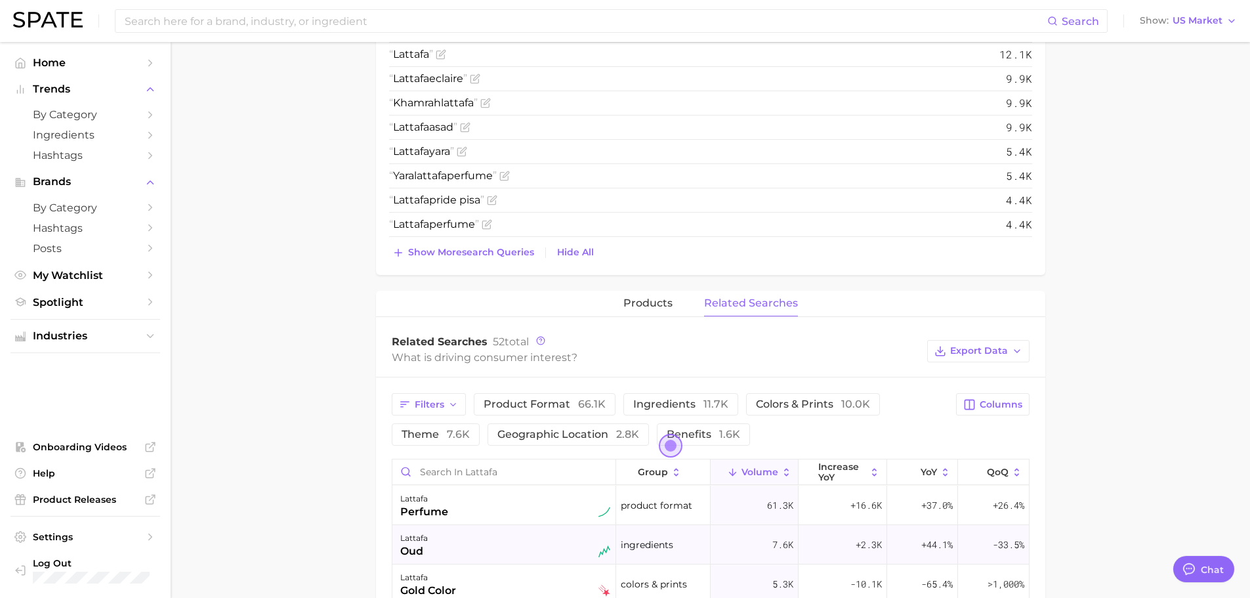
scroll to position [688, 0]
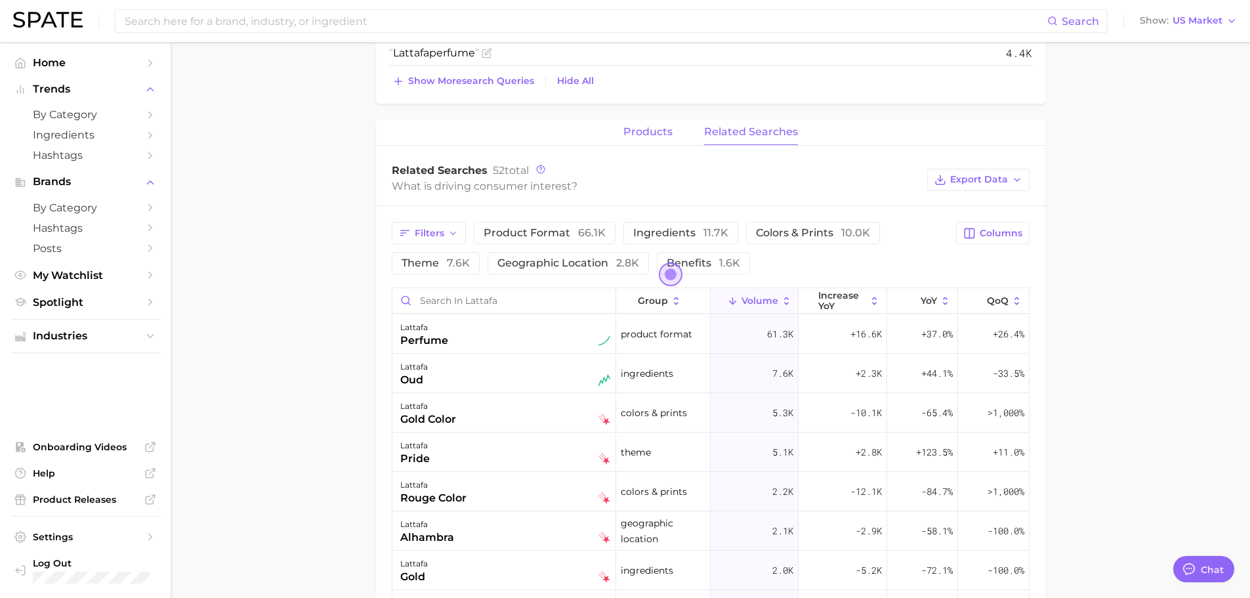
click at [644, 126] on span "products" at bounding box center [647, 132] width 49 height 12
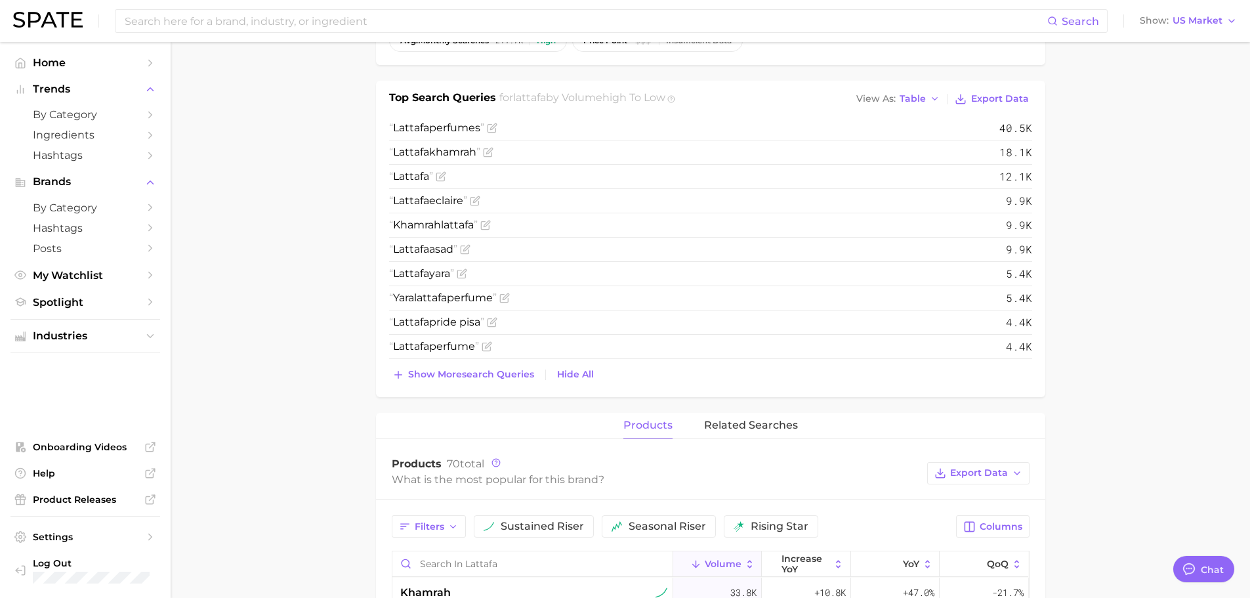
scroll to position [360, 0]
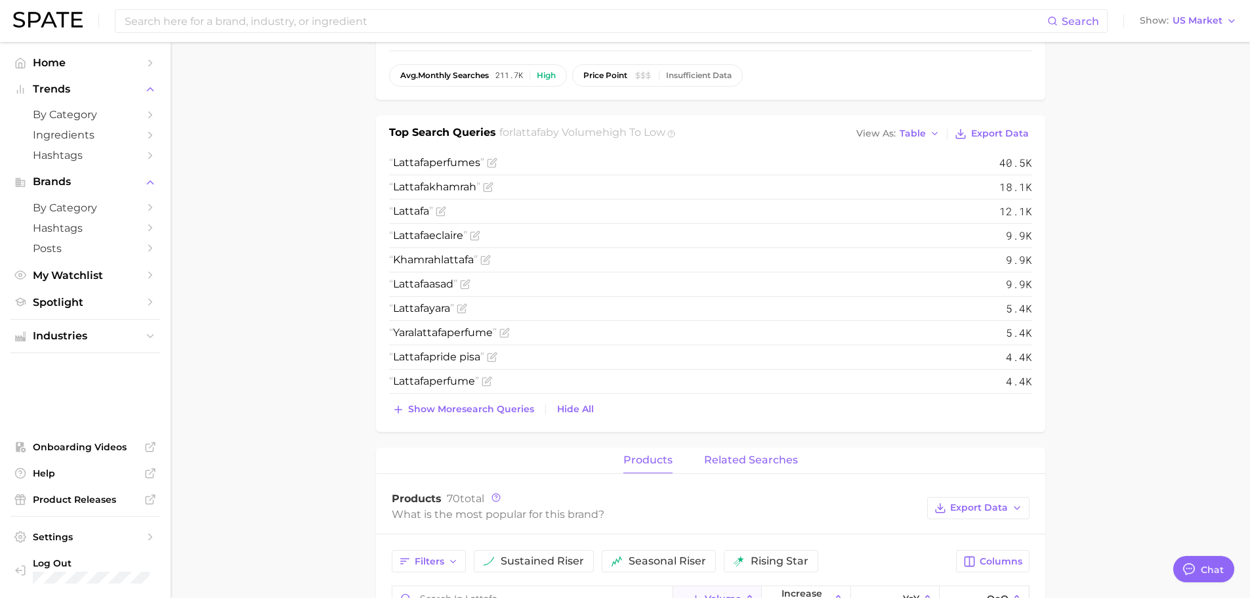
click at [757, 451] on button "related searches" at bounding box center [751, 461] width 94 height 26
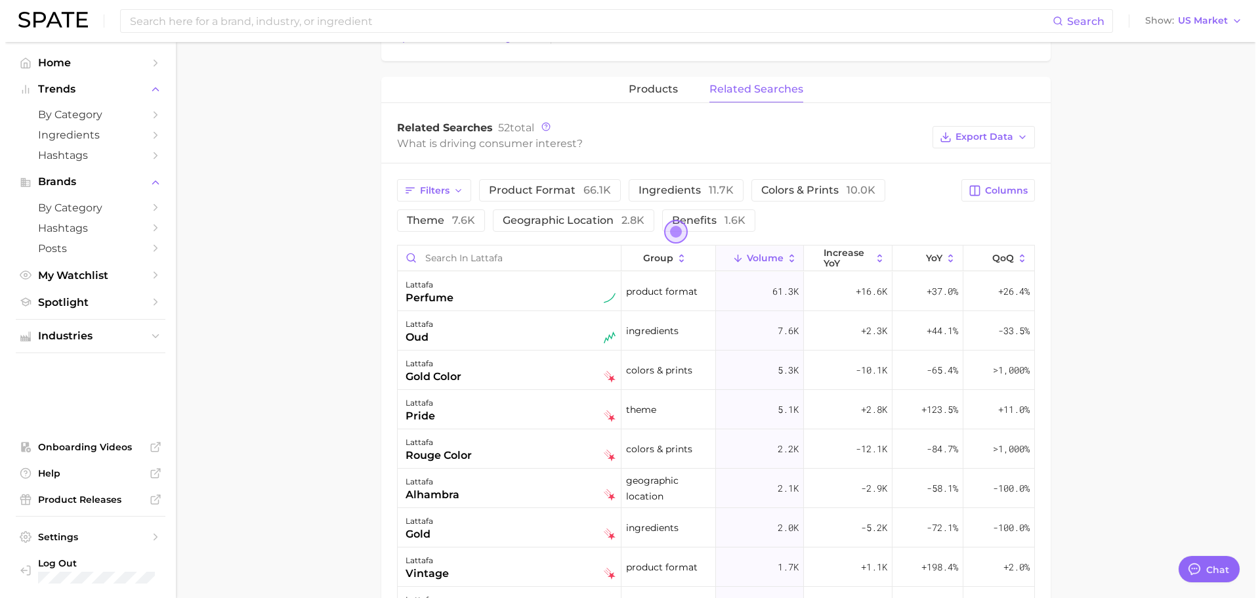
scroll to position [753, 0]
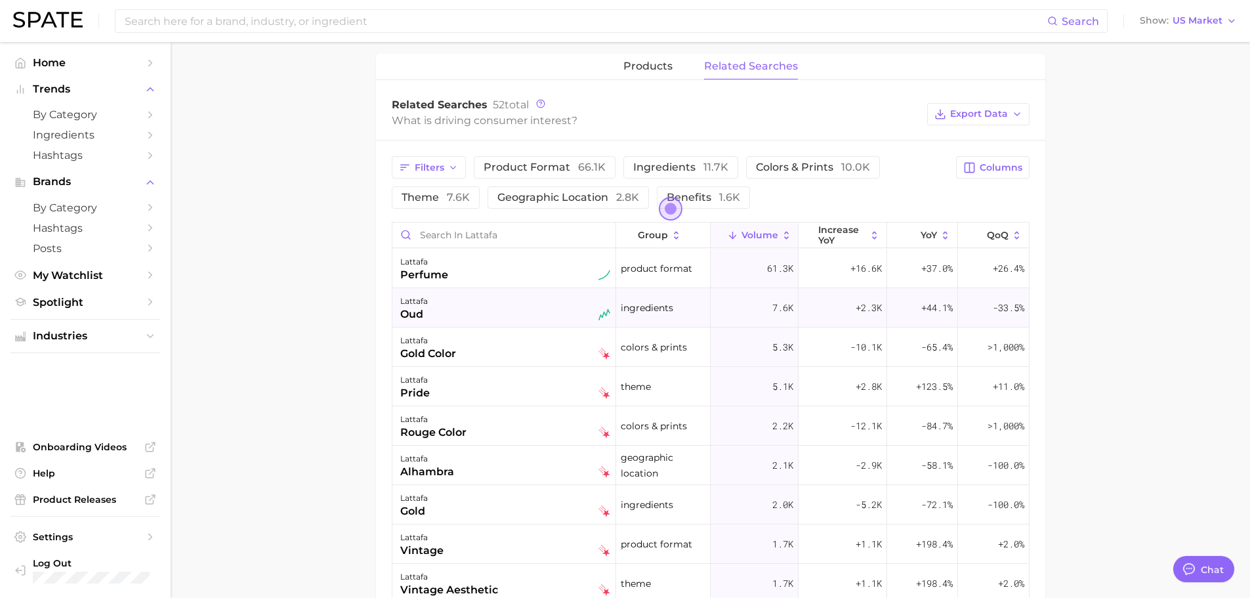
click at [478, 308] on div "lattafa oud" at bounding box center [505, 307] width 210 height 29
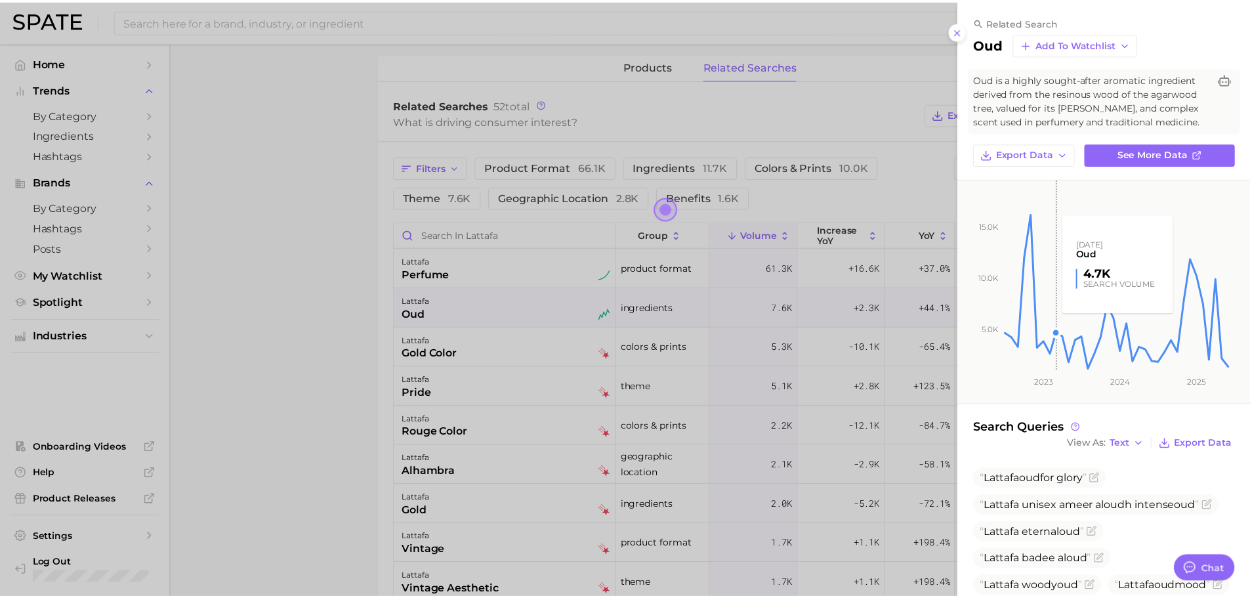
scroll to position [182, 0]
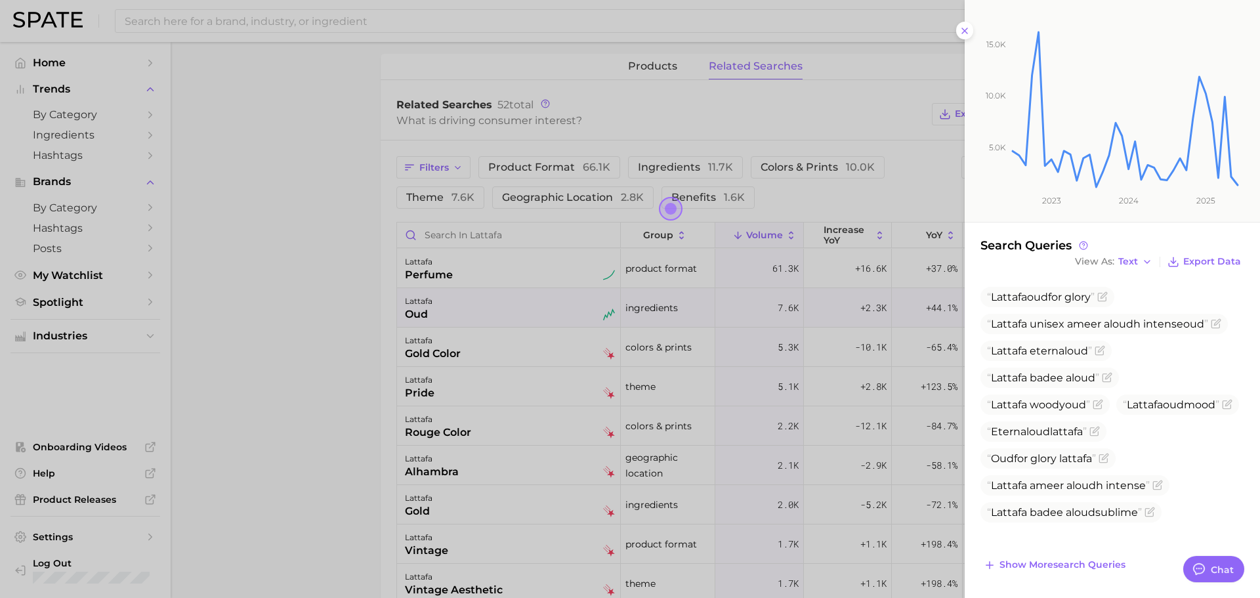
click at [583, 345] on div at bounding box center [630, 299] width 1260 height 598
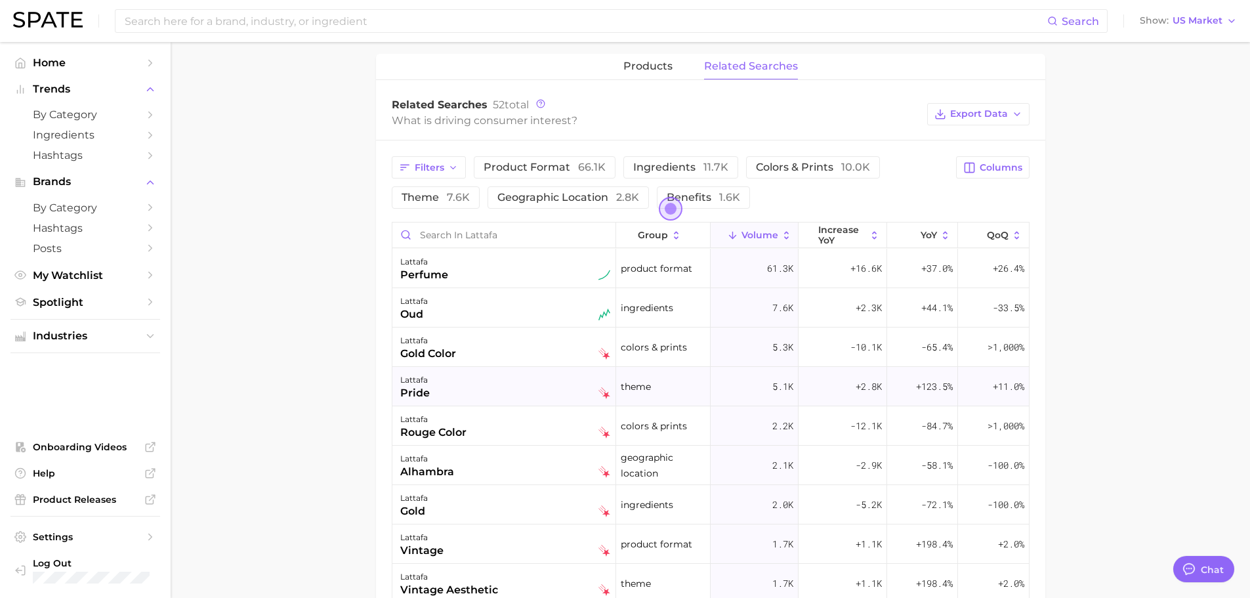
click at [524, 398] on div "lattafa pride" at bounding box center [505, 386] width 210 height 29
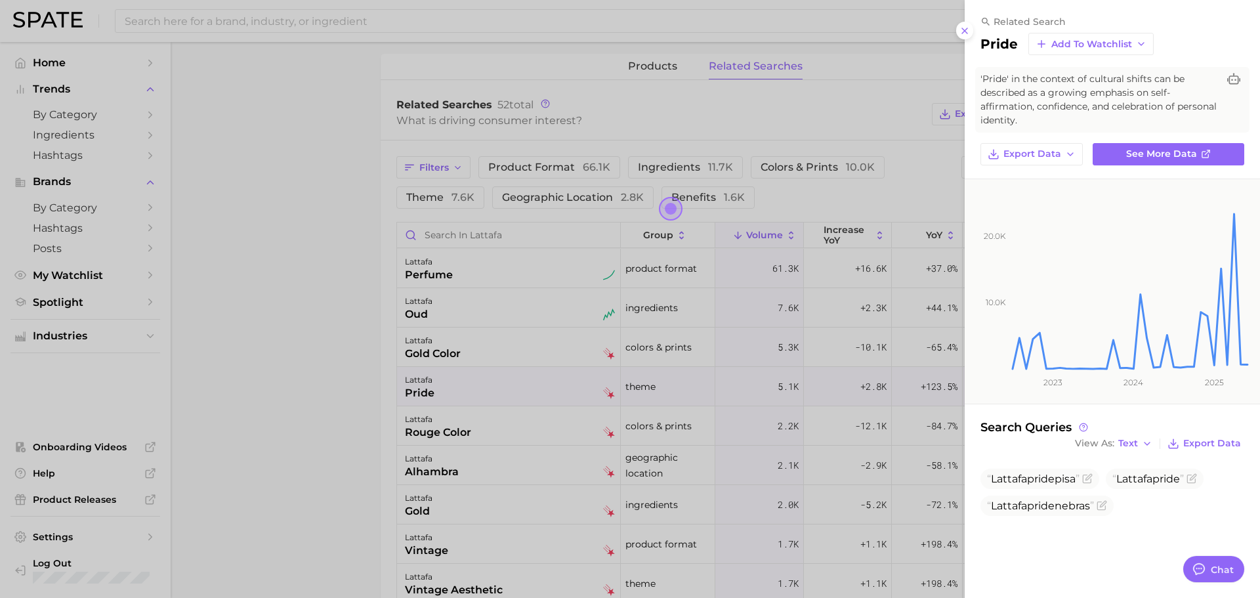
click at [733, 366] on div at bounding box center [630, 299] width 1260 height 598
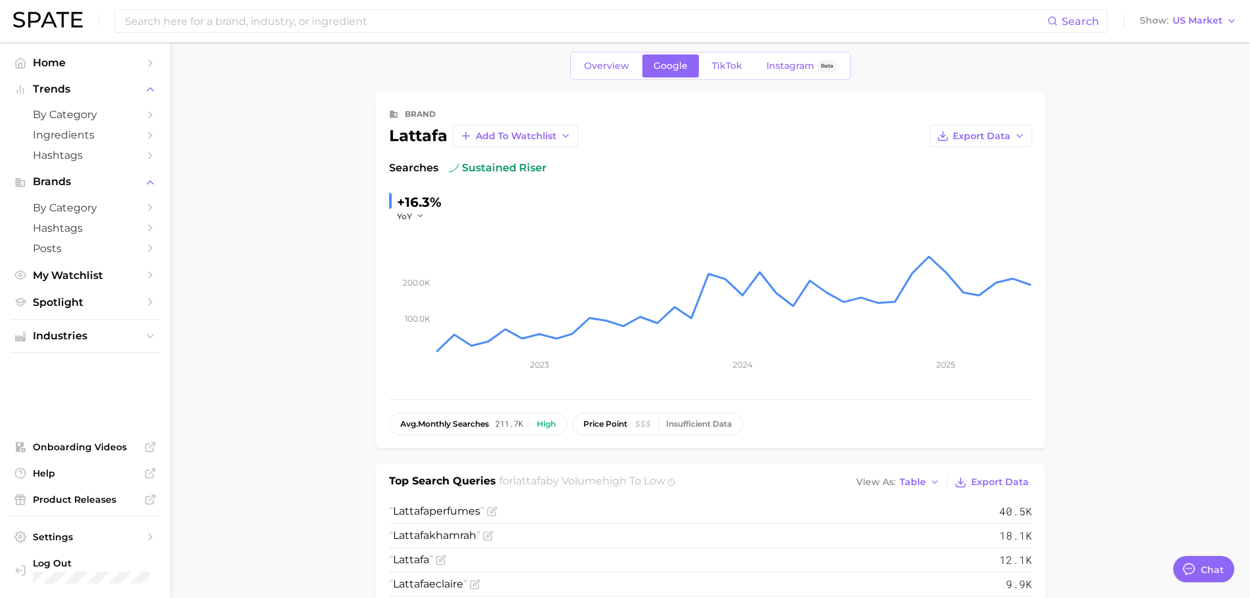
scroll to position [0, 0]
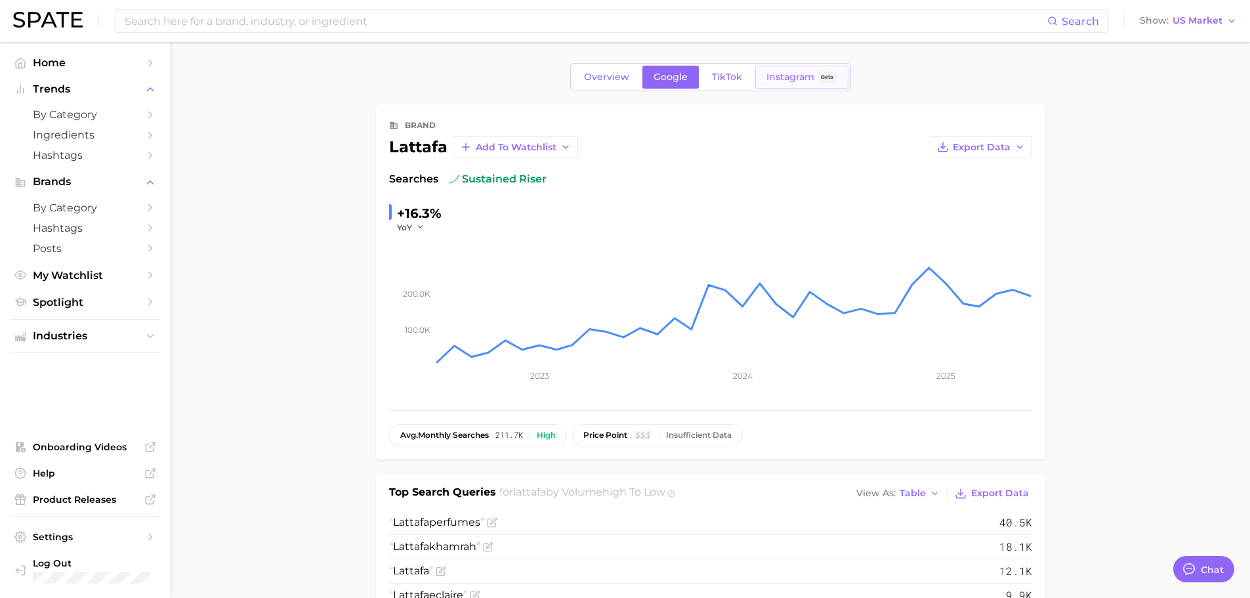
click at [784, 70] on link "Instagram Beta" at bounding box center [801, 77] width 93 height 23
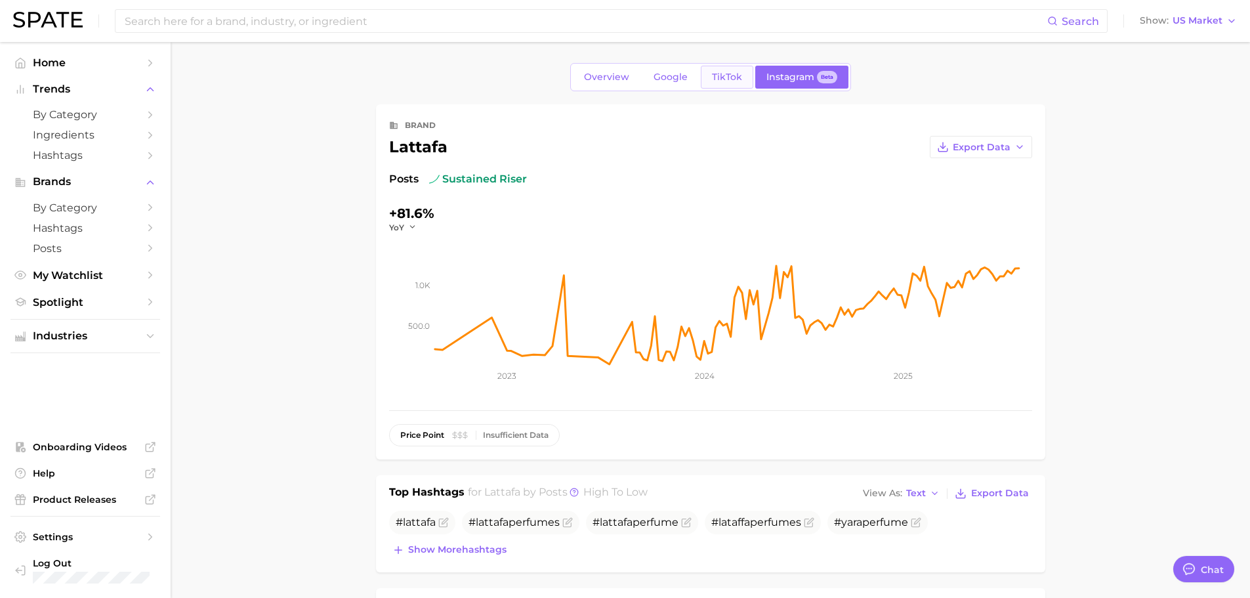
click at [724, 72] on span "TikTok" at bounding box center [727, 77] width 30 height 11
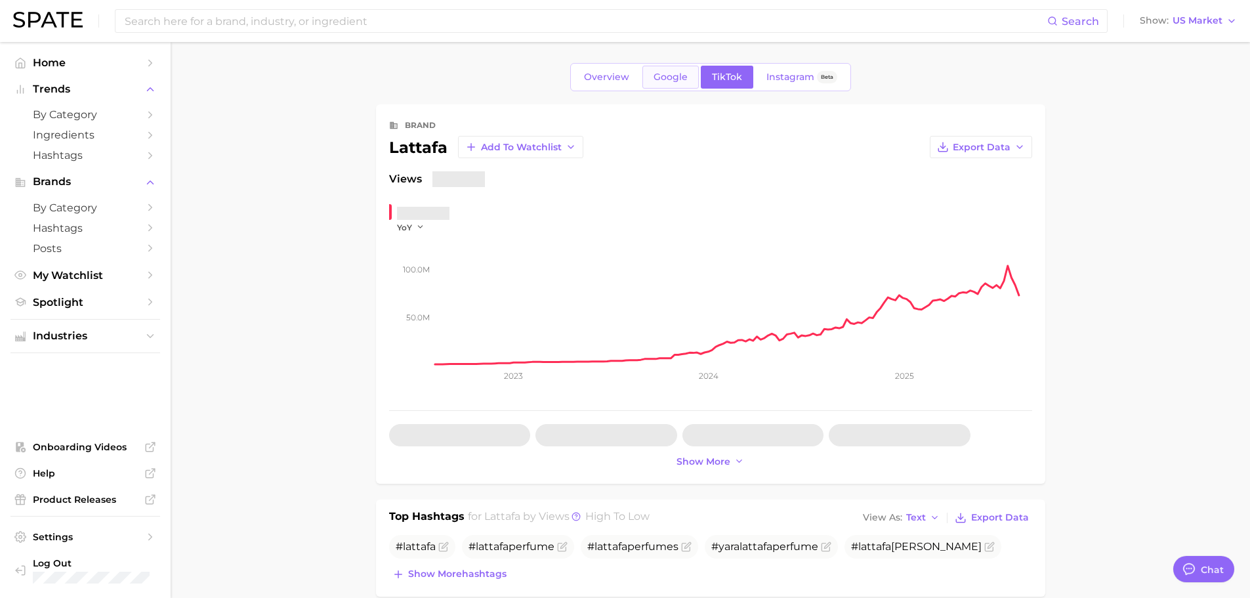
click at [691, 73] on link "Google" at bounding box center [670, 77] width 56 height 23
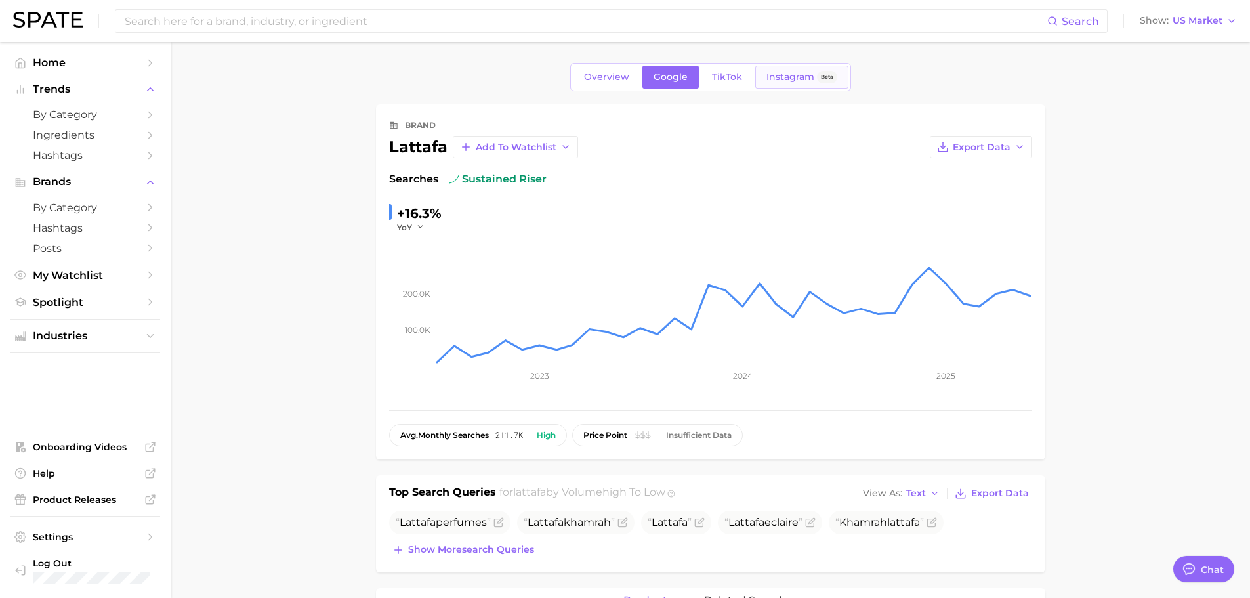
click at [798, 68] on link "Instagram Beta" at bounding box center [801, 77] width 93 height 23
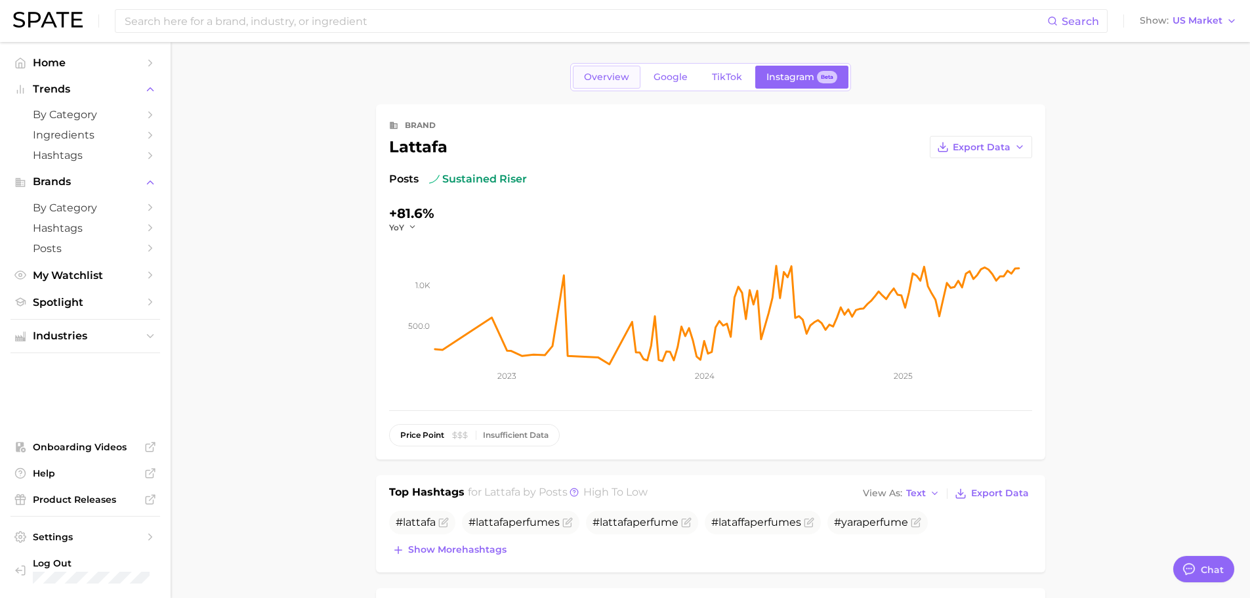
click at [617, 73] on span "Overview" at bounding box center [606, 77] width 45 height 11
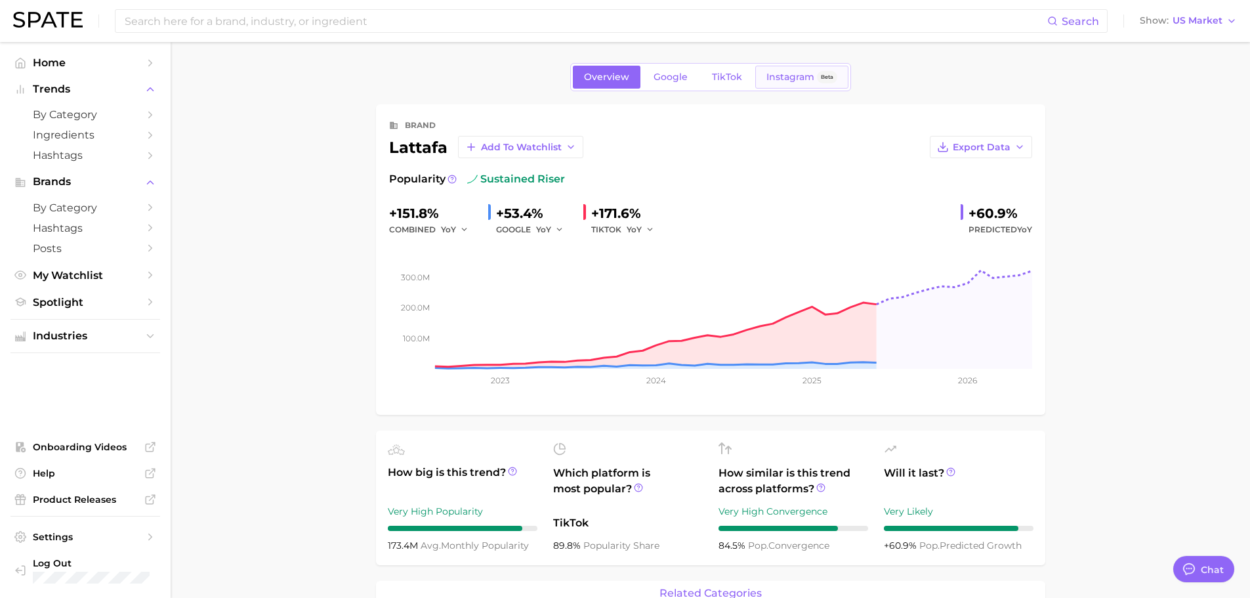
click at [778, 82] on span "Instagram" at bounding box center [790, 77] width 48 height 11
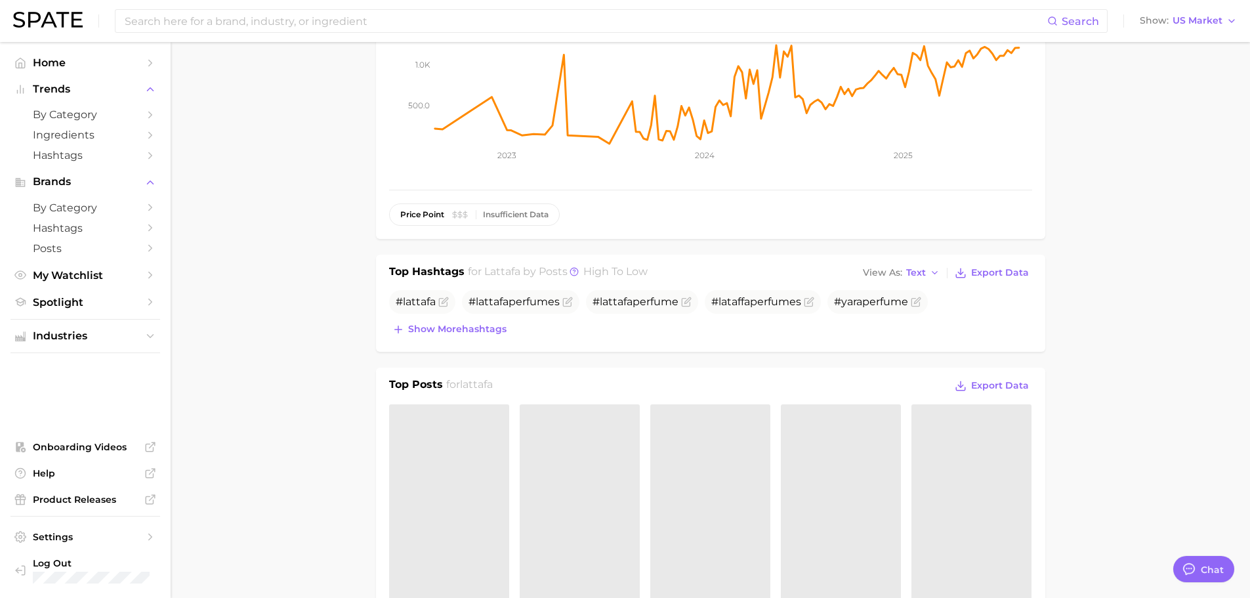
scroll to position [262, 0]
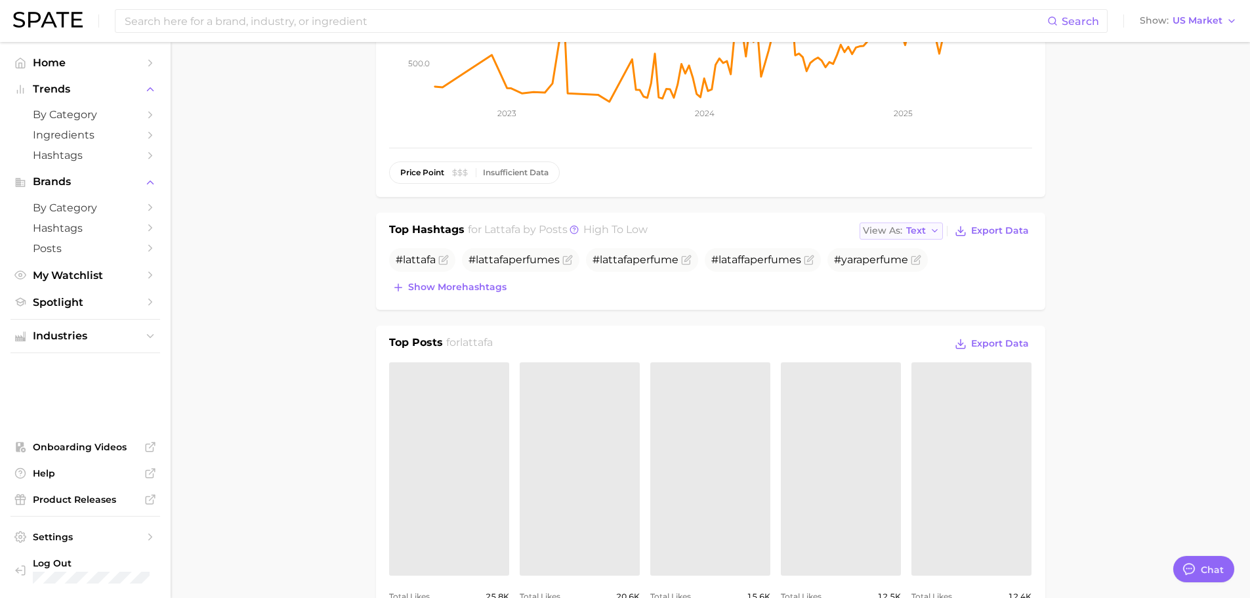
click at [913, 227] on span "Text" at bounding box center [916, 230] width 20 height 7
click at [929, 278] on button "Table" at bounding box center [932, 276] width 144 height 24
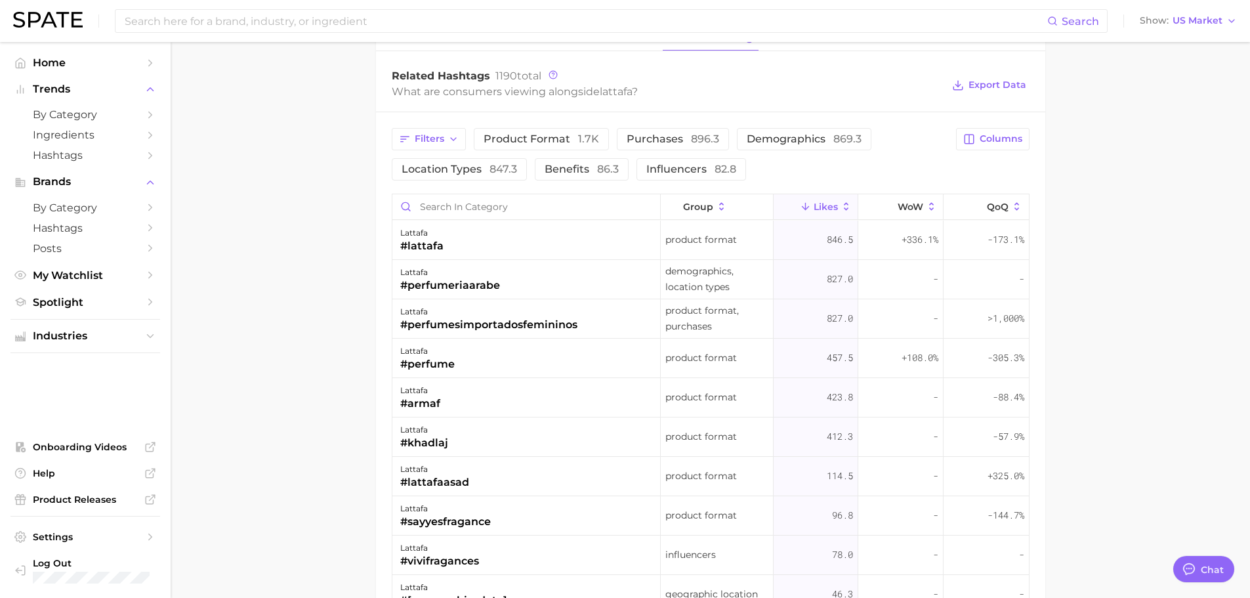
scroll to position [1050, 0]
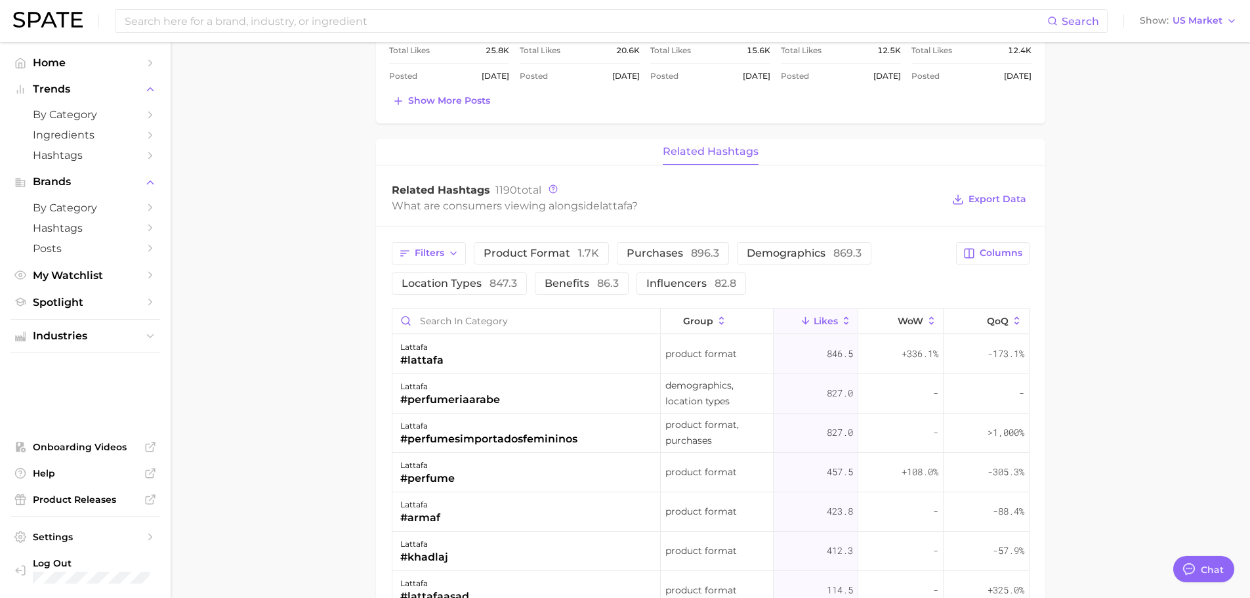
scroll to position [919, 0]
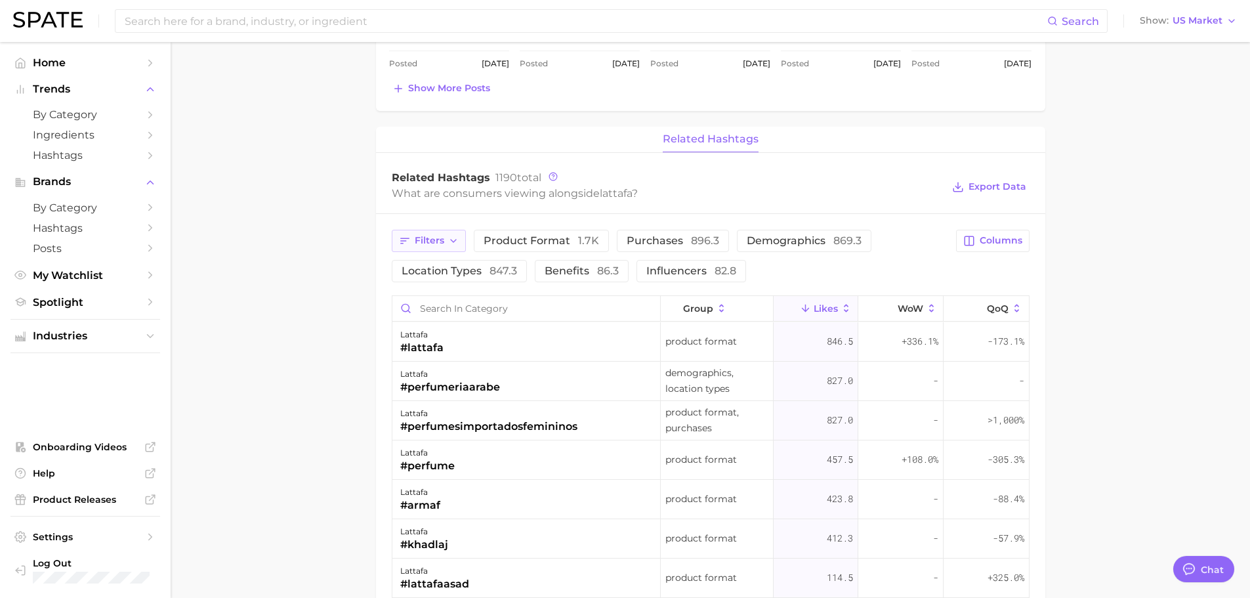
click at [407, 236] on icon "button" at bounding box center [405, 241] width 12 height 12
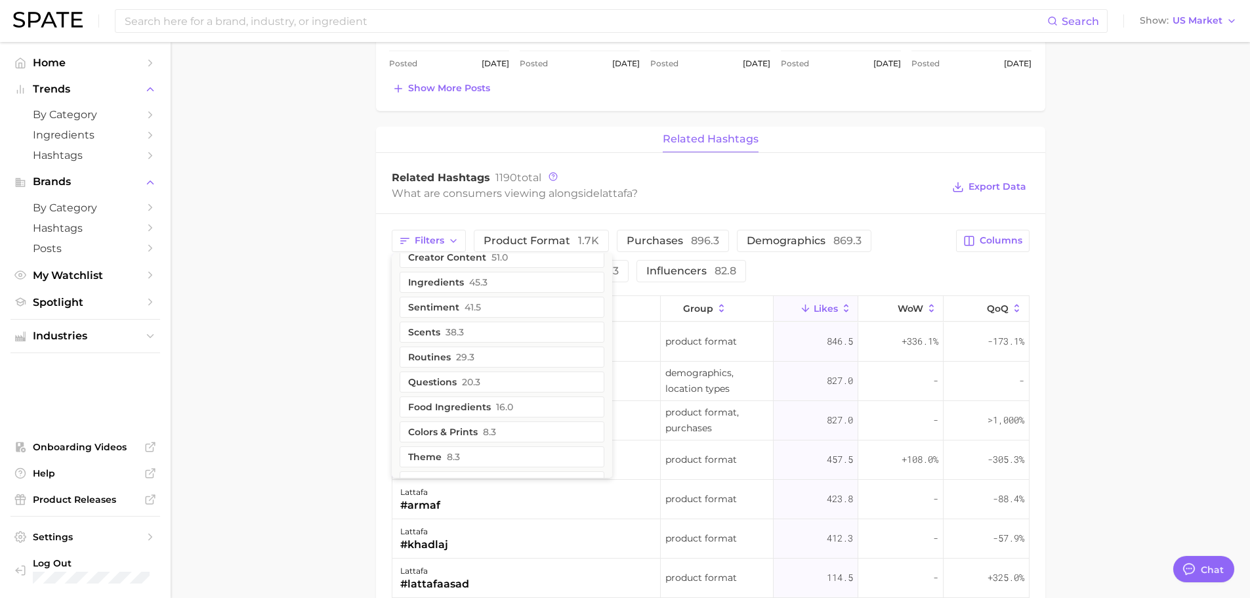
scroll to position [197, 0]
click at [365, 360] on main "Overview Google TikTok Instagram Beta brand lattafa Export Data Posts sustained…" at bounding box center [710, 48] width 1079 height 1851
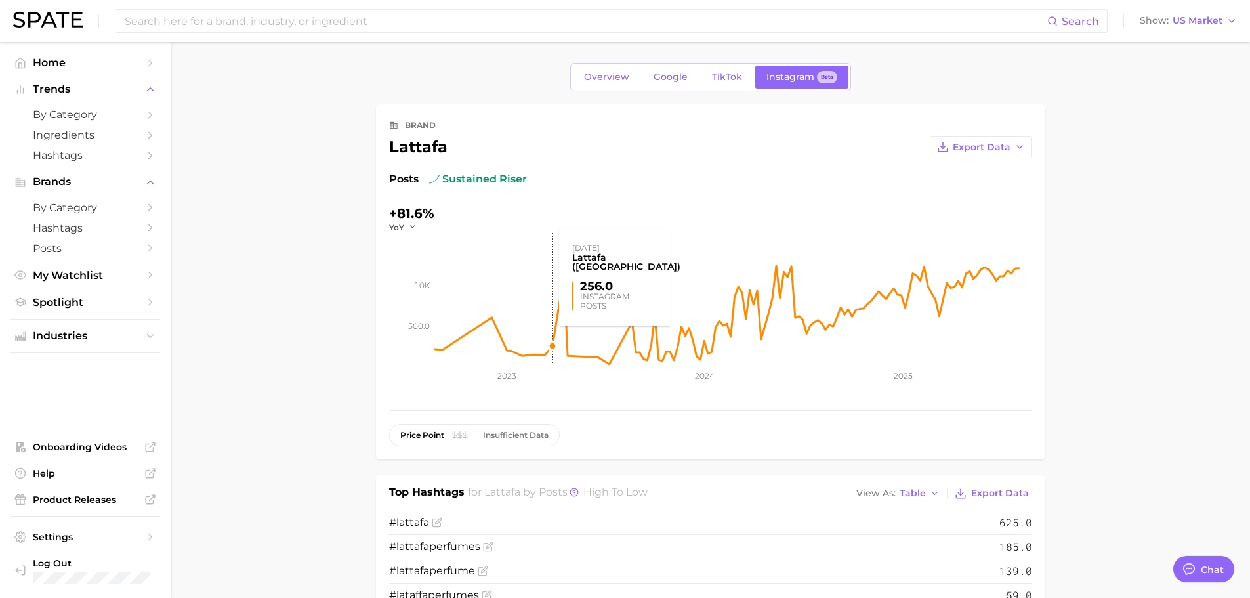
scroll to position [131, 0]
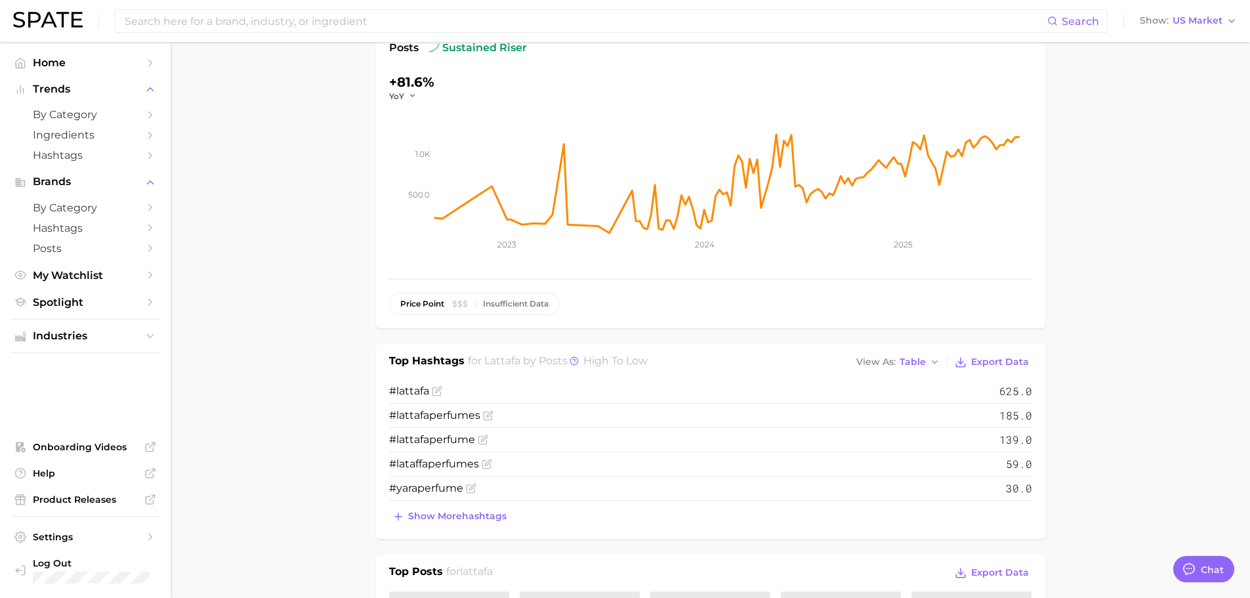
click at [570, 360] on circle at bounding box center [574, 361] width 8 height 8
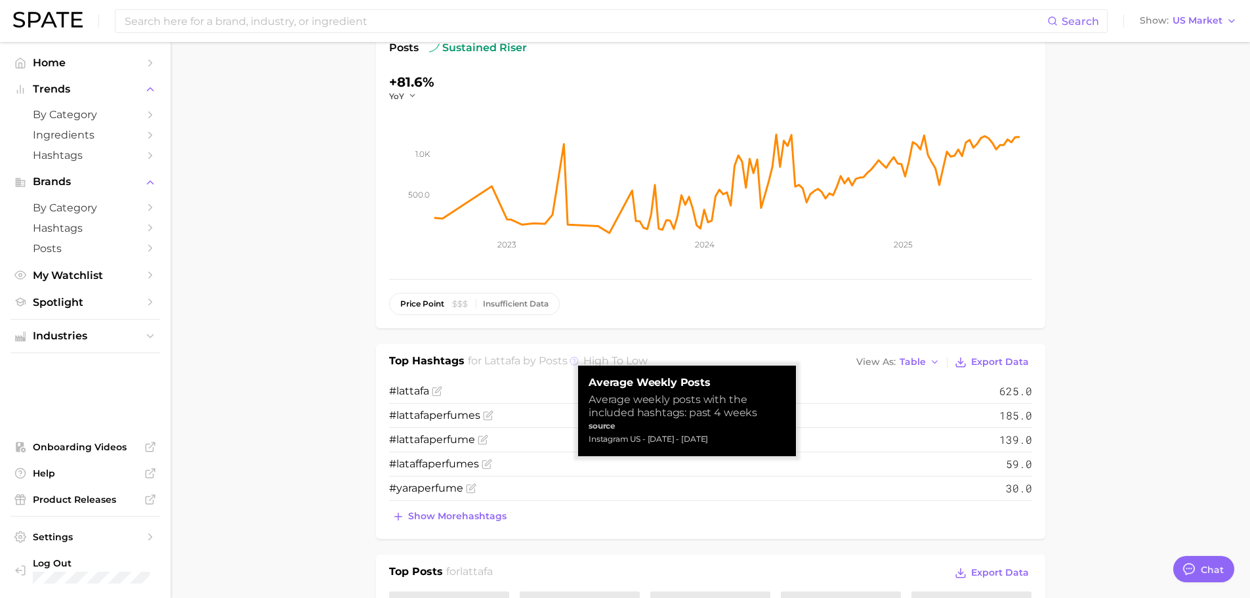
click at [570, 360] on circle at bounding box center [574, 361] width 8 height 8
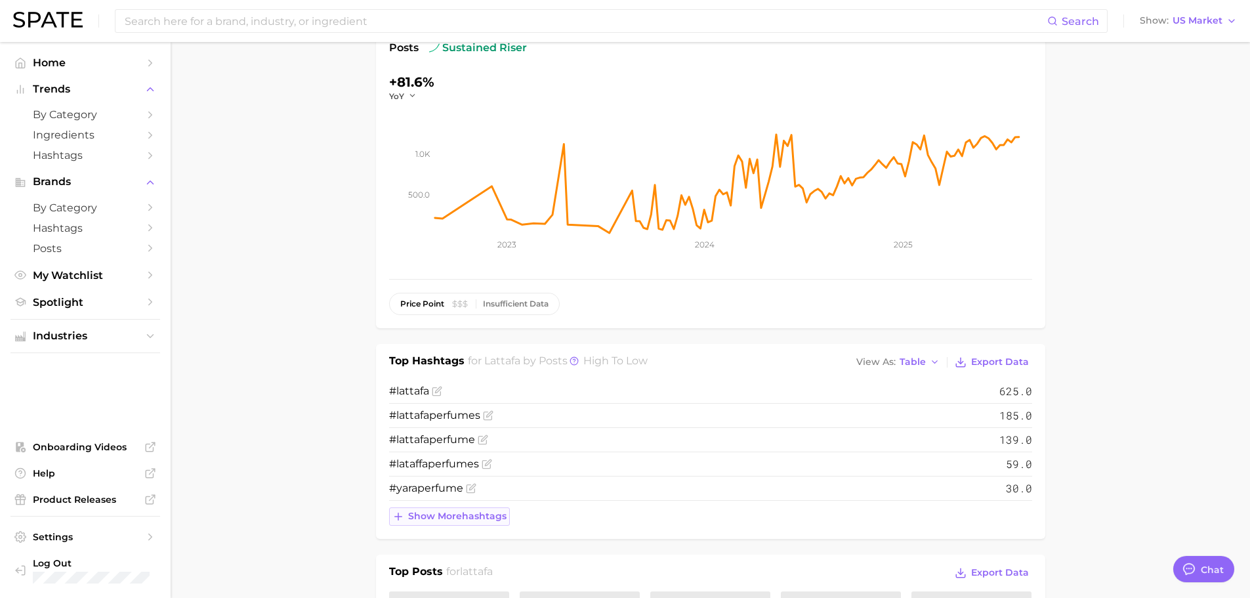
click at [474, 514] on span "Show more hashtags" at bounding box center [457, 516] width 98 height 11
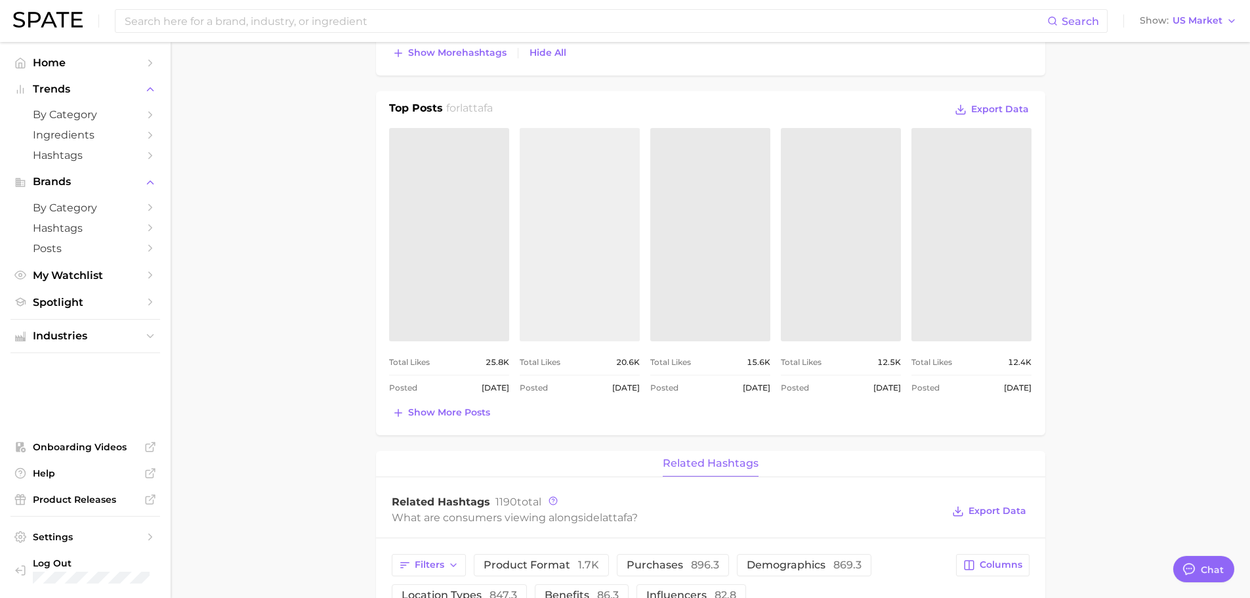
scroll to position [722, 0]
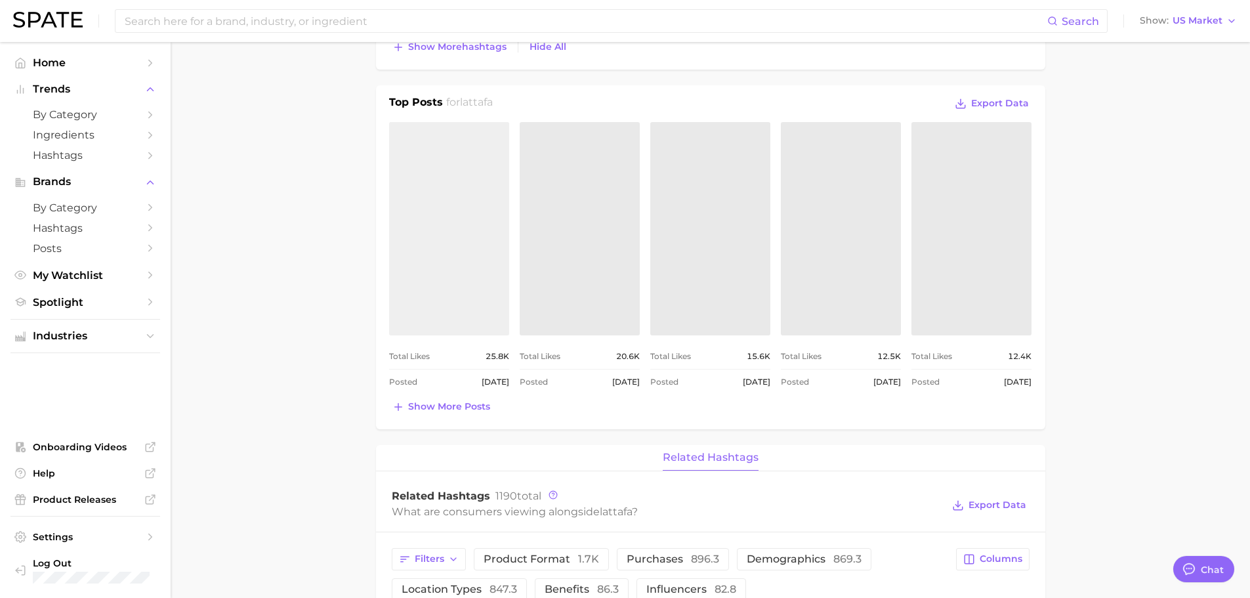
click at [492, 301] on link "view post on Instagram" at bounding box center [449, 228] width 120 height 213
click at [414, 401] on span "Show more posts" at bounding box center [449, 406] width 82 height 11
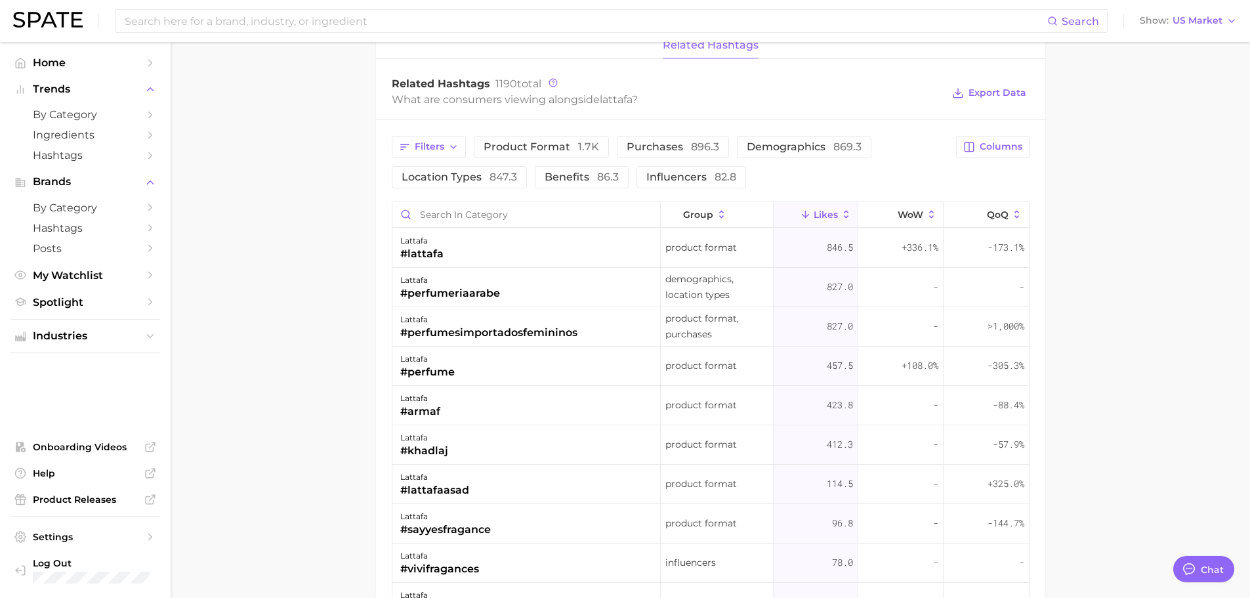
scroll to position [1444, 0]
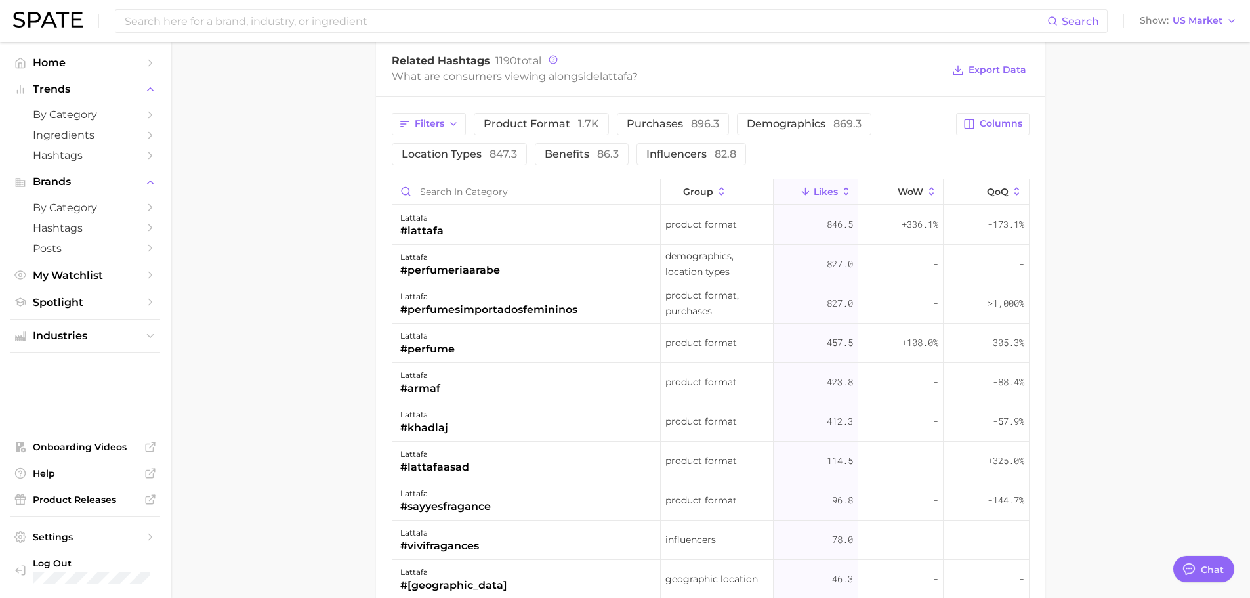
click at [389, 281] on div "Filters Product format 1.7k Purchases 896.3 Demographics 869.3 Location types 8…" at bounding box center [710, 444] width 669 height 695
click at [495, 264] on div "#perfumeriaarabe" at bounding box center [450, 270] width 100 height 16
click at [523, 261] on div "lattafa #perfumeriaarabe" at bounding box center [526, 264] width 269 height 39
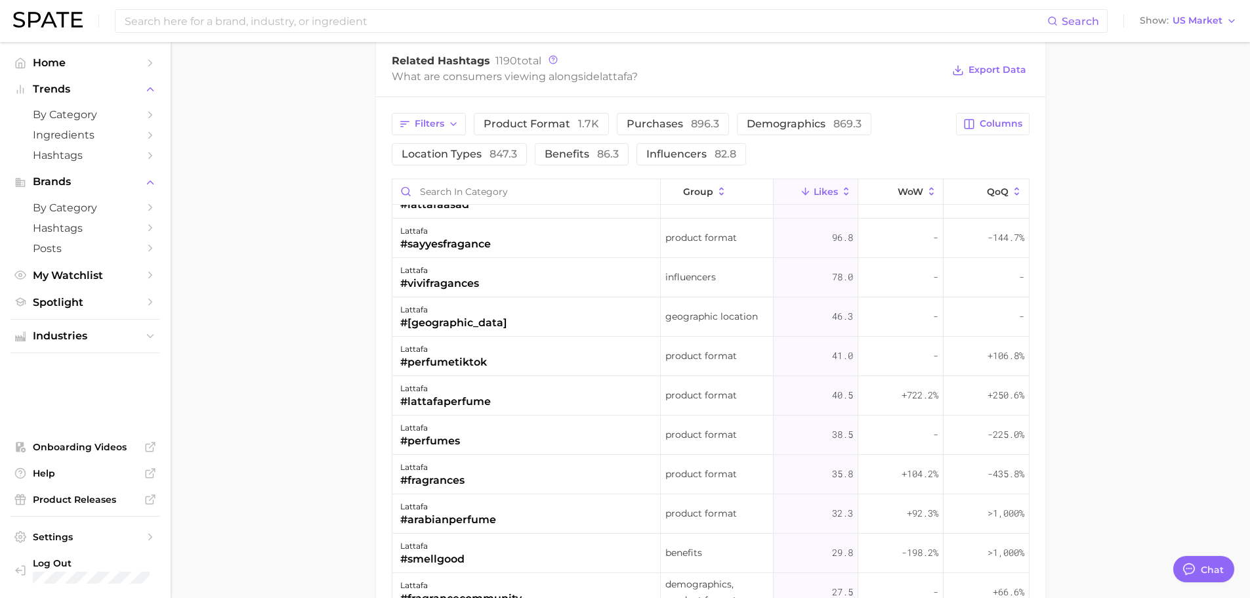
scroll to position [0, 0]
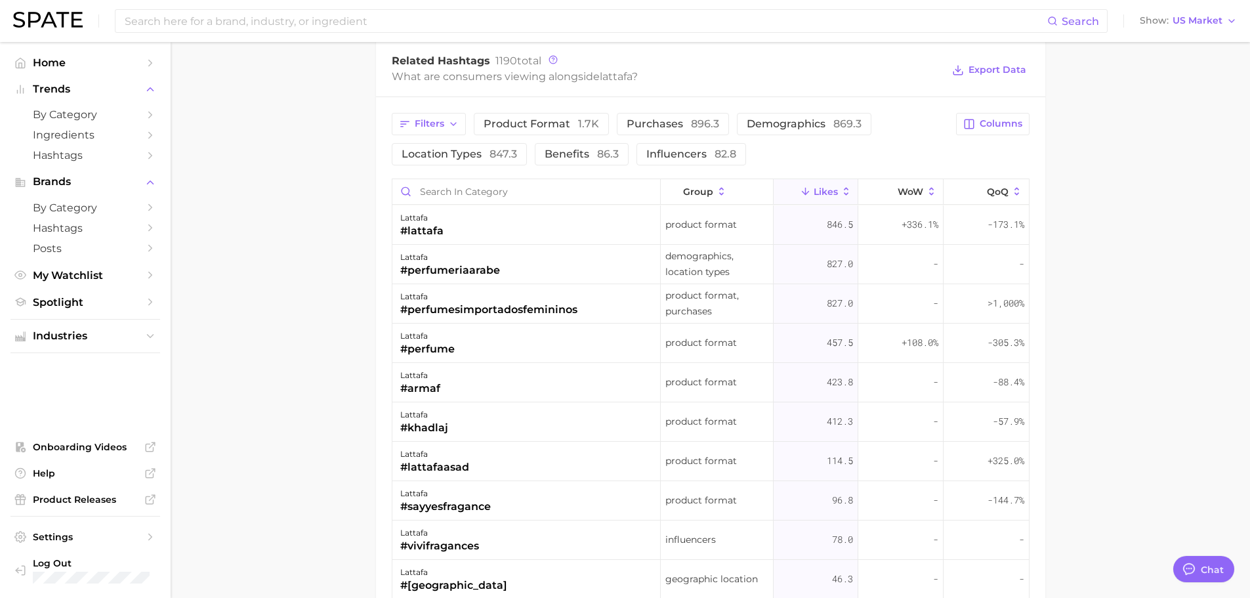
click at [530, 271] on div "lattafa #perfumeriaarabe" at bounding box center [526, 264] width 269 height 39
click at [561, 318] on div "lattafa #perfumesimportadosfemininos" at bounding box center [526, 303] width 269 height 39
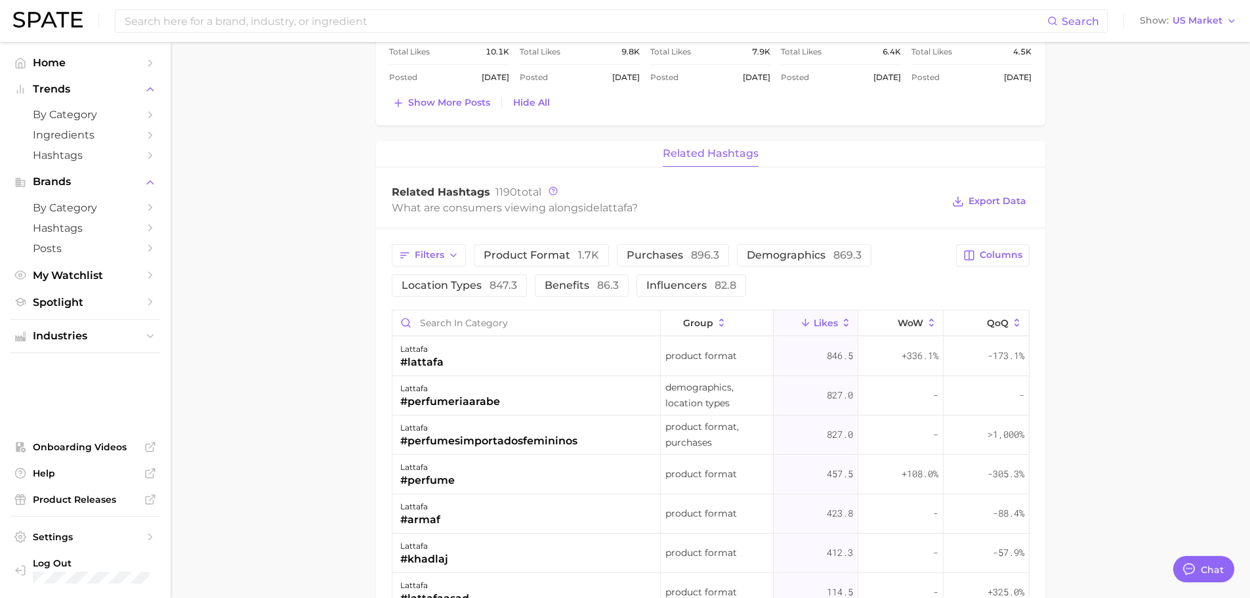
scroll to position [1444, 0]
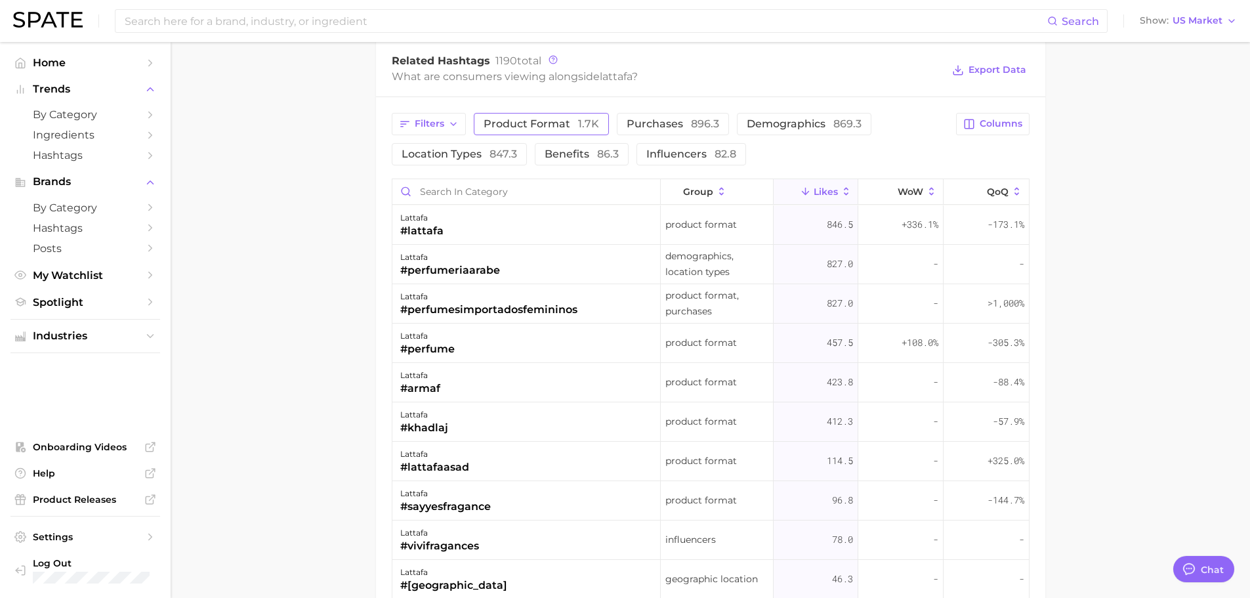
click at [501, 119] on span "Product format 1.7k" at bounding box center [541, 124] width 115 height 10
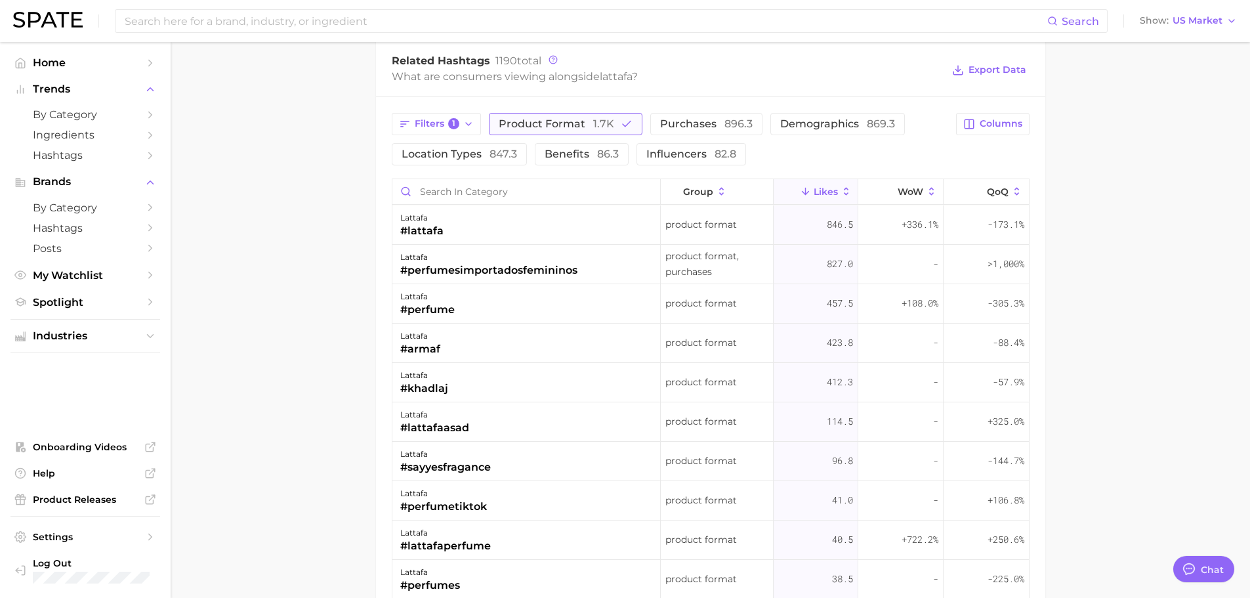
click at [501, 119] on span "Product format 1.7k" at bounding box center [556, 124] width 115 height 10
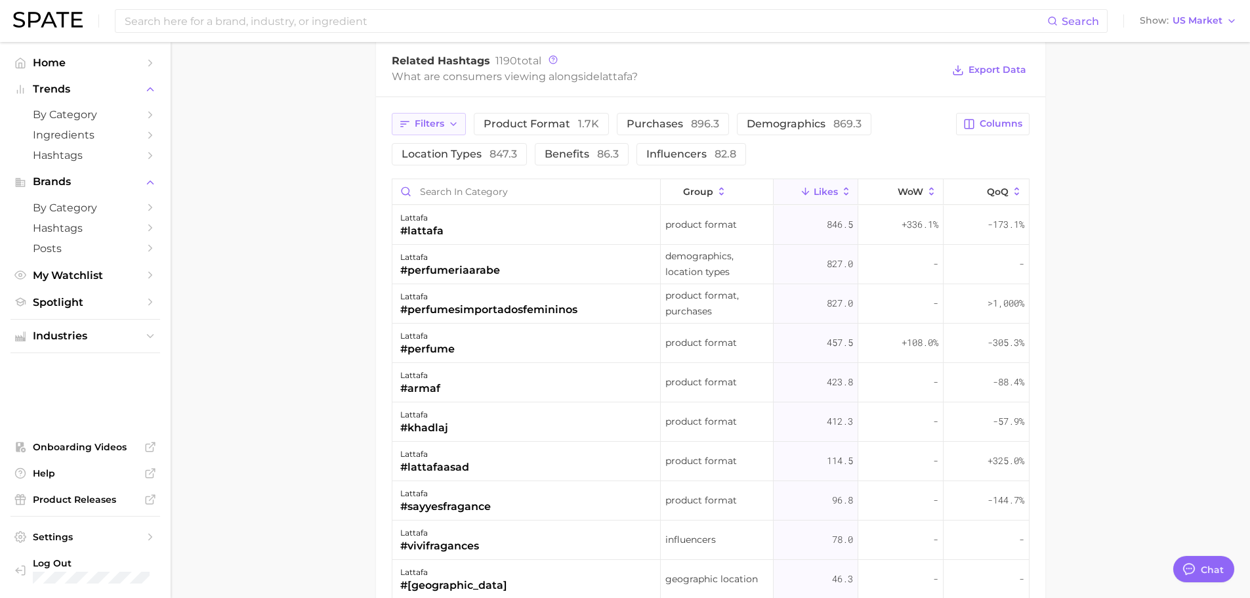
click at [447, 133] on button "Filters" at bounding box center [429, 124] width 74 height 22
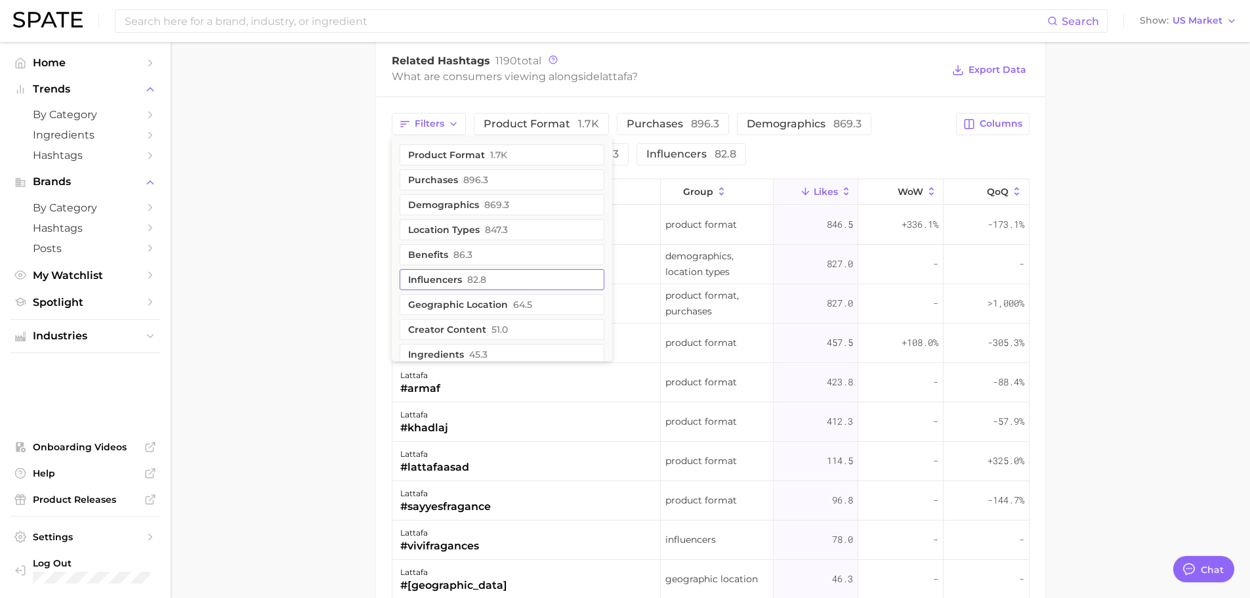
scroll to position [66, 0]
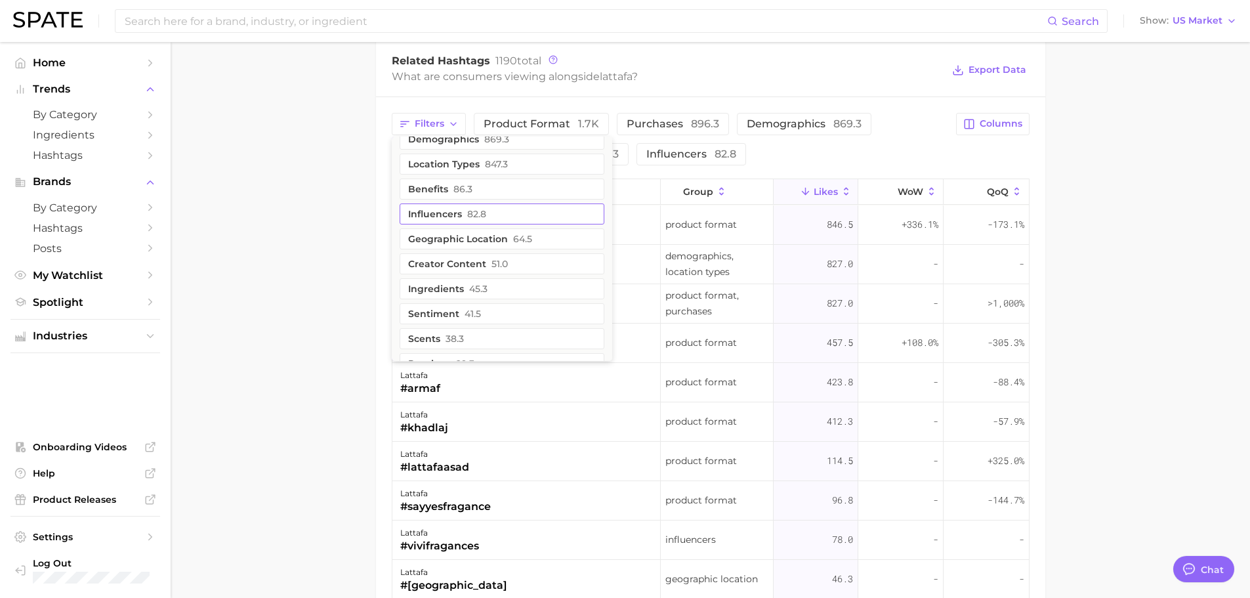
click at [435, 282] on button "Ingredients 45.3" at bounding box center [502, 288] width 205 height 21
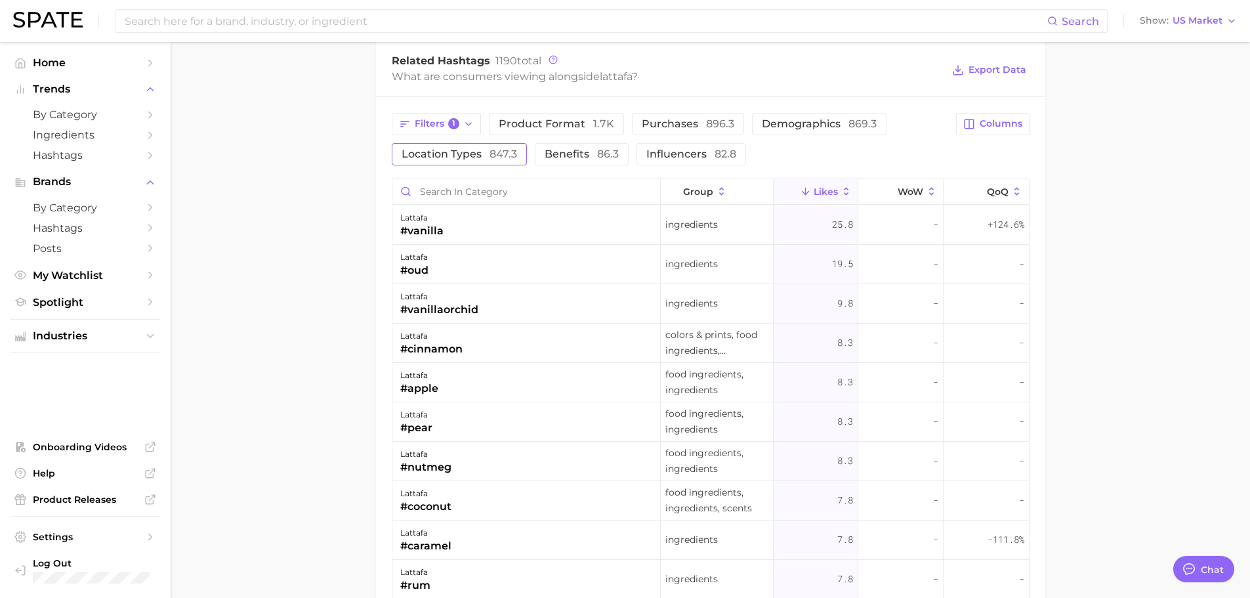
click at [476, 149] on span "Location types 847.3" at bounding box center [459, 154] width 115 height 10
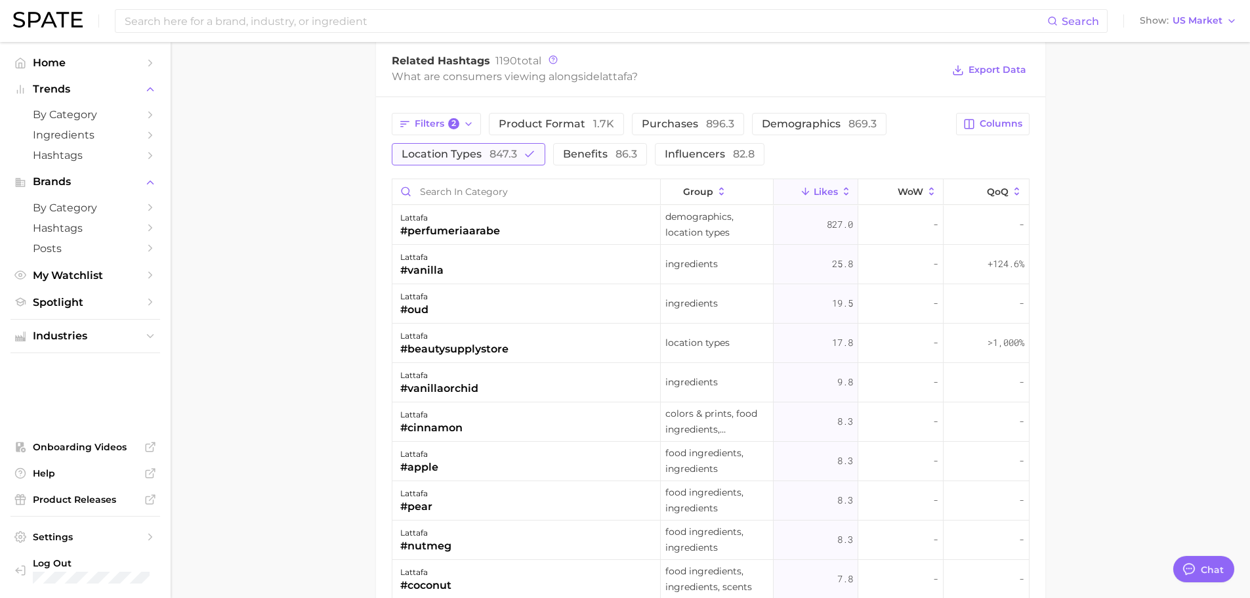
click at [476, 149] on span "Location types 847.3" at bounding box center [459, 154] width 115 height 10
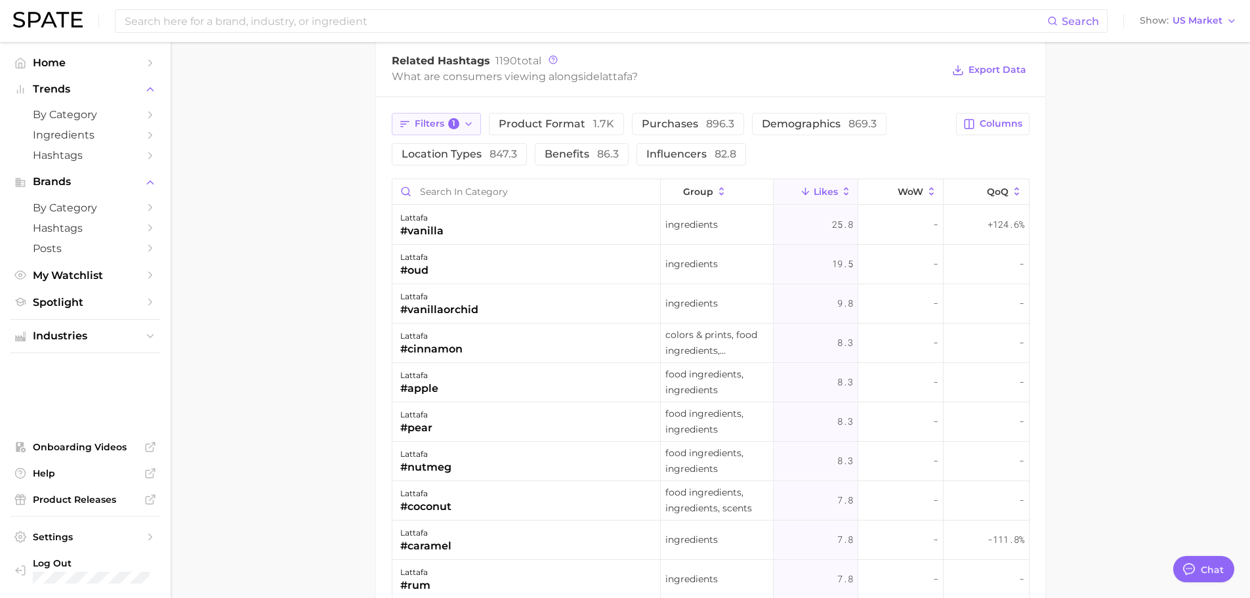
click at [448, 127] on span "Filters 1" at bounding box center [437, 124] width 45 height 12
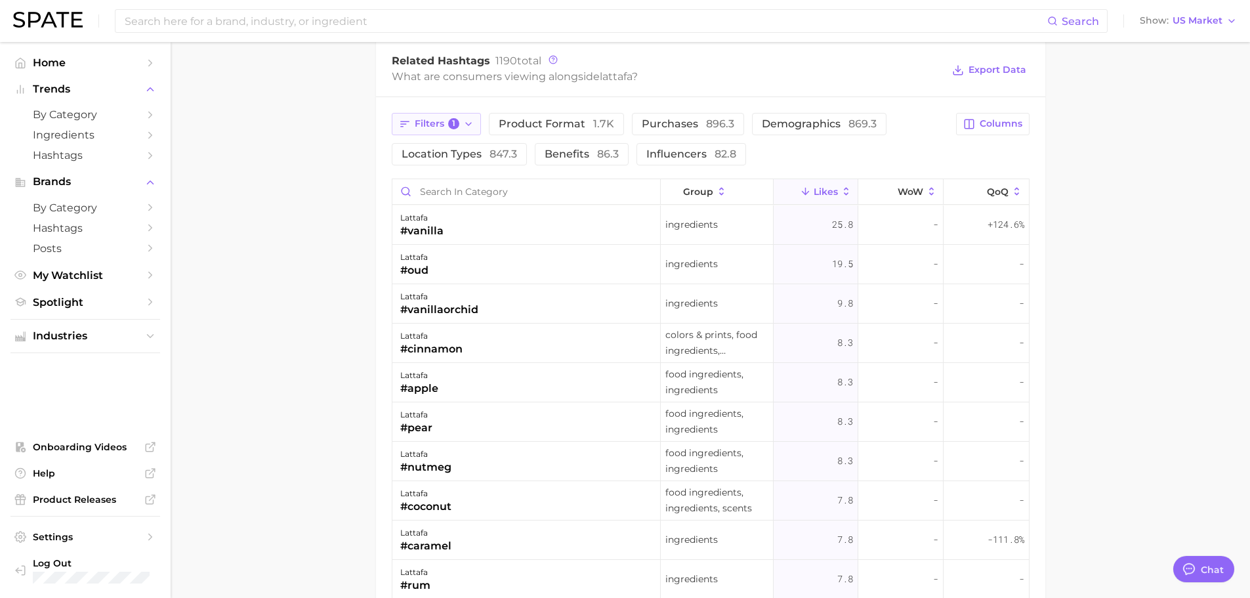
click at [440, 119] on span "Filters 1" at bounding box center [437, 124] width 45 height 12
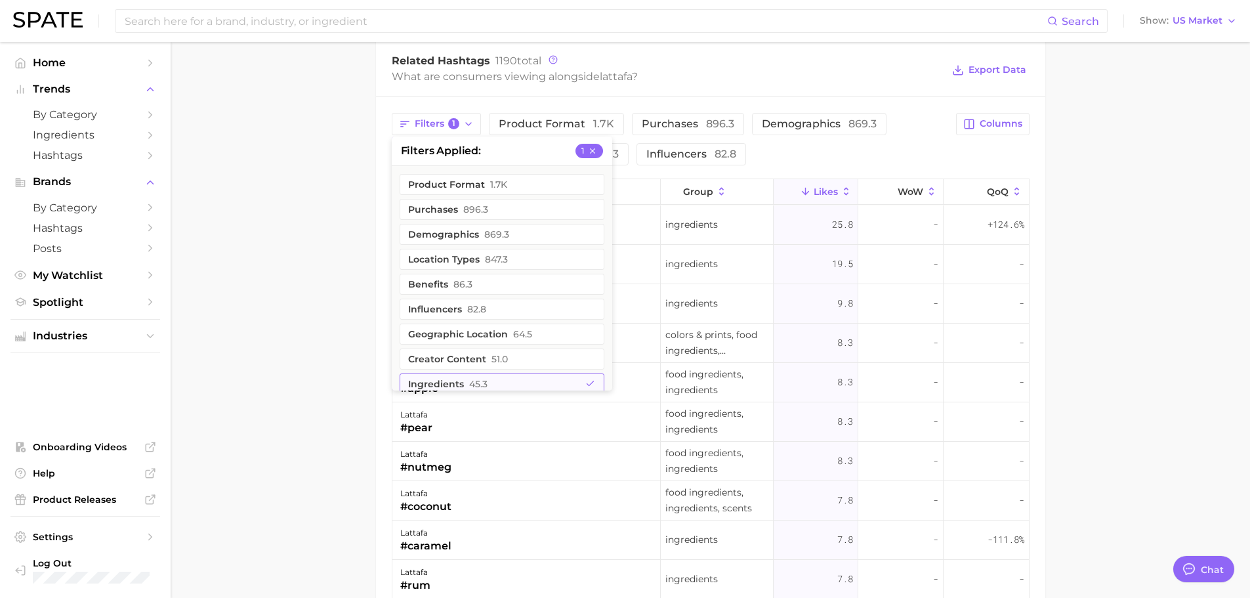
click at [454, 376] on button "Ingredients 45.3" at bounding box center [502, 383] width 205 height 21
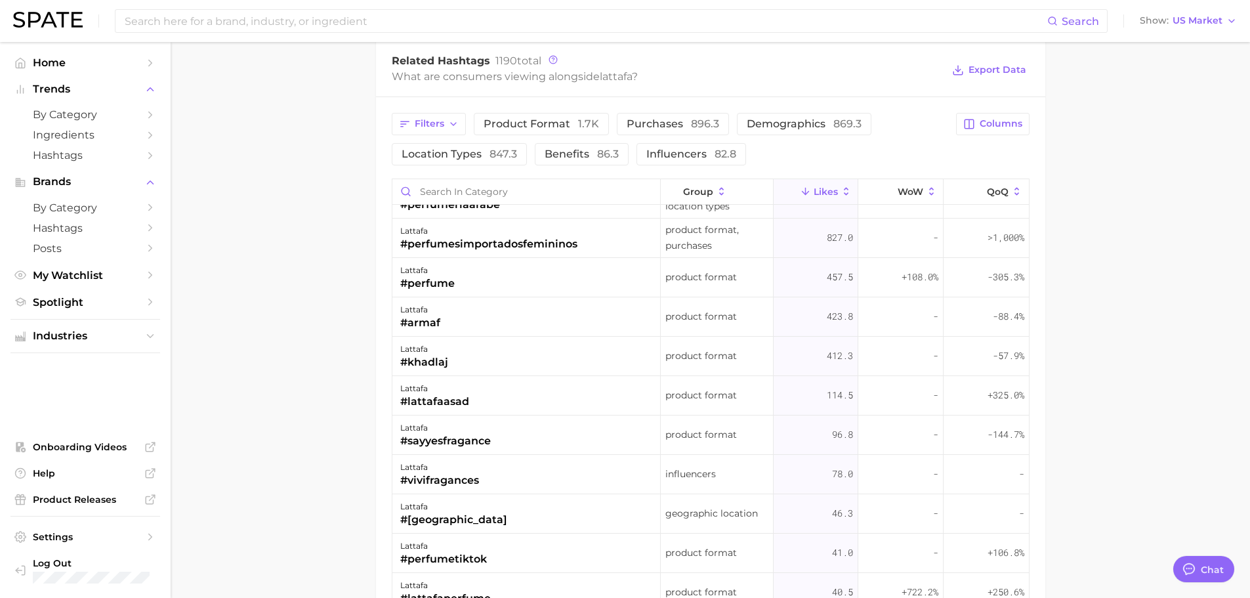
click at [488, 463] on div "lattafa #vivifragances" at bounding box center [526, 474] width 269 height 39
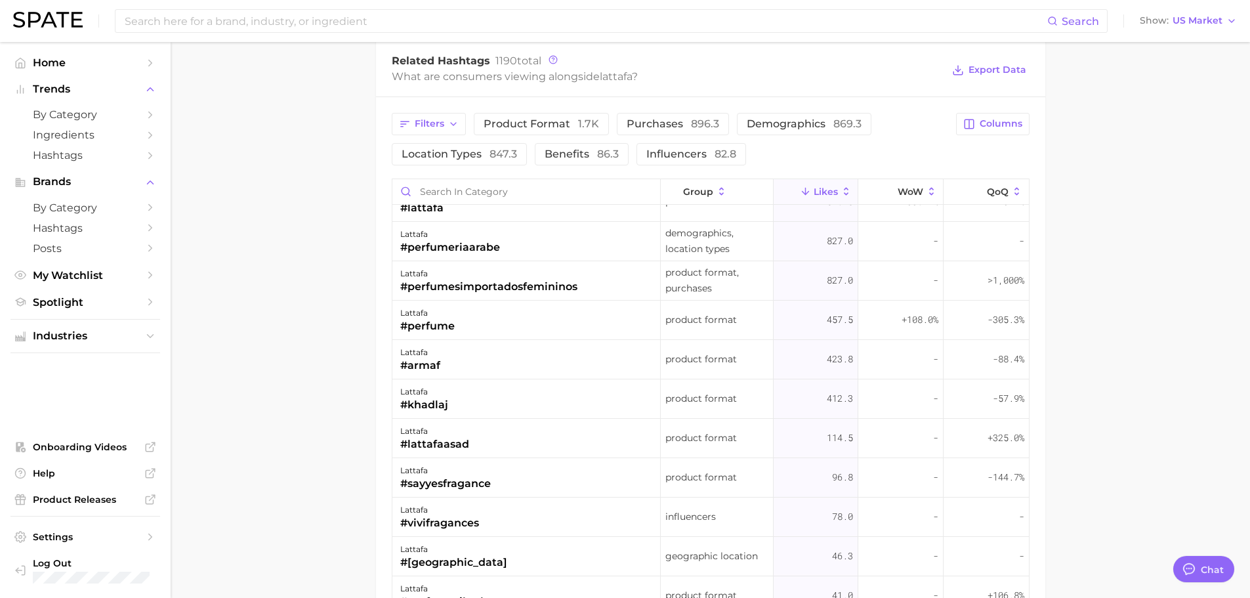
scroll to position [0, 0]
